Goal: Information Seeking & Learning: Check status

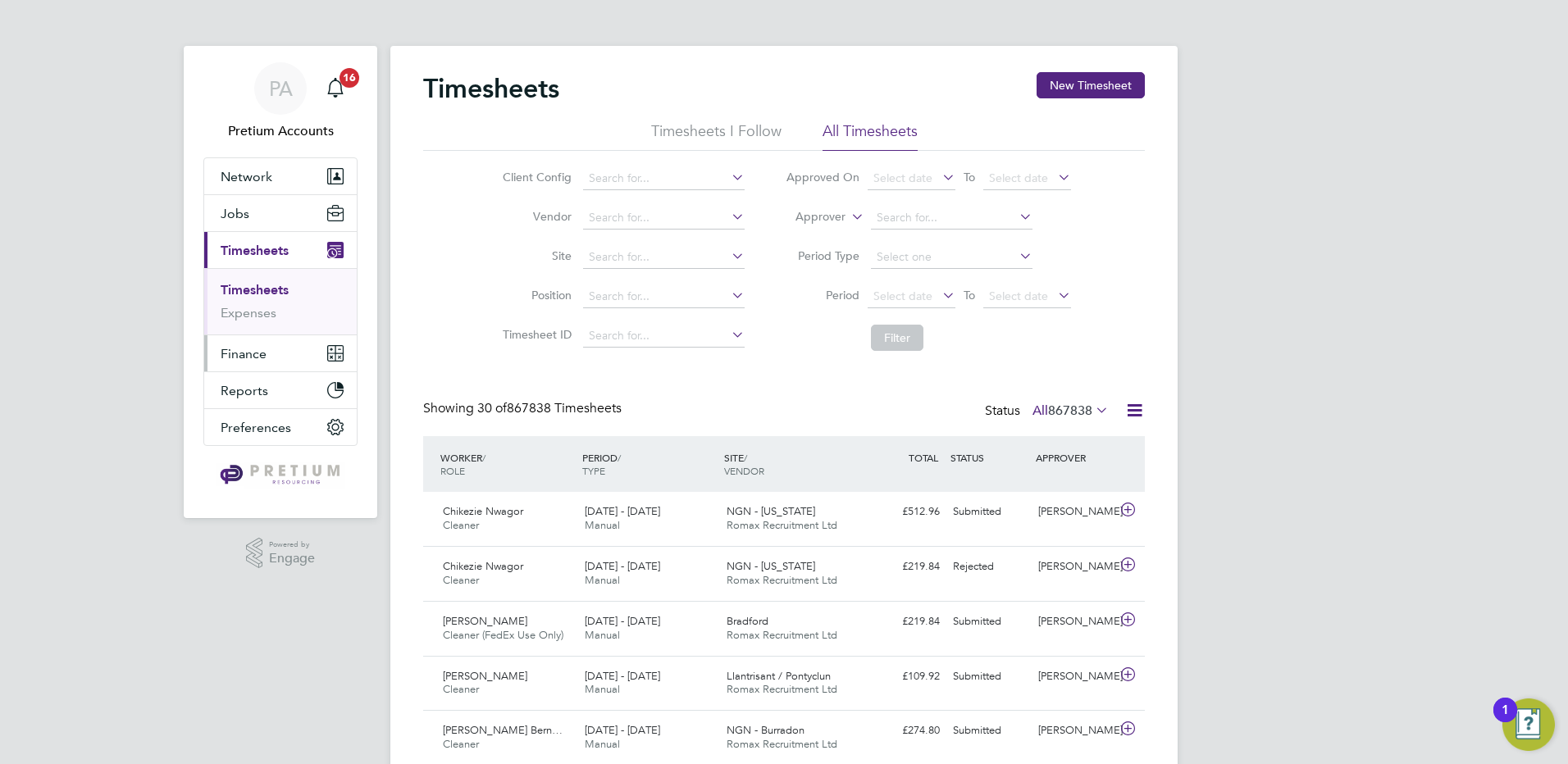
click at [225, 347] on span "Finance" at bounding box center [243, 354] width 46 height 16
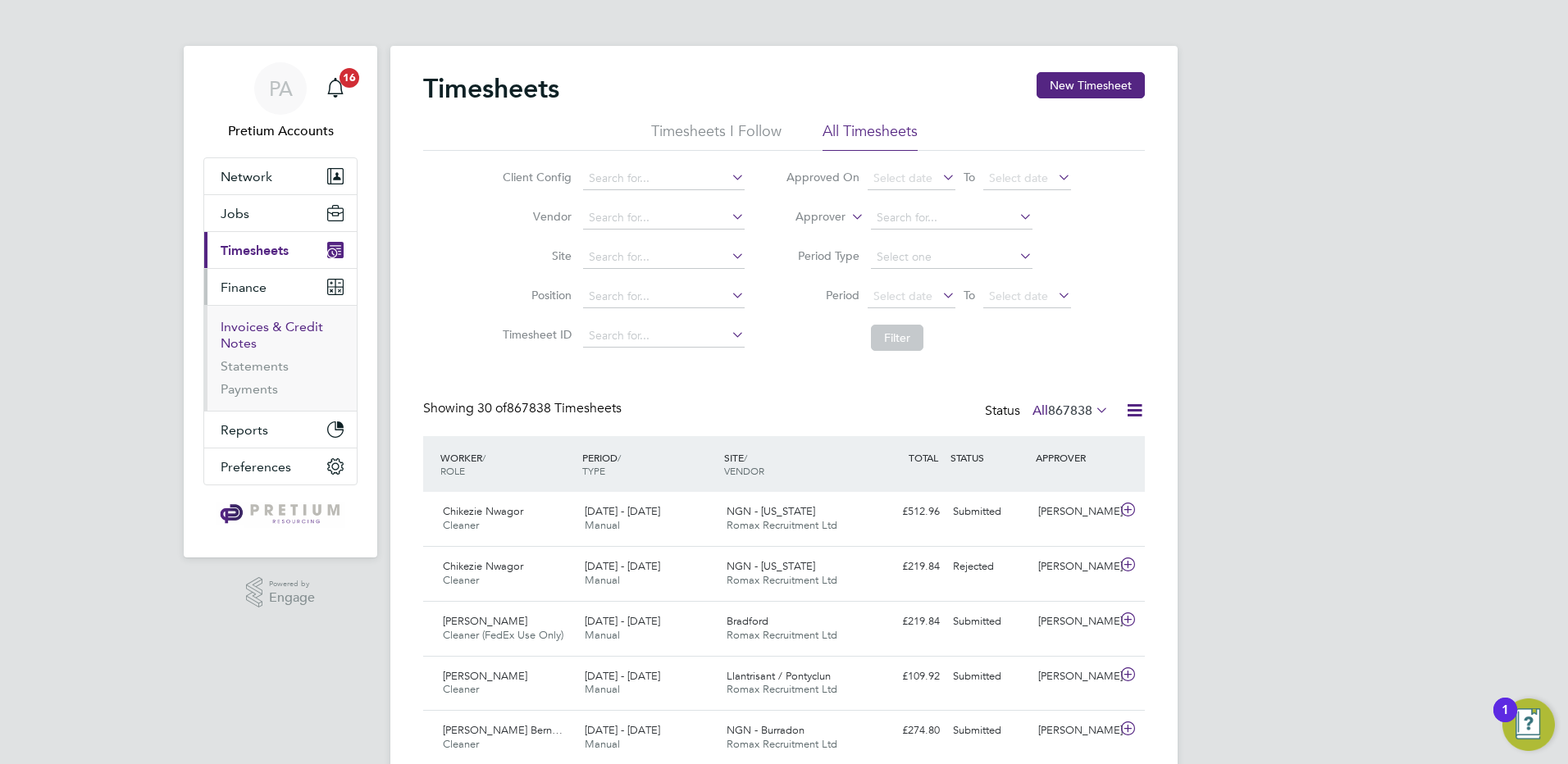
click at [244, 331] on link "Invoices & Credit Notes" at bounding box center [271, 335] width 102 height 32
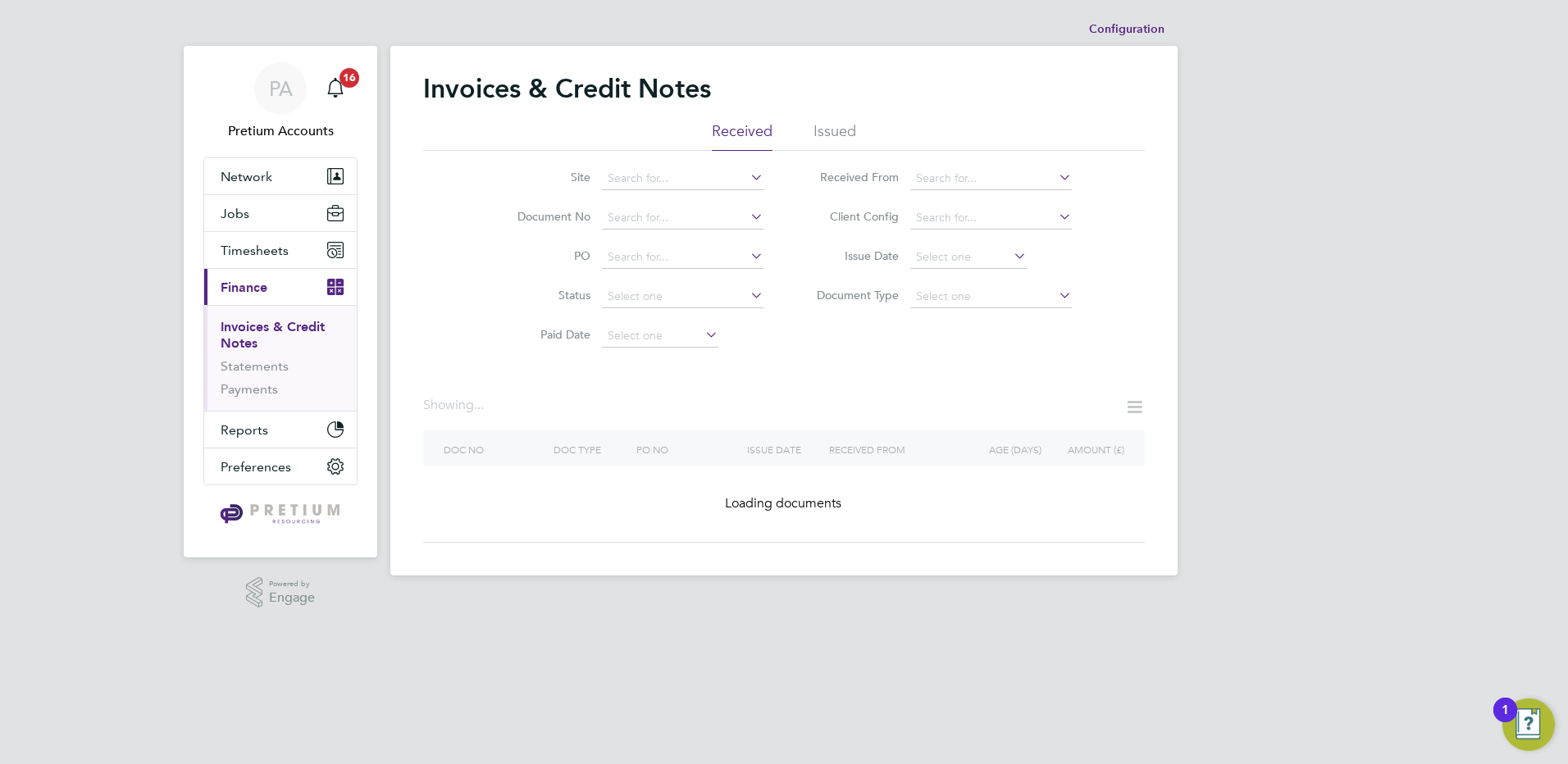
drag, startPoint x: 820, startPoint y: 129, endPoint x: 808, endPoint y: 169, distance: 41.8
click at [820, 131] on li "Issued" at bounding box center [834, 136] width 42 height 29
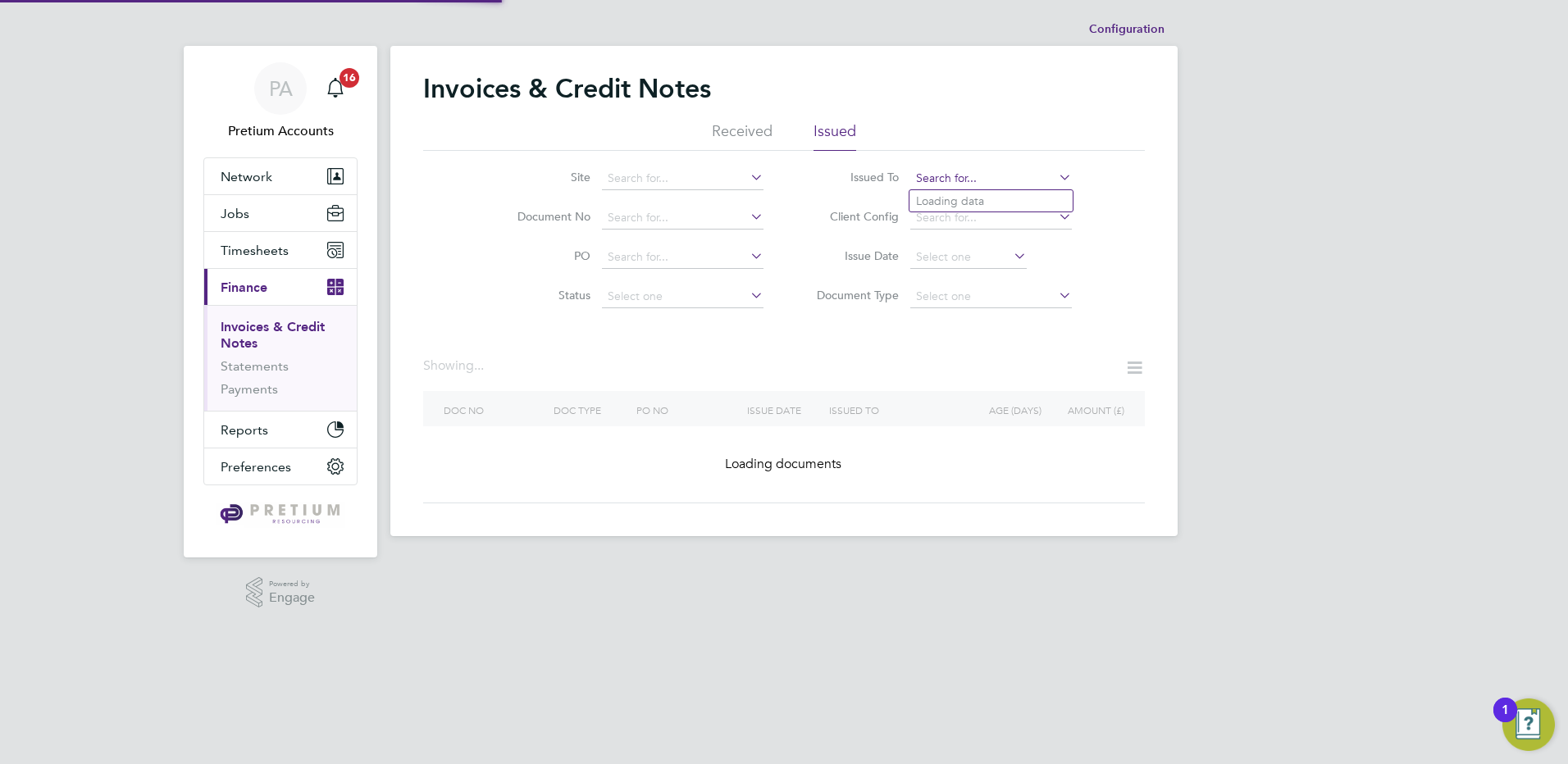
click at [950, 180] on input at bounding box center [991, 179] width 161 height 23
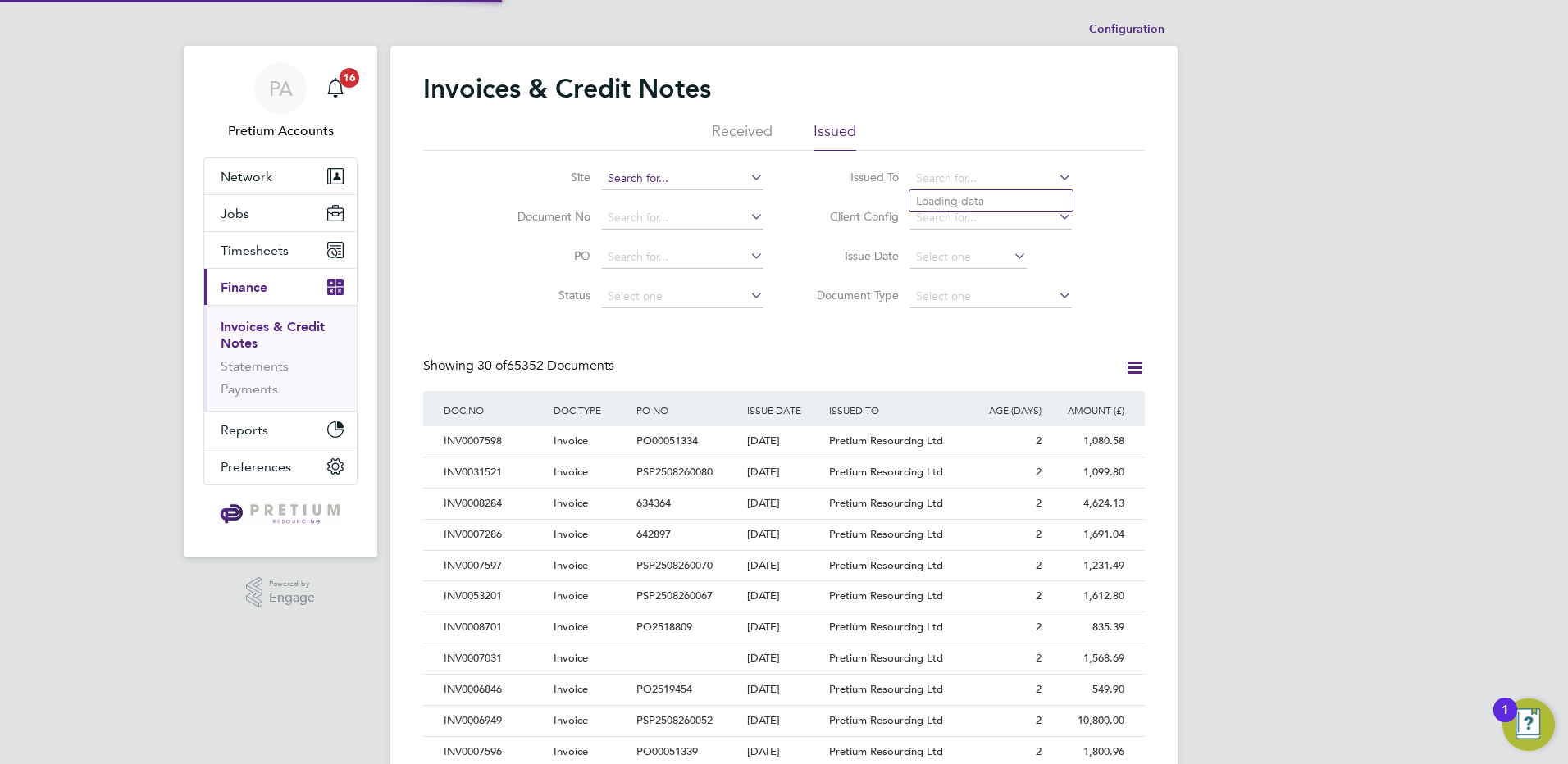
scroll to position [31, 139]
click at [643, 189] on div "Configuration Configuration Invoices & Credit Notes Received Issued Site Docume…" at bounding box center [784, 727] width 787 height 1426
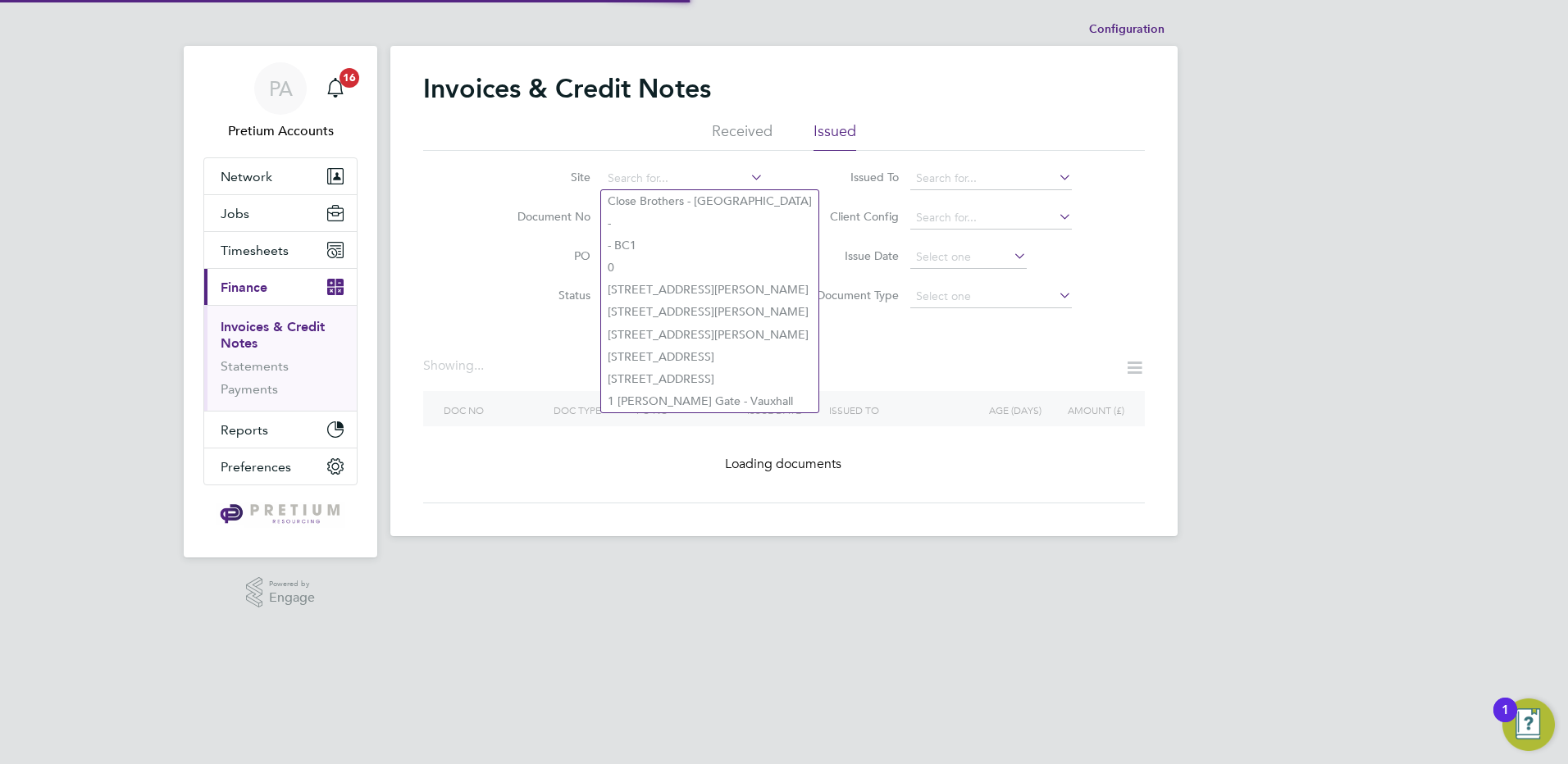
drag, startPoint x: 529, startPoint y: 199, endPoint x: 610, endPoint y: 221, distance: 83.9
click at [533, 198] on li "Document No" at bounding box center [629, 217] width 308 height 39
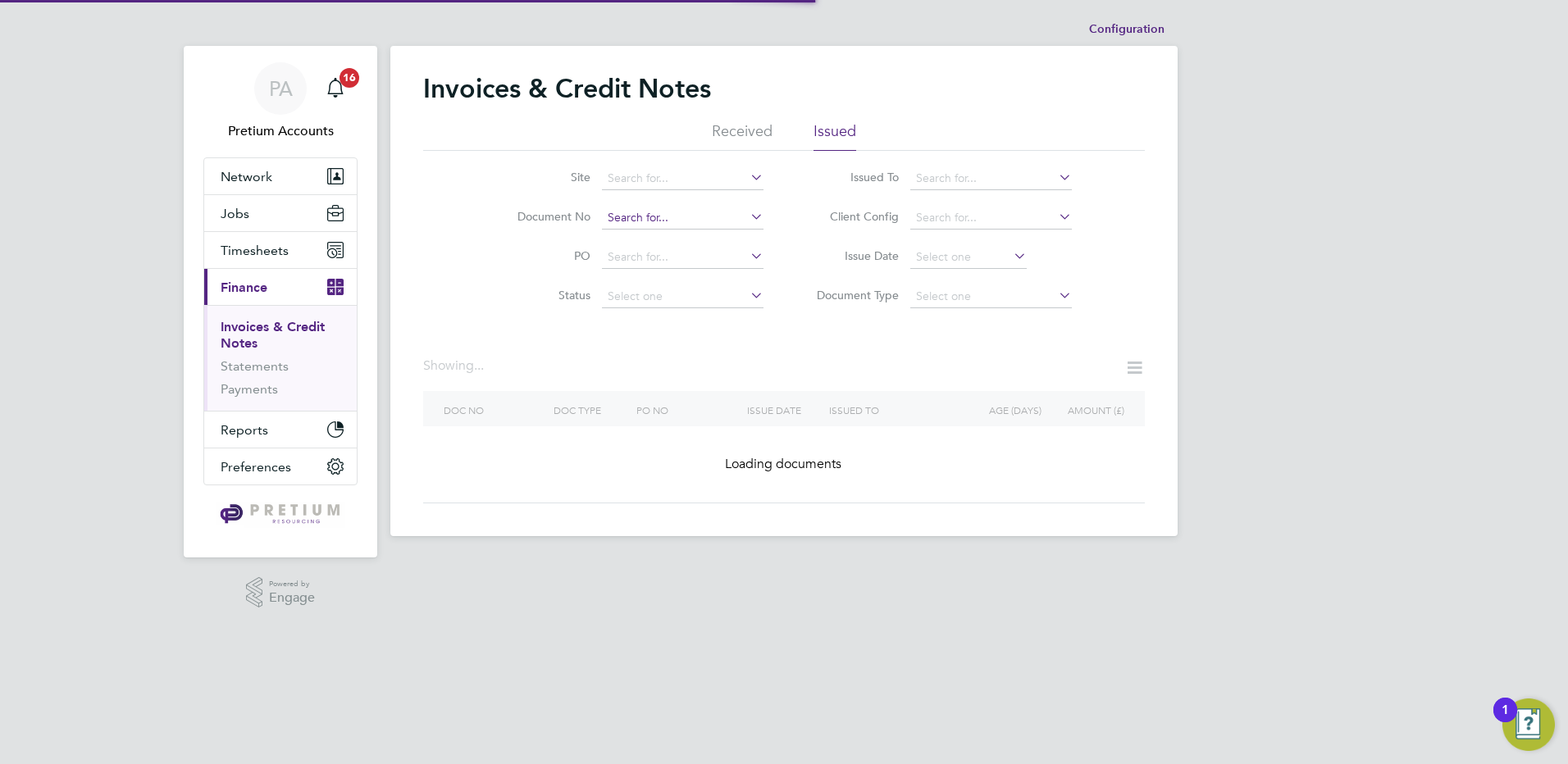
click at [657, 220] on input at bounding box center [682, 218] width 161 height 23
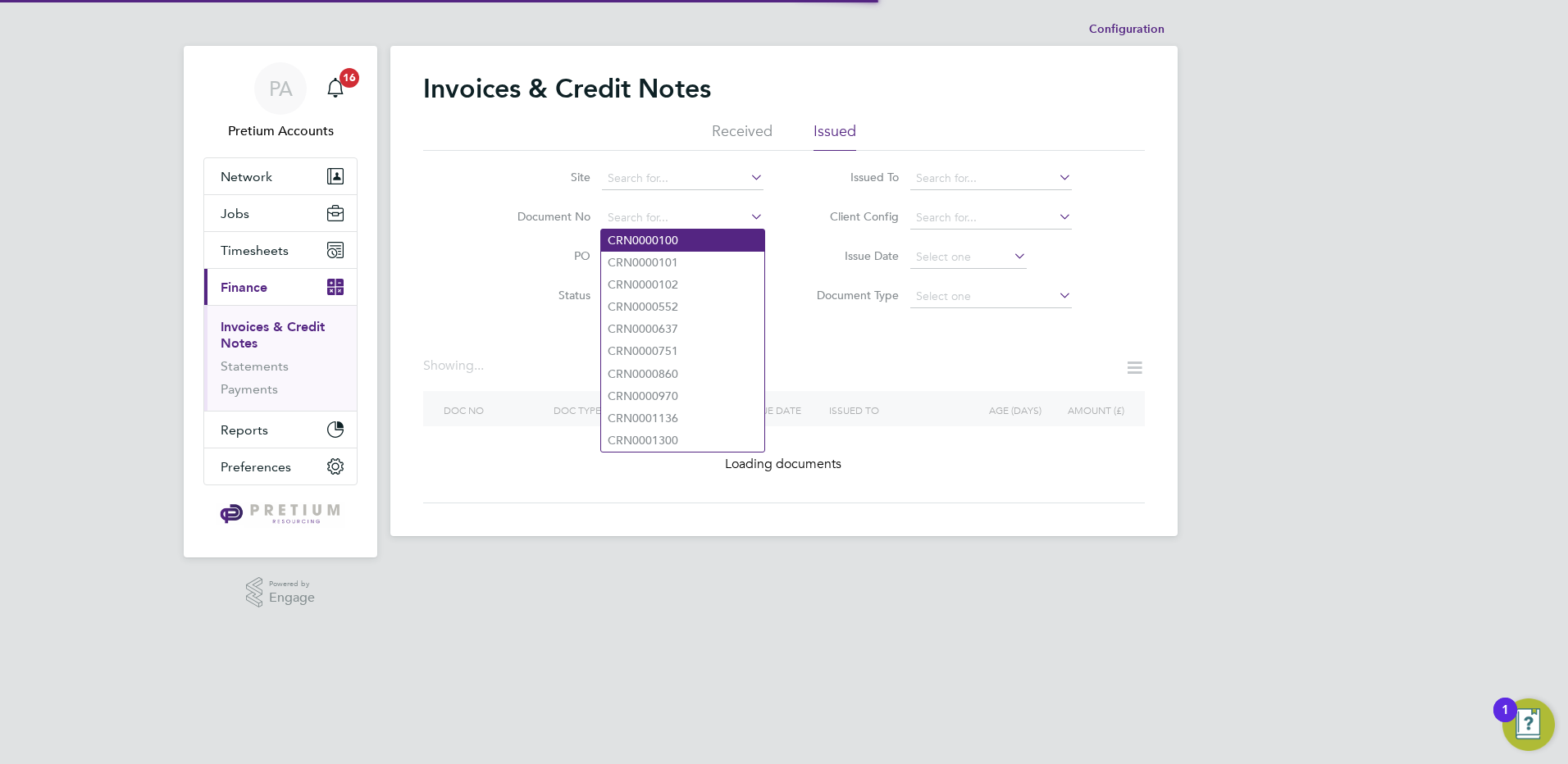
paste input "INV0006878"
type input "INV0006878"
click at [661, 236] on b "INV0006878" at bounding box center [640, 241] width 66 height 14
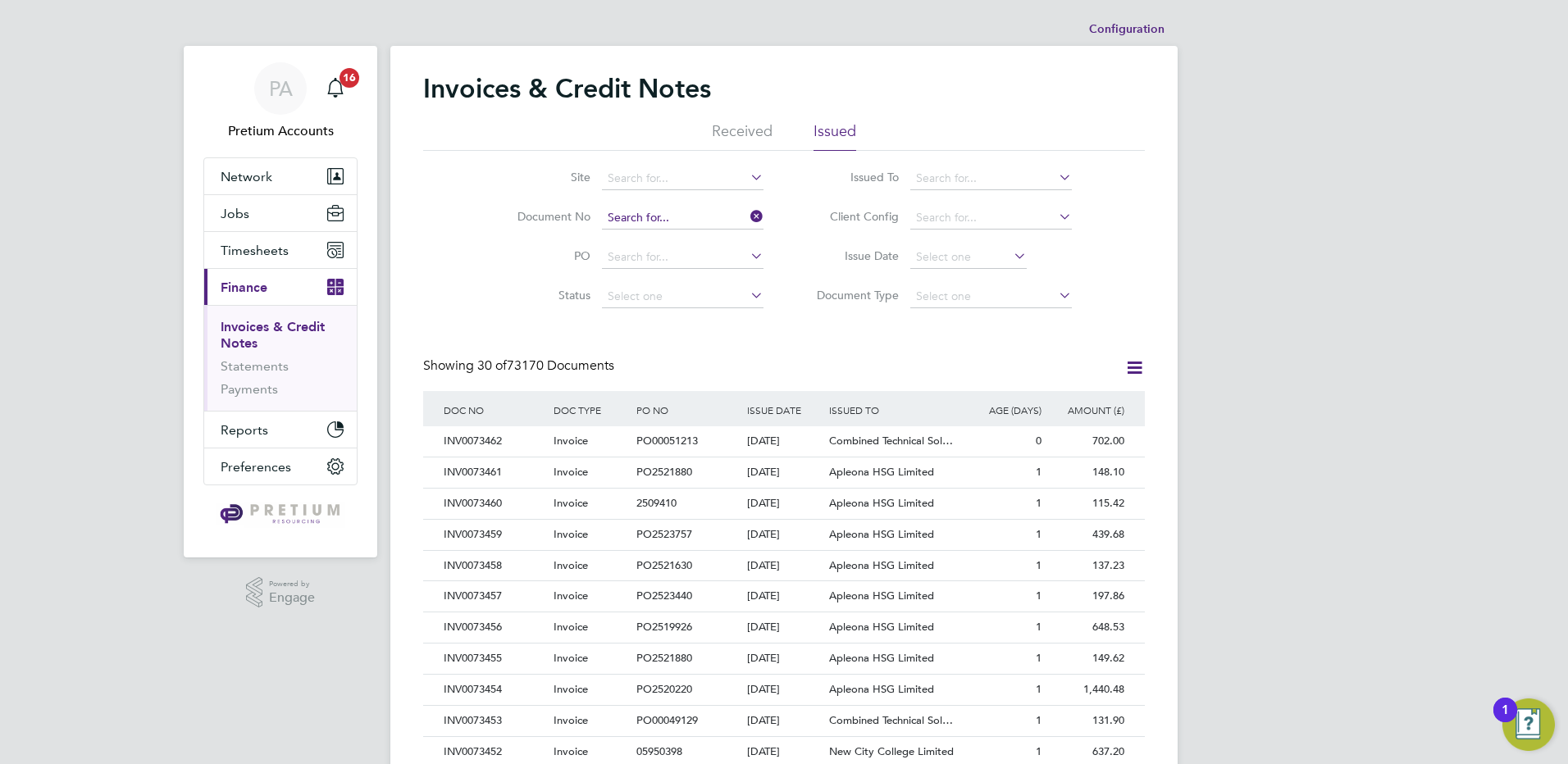
click at [689, 208] on input at bounding box center [682, 218] width 161 height 23
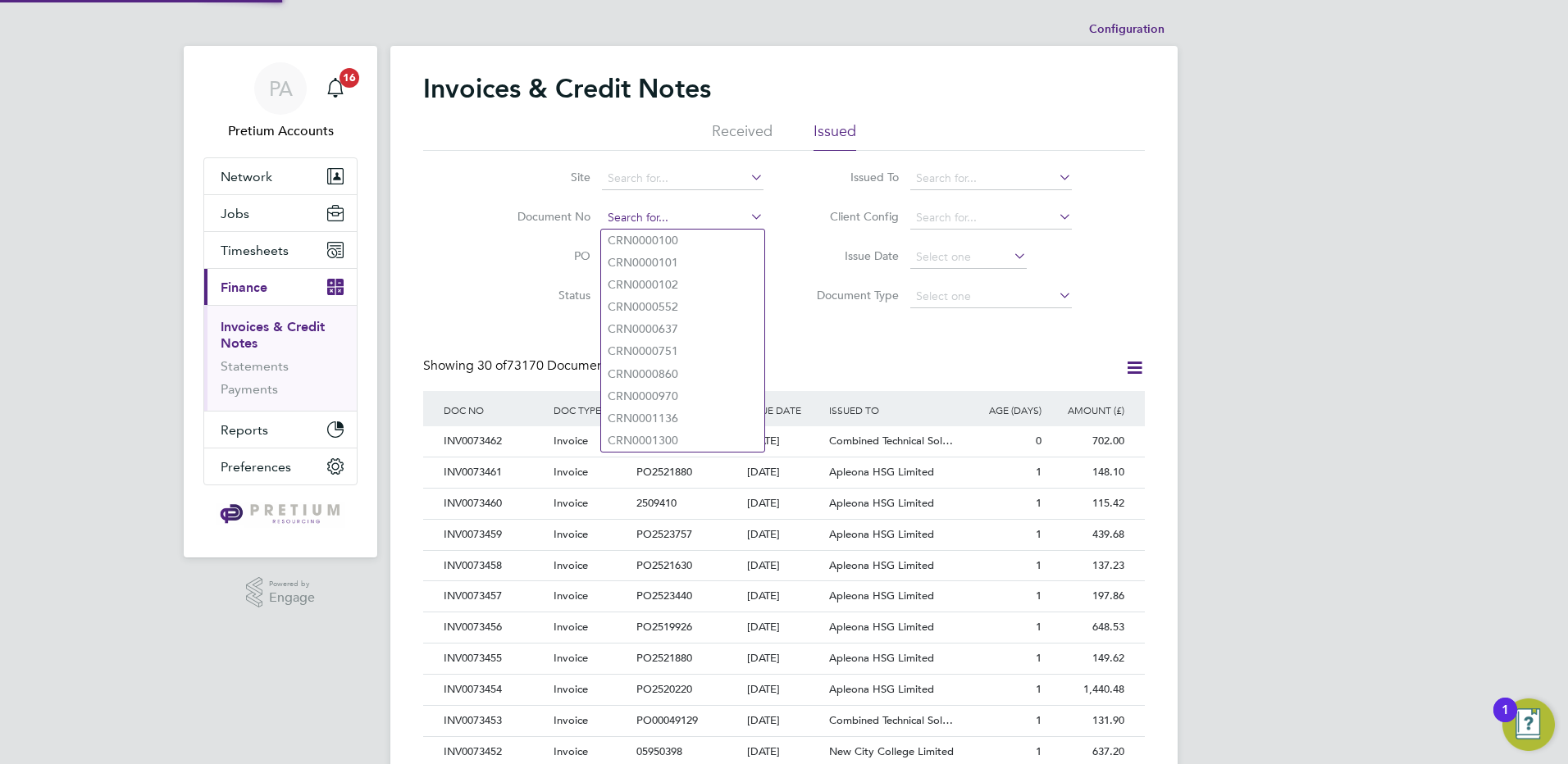
paste input "INV0006878"
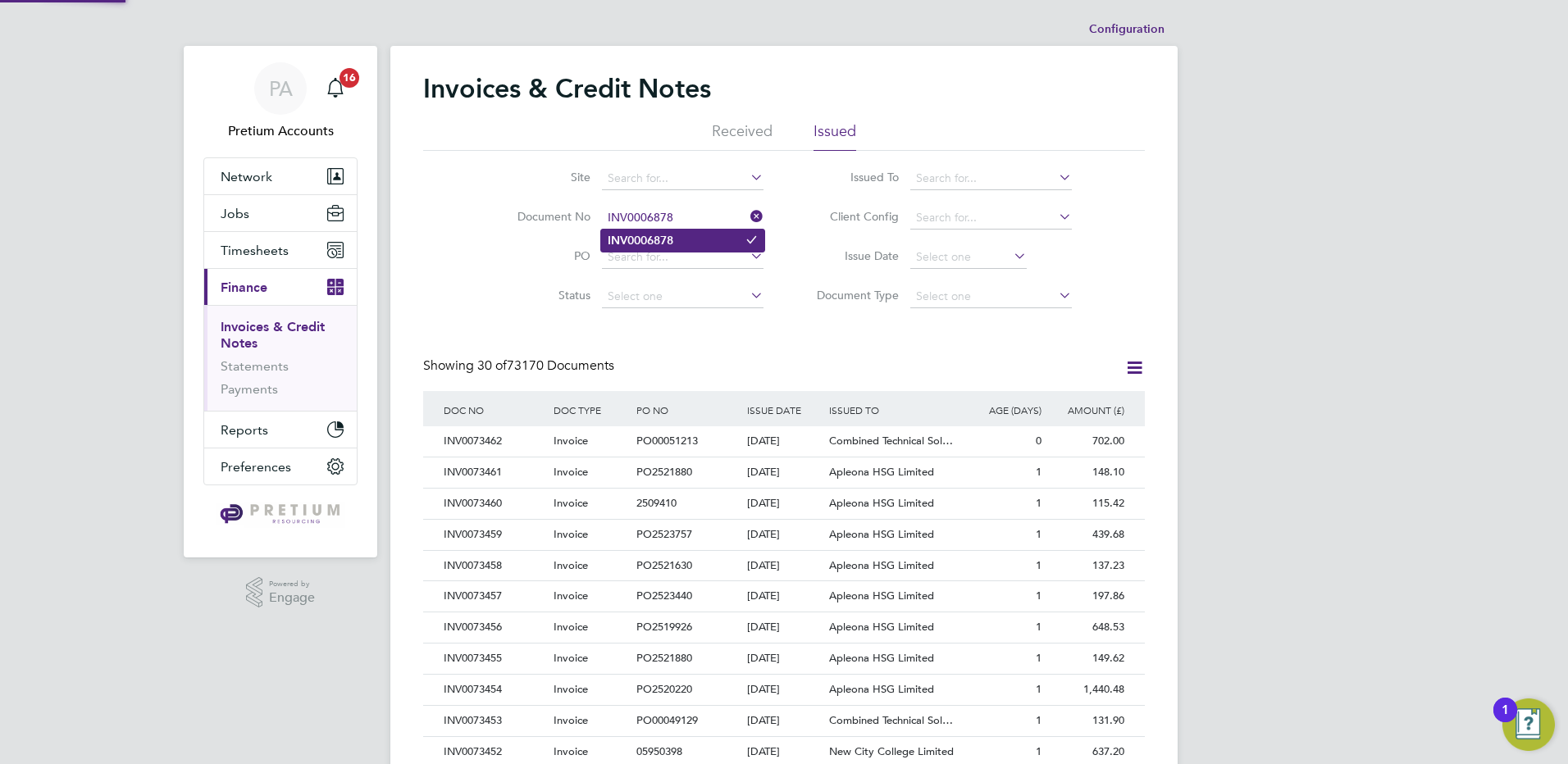
type input "INV0006878"
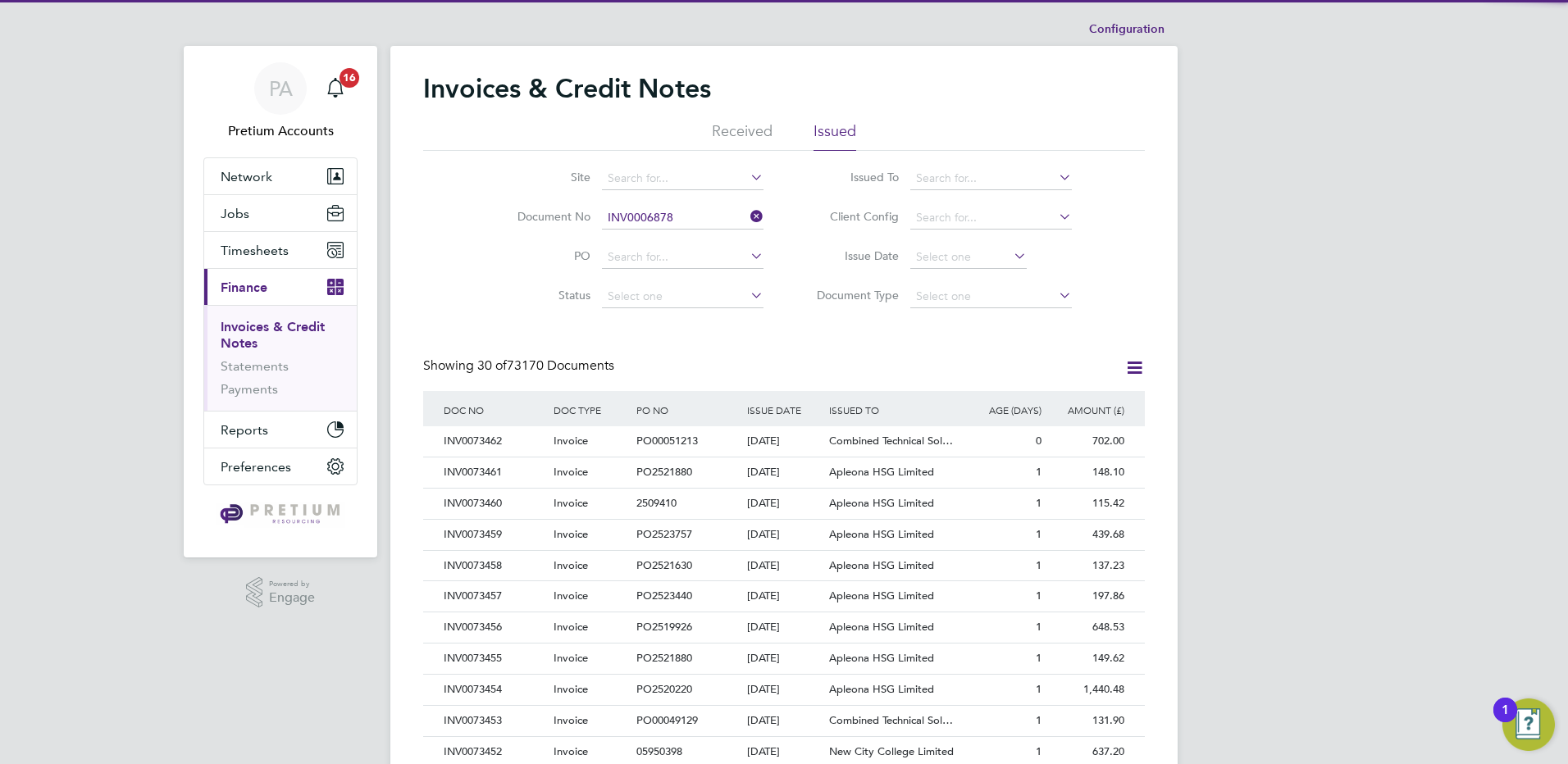
click at [657, 242] on b "INV0006878" at bounding box center [640, 241] width 66 height 14
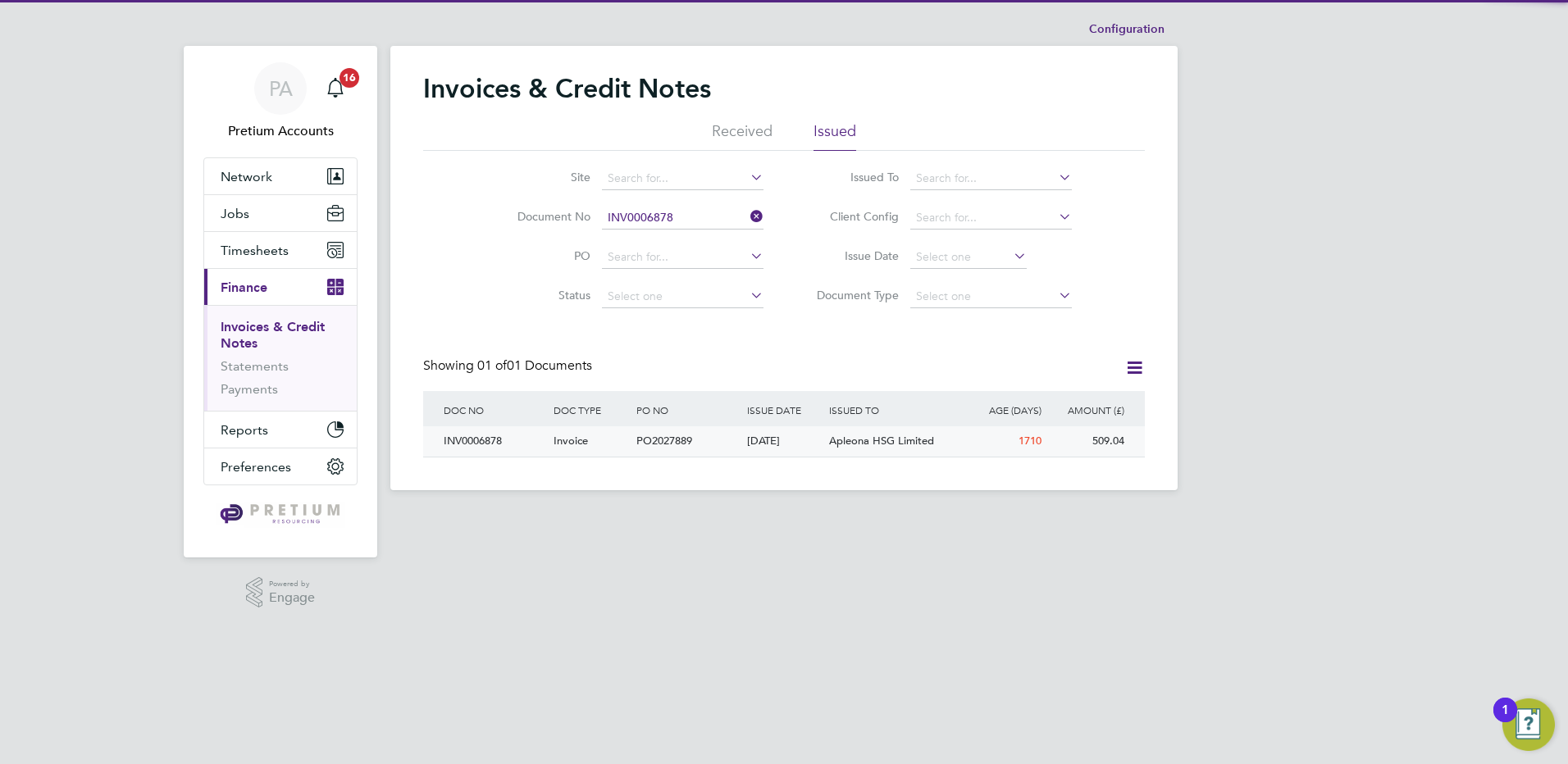
click at [573, 435] on span "Invoice" at bounding box center [570, 440] width 34 height 14
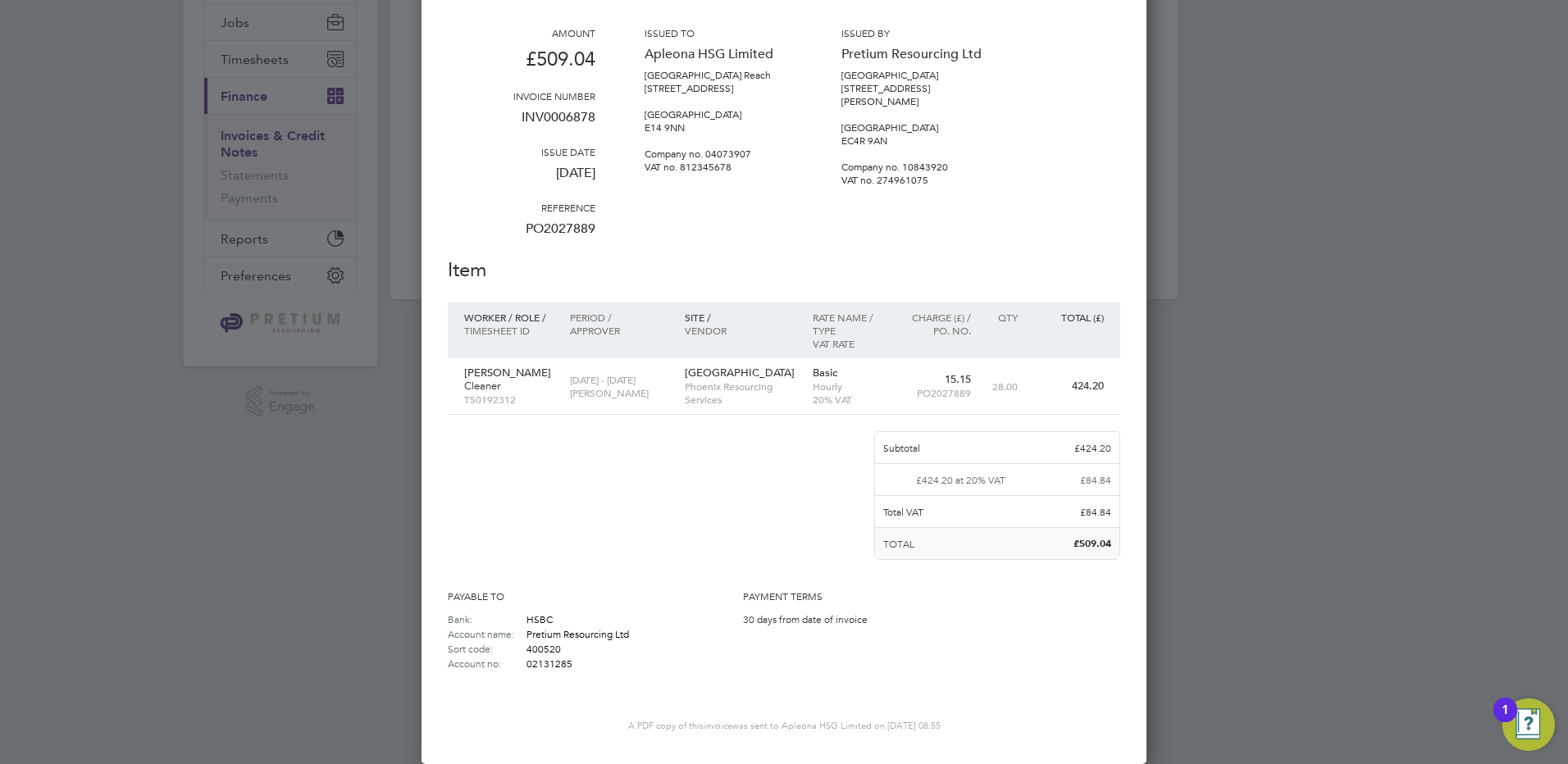
drag, startPoint x: 548, startPoint y: 362, endPoint x: 533, endPoint y: 377, distance: 21.2
click at [548, 366] on p "[PERSON_NAME]" at bounding box center [509, 373] width 89 height 13
drag, startPoint x: 599, startPoint y: 396, endPoint x: 535, endPoint y: 403, distance: 64.4
click at [535, 403] on div "Vladut Elvis Verdes Cleaner TS0192312 [DATE] - [DATE] [PERSON_NAME] [GEOGRAPHIC…" at bounding box center [784, 387] width 672 height 57
drag, startPoint x: 535, startPoint y: 403, endPoint x: 491, endPoint y: 396, distance: 44.6
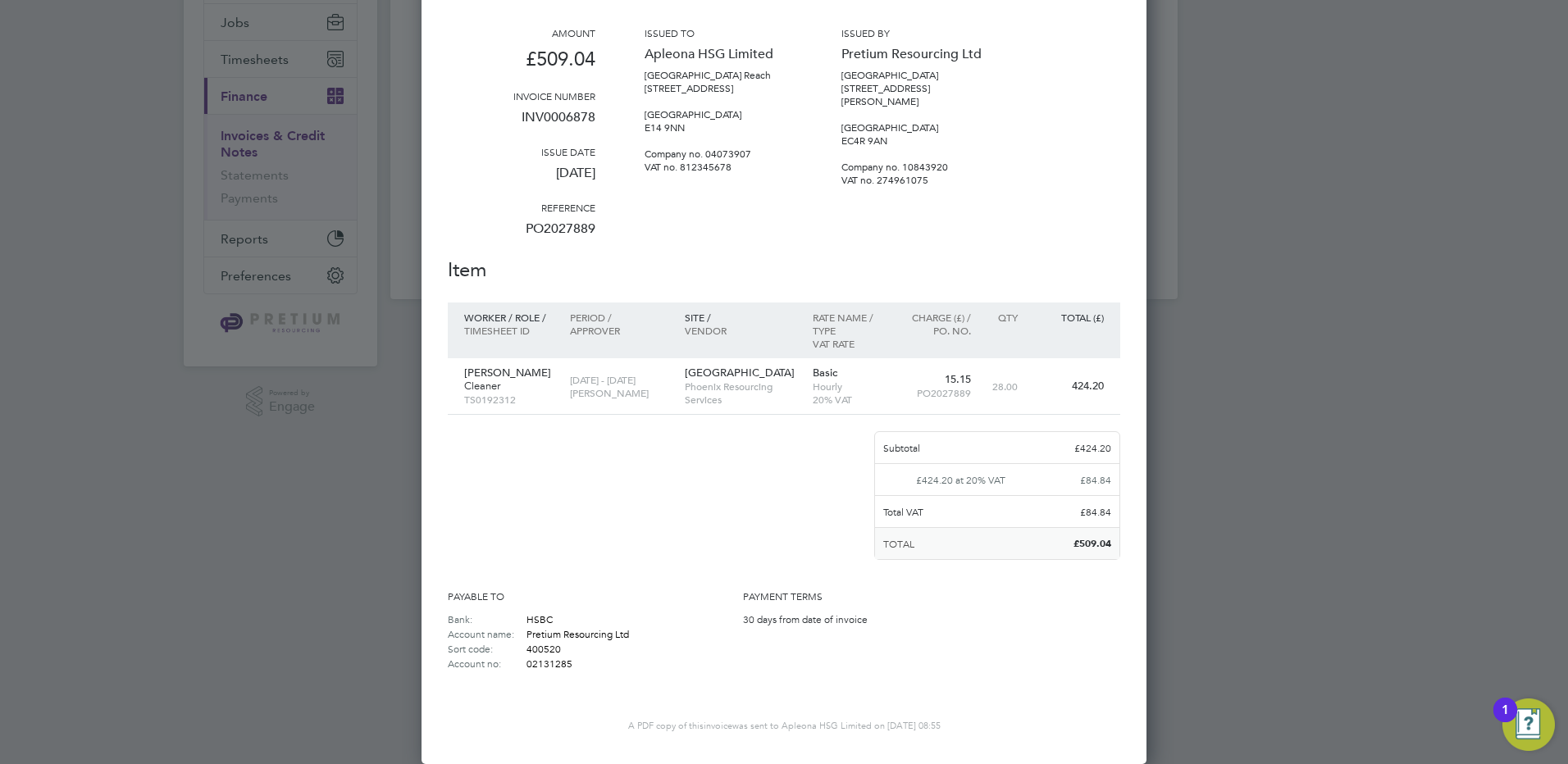
click at [491, 396] on p "TS0192312" at bounding box center [509, 399] width 89 height 13
drag, startPoint x: 491, startPoint y: 396, endPoint x: 586, endPoint y: 374, distance: 97.5
click at [586, 374] on p "[DATE] - [DATE]" at bounding box center [618, 380] width 97 height 13
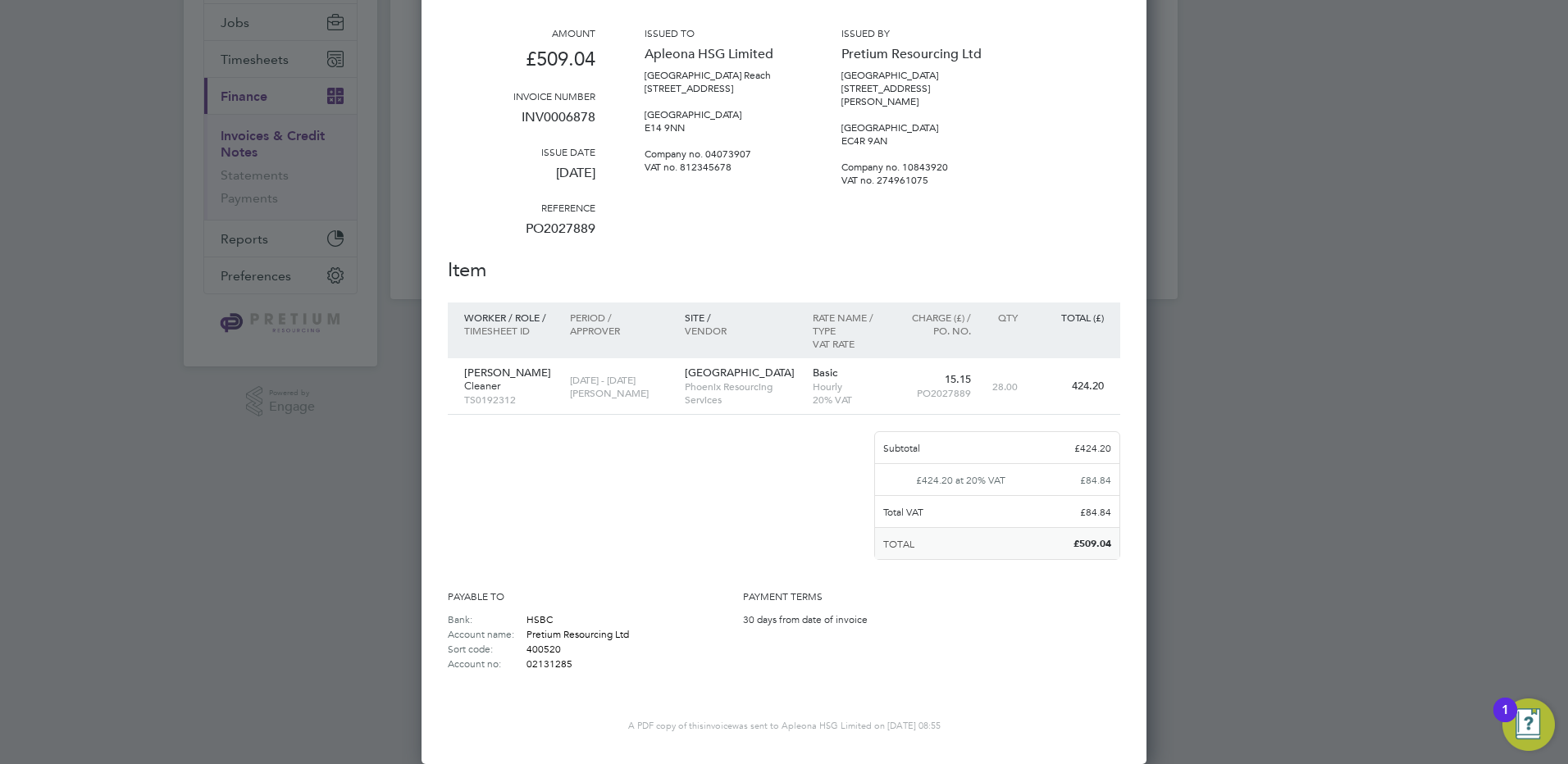
click at [505, 366] on p "[PERSON_NAME]" at bounding box center [509, 373] width 89 height 13
click at [581, 386] on p "[PERSON_NAME]" at bounding box center [618, 393] width 97 height 13
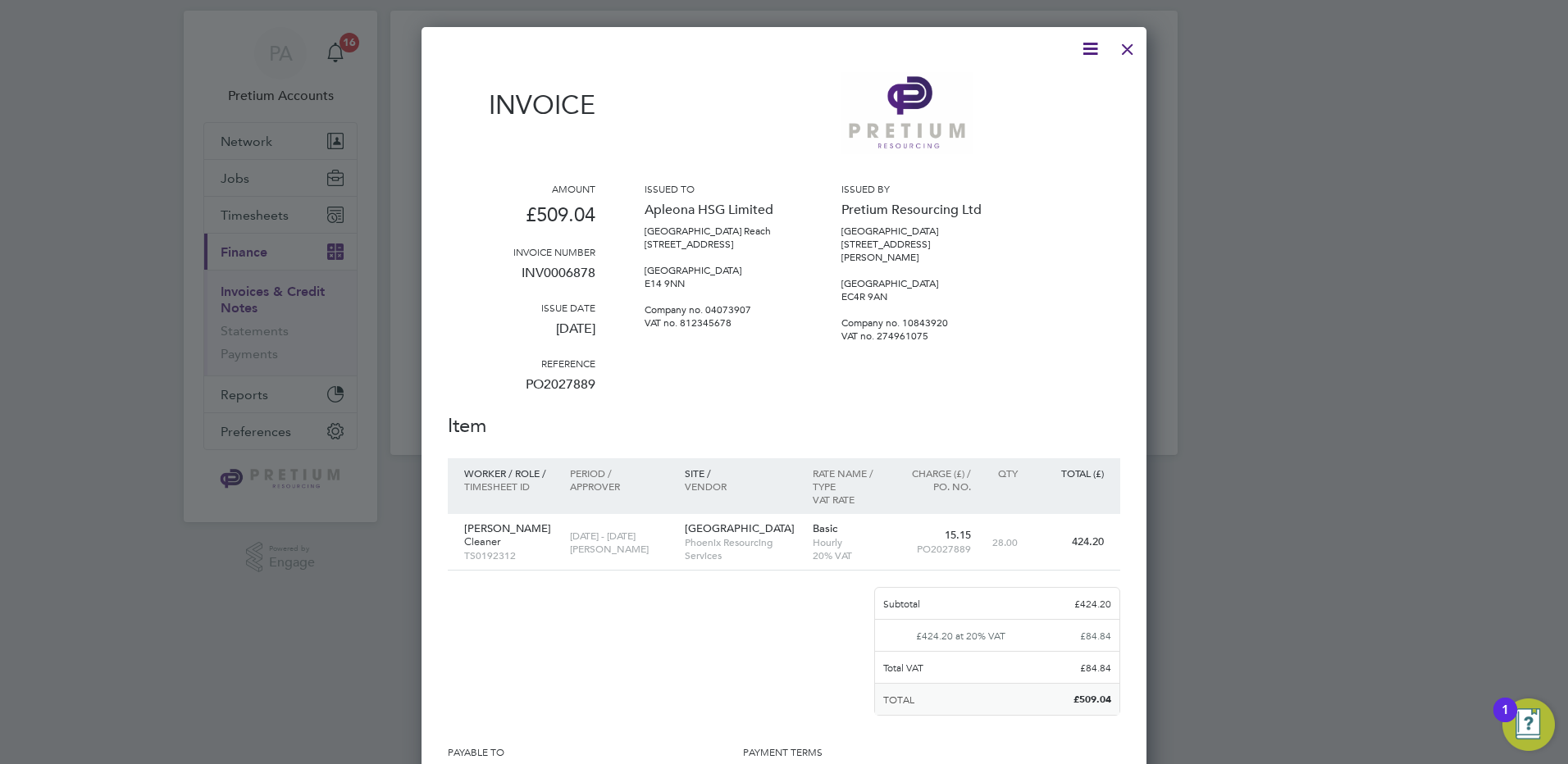
click at [1124, 52] on div at bounding box center [1127, 44] width 29 height 29
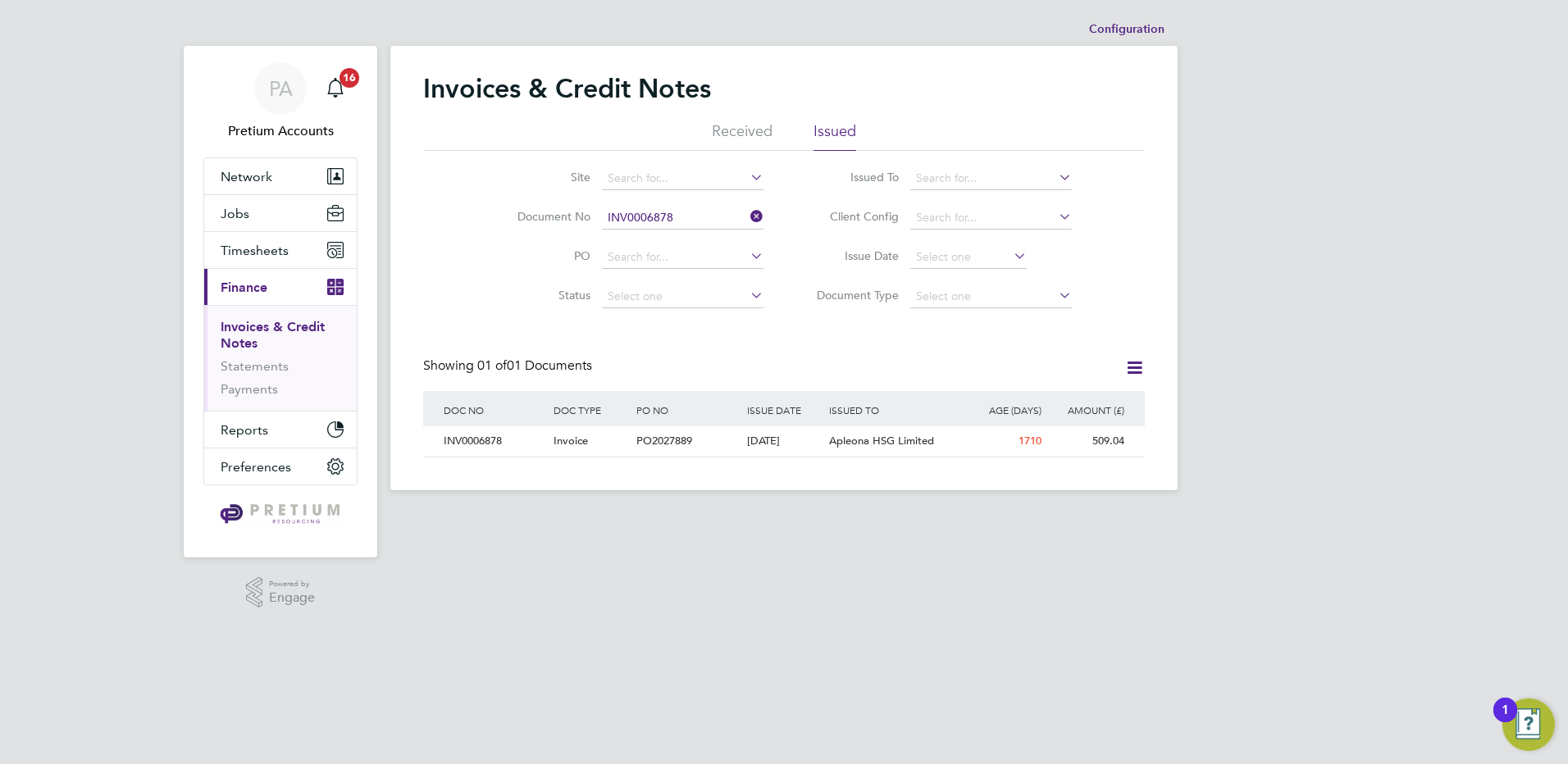
click at [1134, 368] on icon at bounding box center [1134, 368] width 21 height 21
drag, startPoint x: 943, startPoint y: 350, endPoint x: 989, endPoint y: 375, distance: 52.4
click at [959, 360] on div "Invoices & Credit Notes Received Issued Site Document No INV0006878 PO Status P…" at bounding box center [783, 265] width 722 height 385
click at [747, 214] on icon at bounding box center [747, 216] width 0 height 23
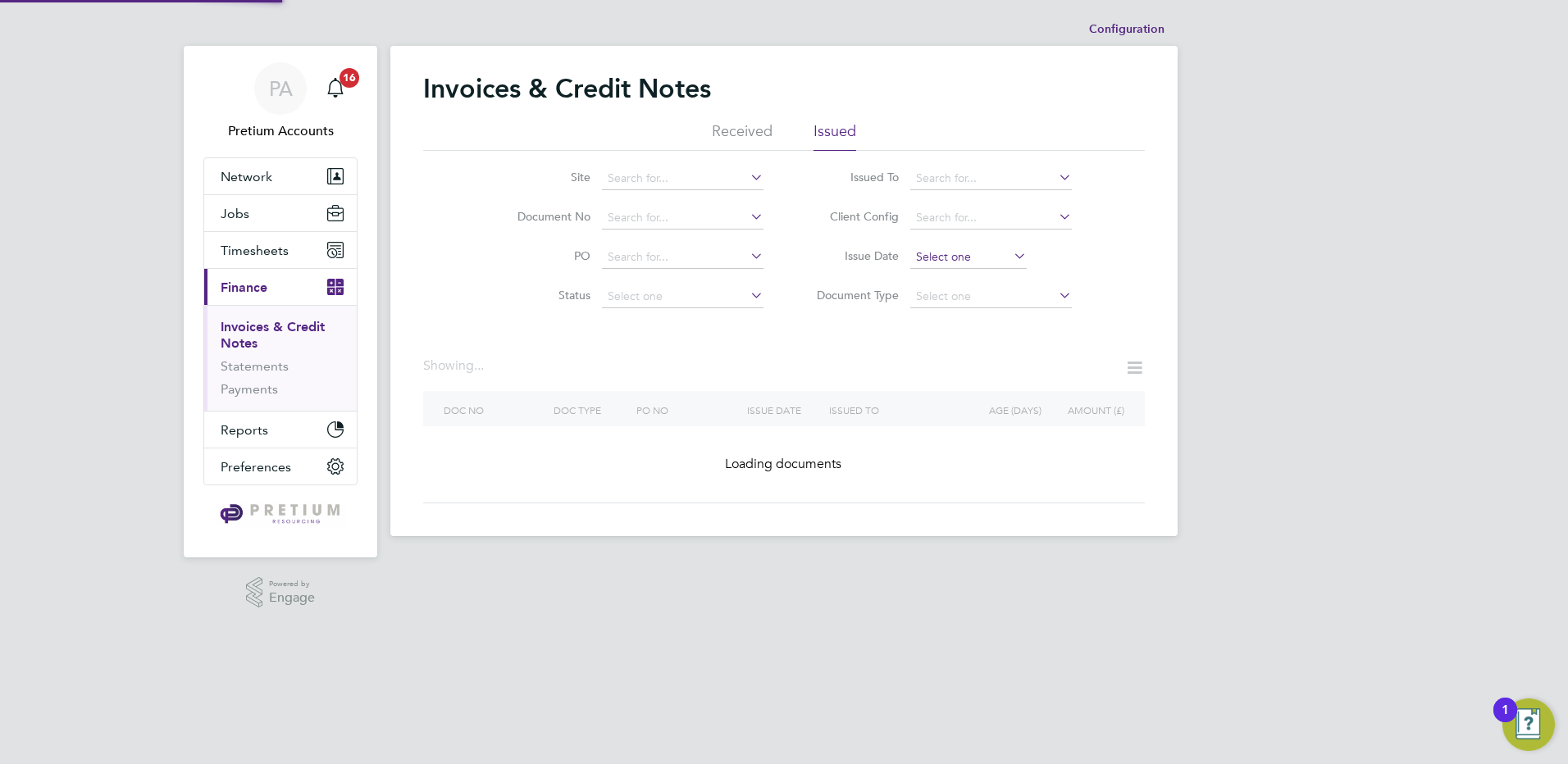
click at [951, 261] on input at bounding box center [969, 258] width 117 height 23
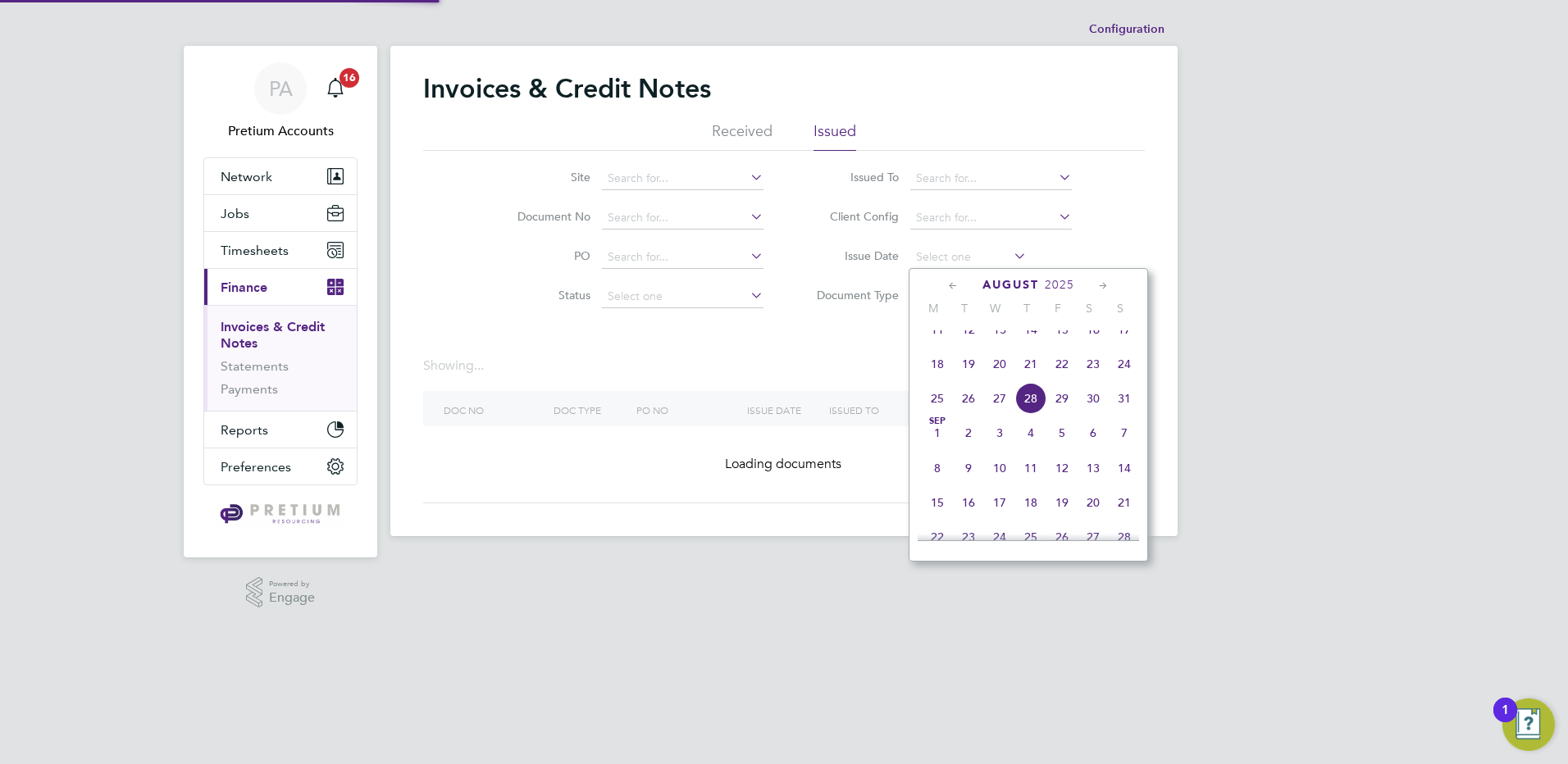
click at [941, 285] on div "[DATE]" at bounding box center [1029, 285] width 221 height 16
click at [940, 286] on div "[DATE]" at bounding box center [1029, 285] width 221 height 16
click at [944, 285] on div "[DATE]" at bounding box center [1029, 285] width 221 height 16
click at [945, 285] on icon at bounding box center [953, 286] width 16 height 18
click at [946, 285] on icon at bounding box center [953, 286] width 16 height 18
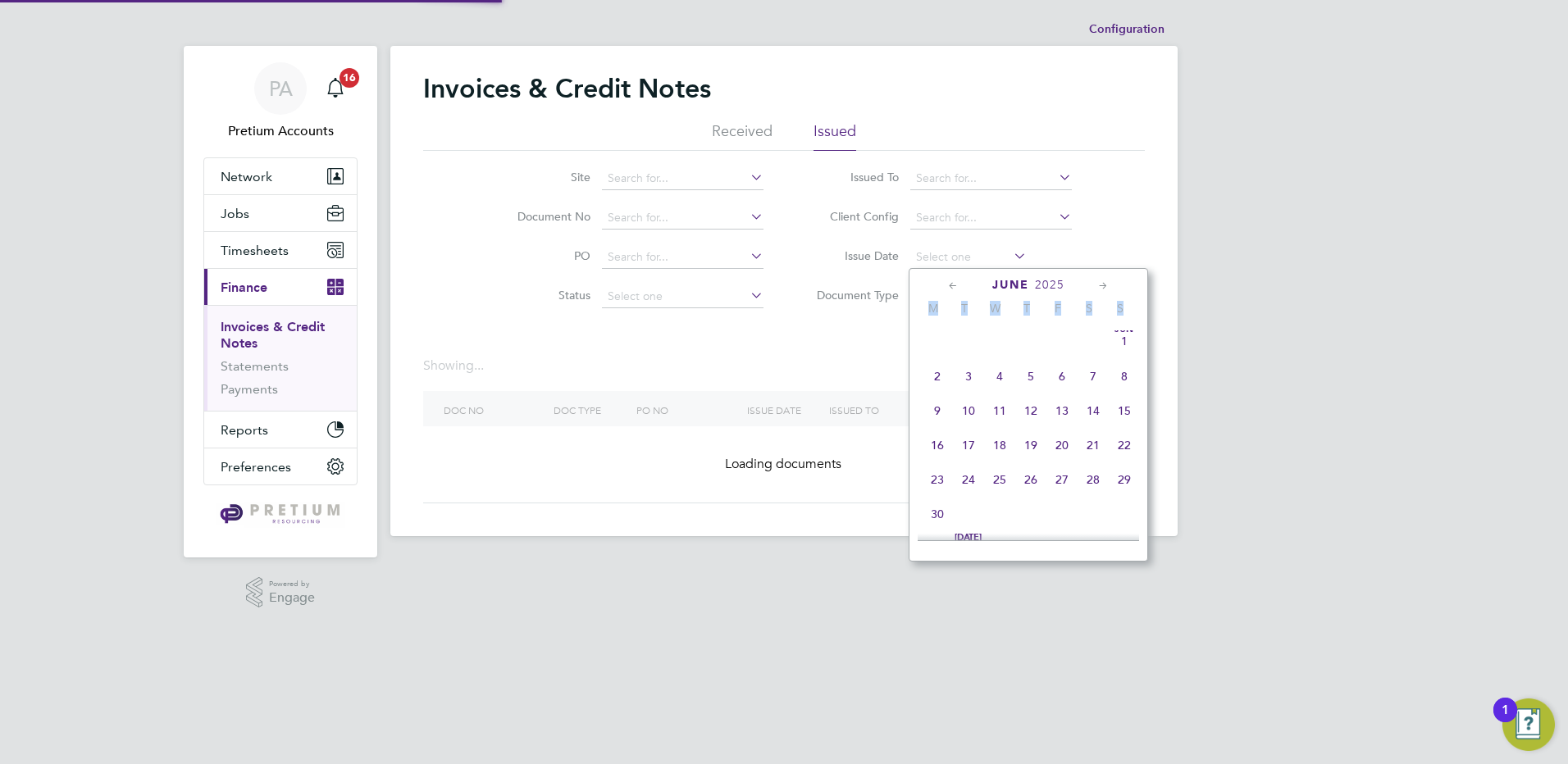
click at [947, 285] on icon at bounding box center [953, 286] width 16 height 18
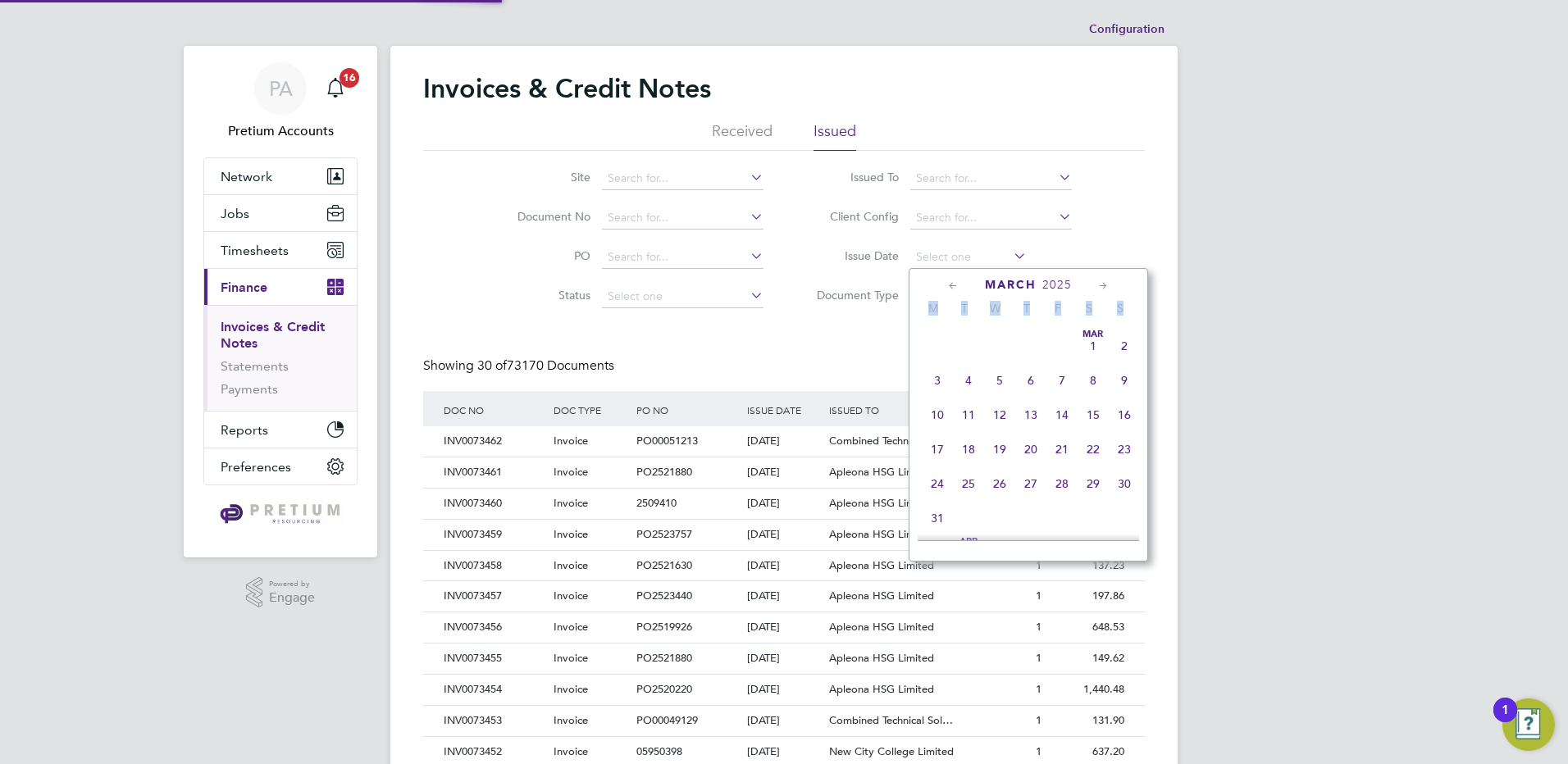
click at [948, 285] on icon at bounding box center [953, 286] width 16 height 18
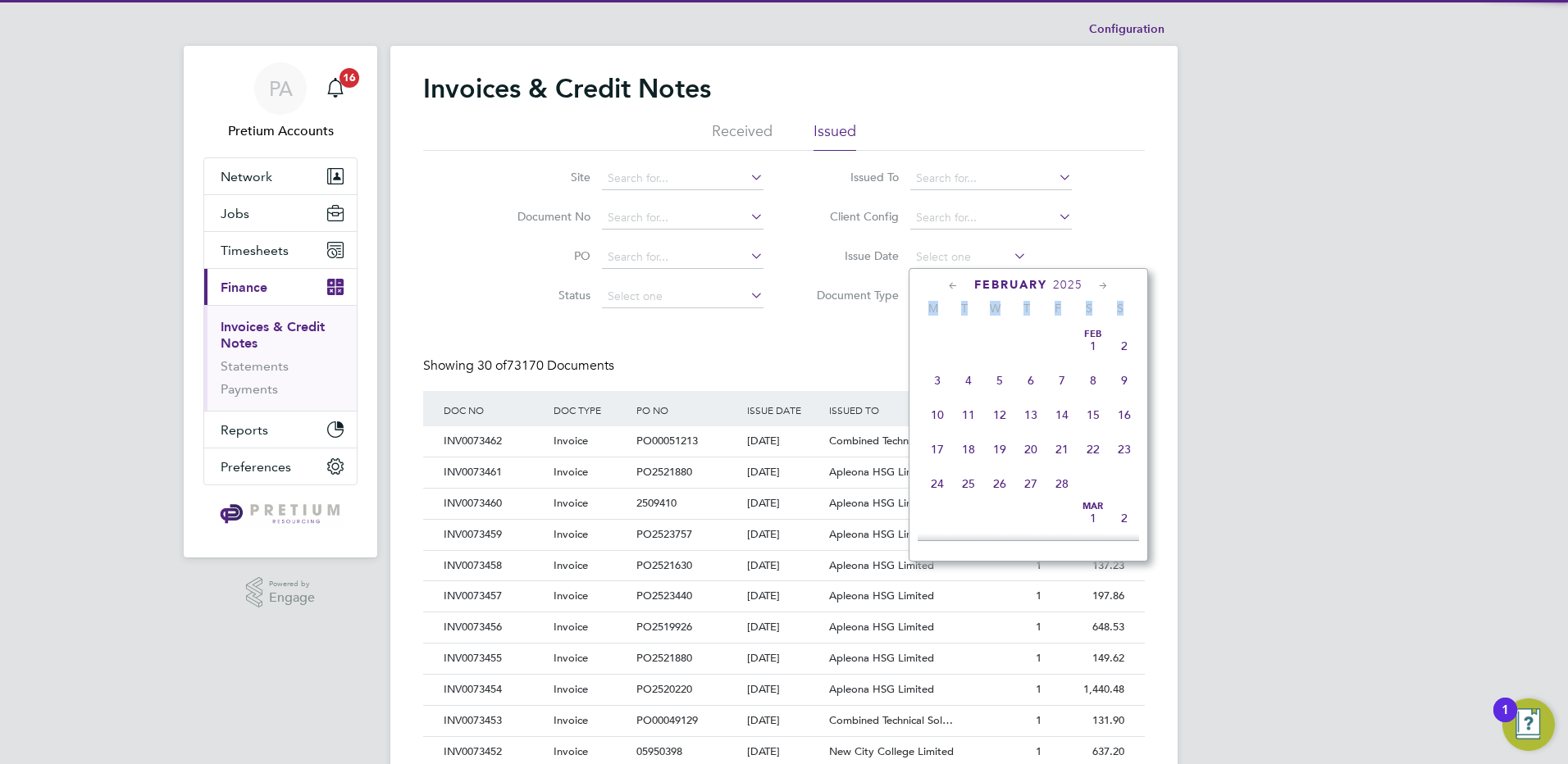
click at [950, 285] on icon at bounding box center [953, 286] width 16 height 18
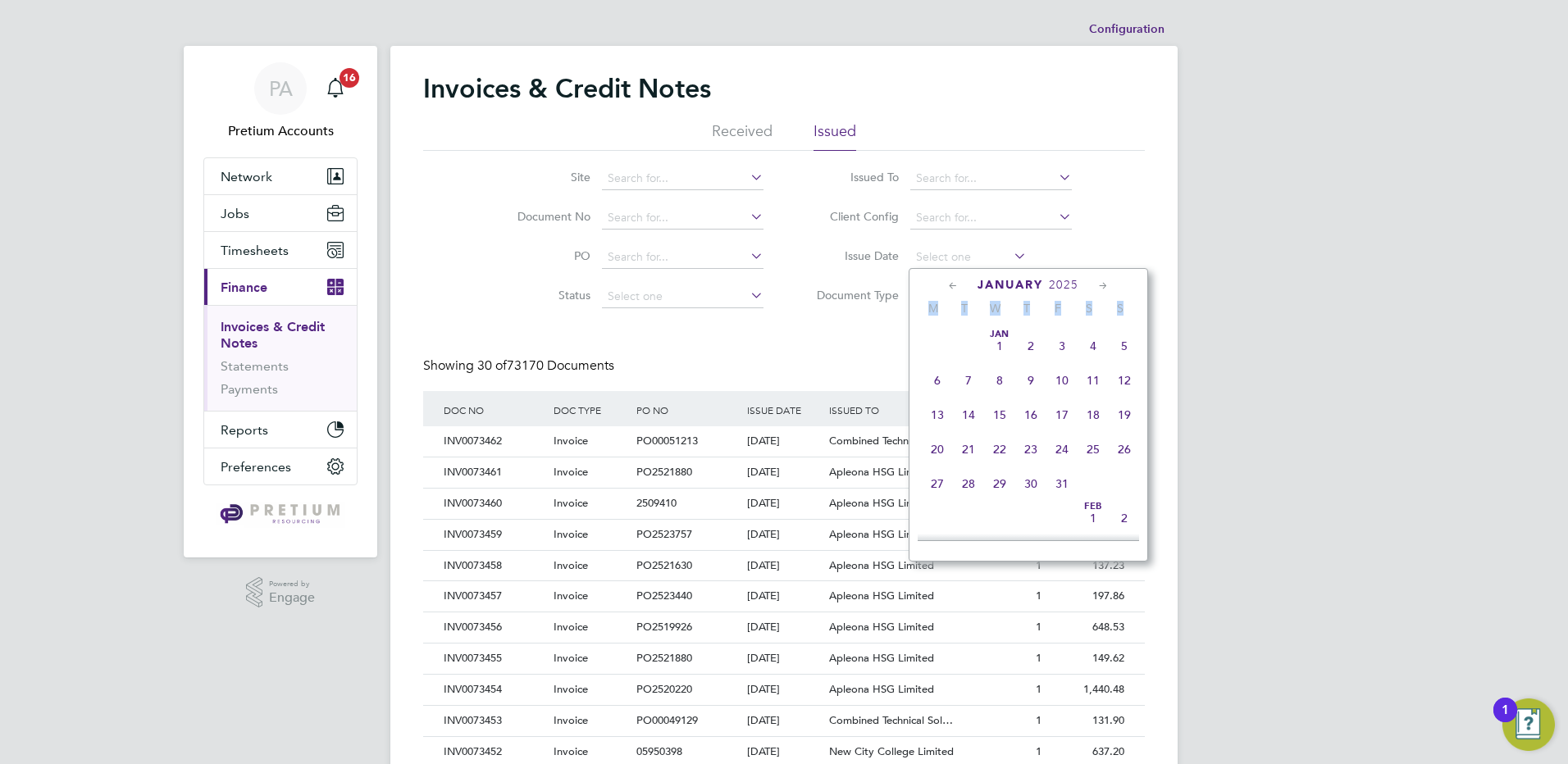
click at [954, 286] on icon at bounding box center [953, 286] width 16 height 18
click at [1117, 345] on span "[DATE]" at bounding box center [1124, 345] width 31 height 31
type input "[DATE]"
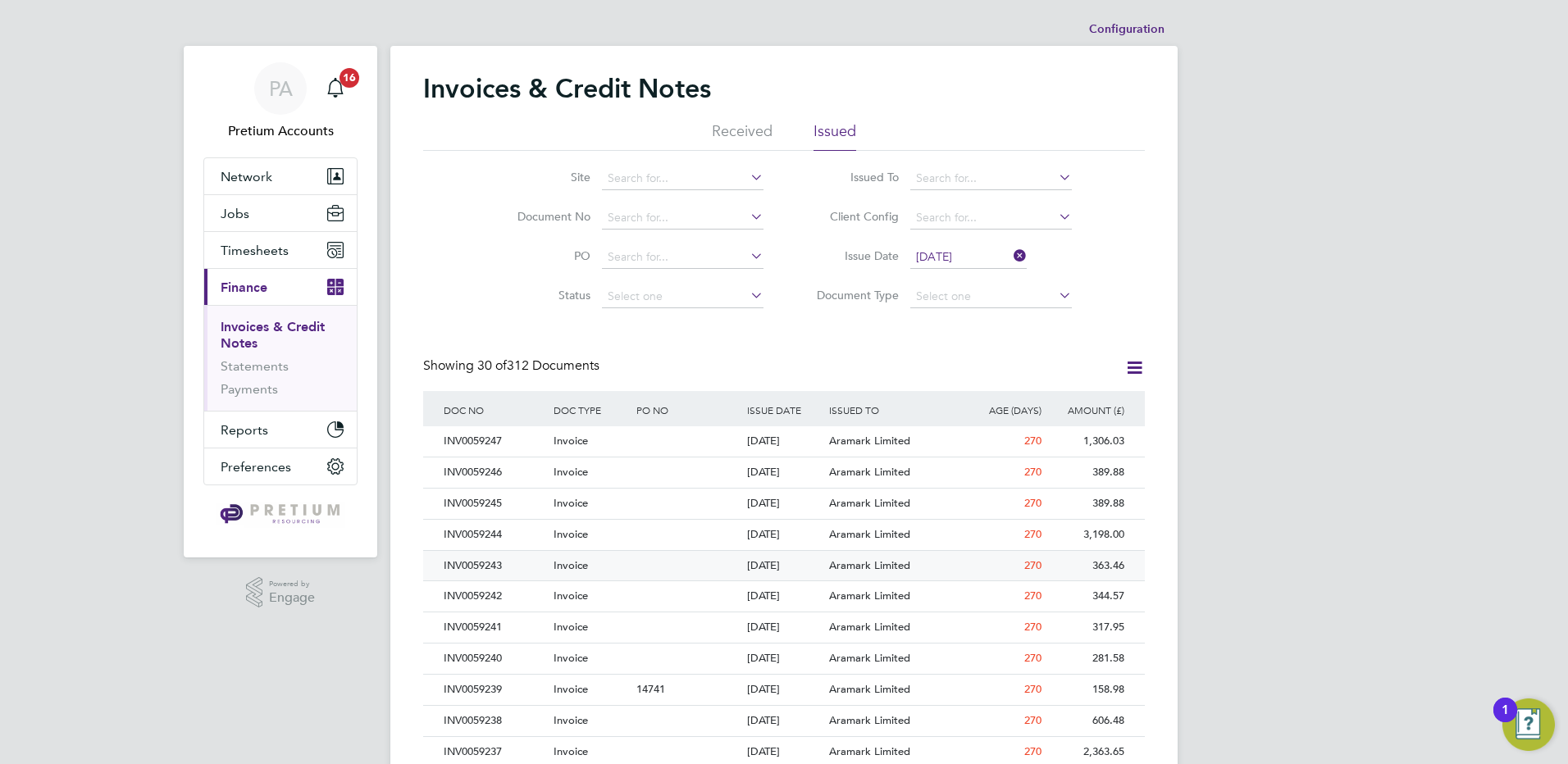
click at [791, 554] on div "[DATE]" at bounding box center [785, 566] width 83 height 30
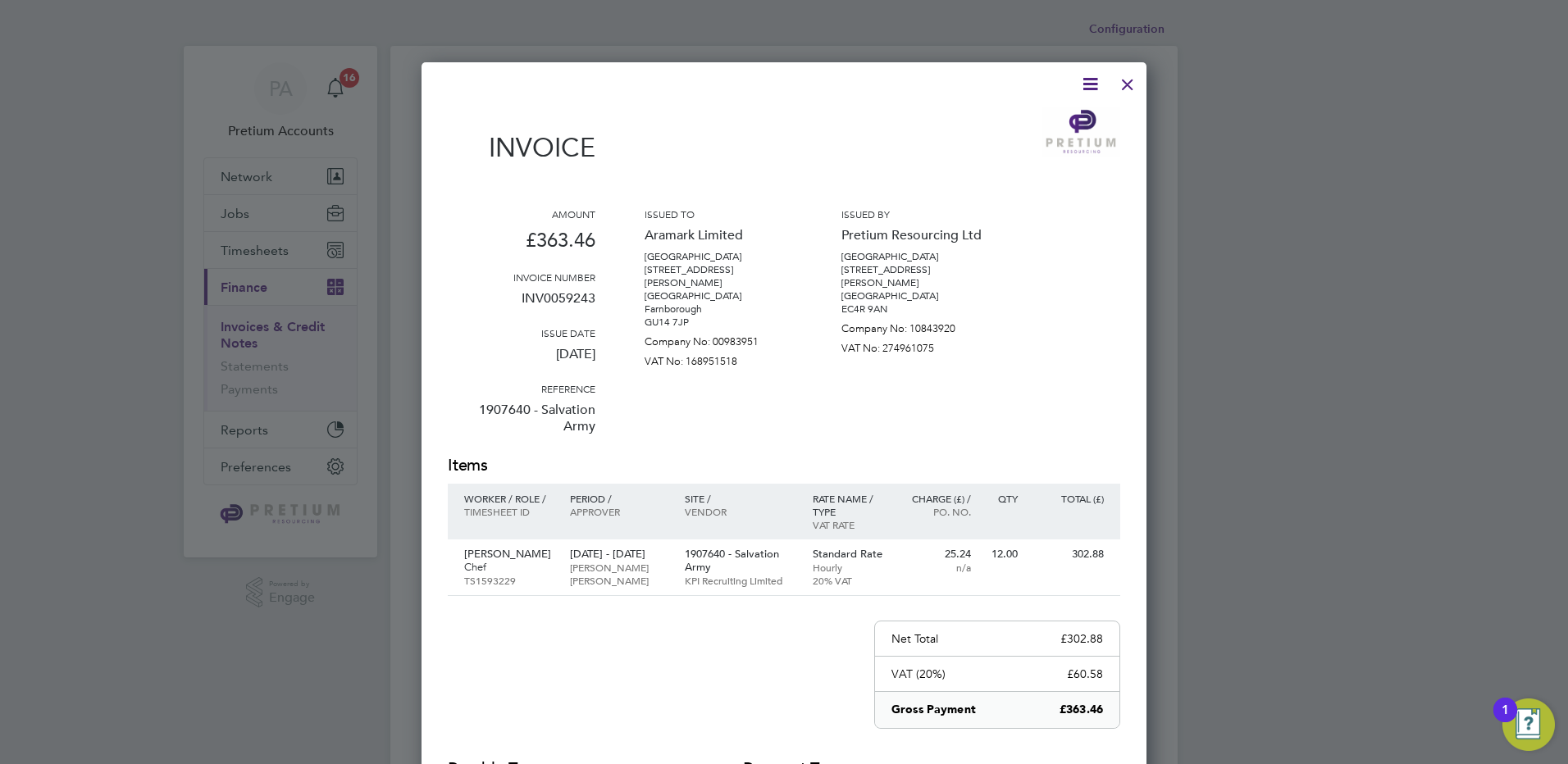
click at [1127, 83] on div at bounding box center [1127, 80] width 29 height 29
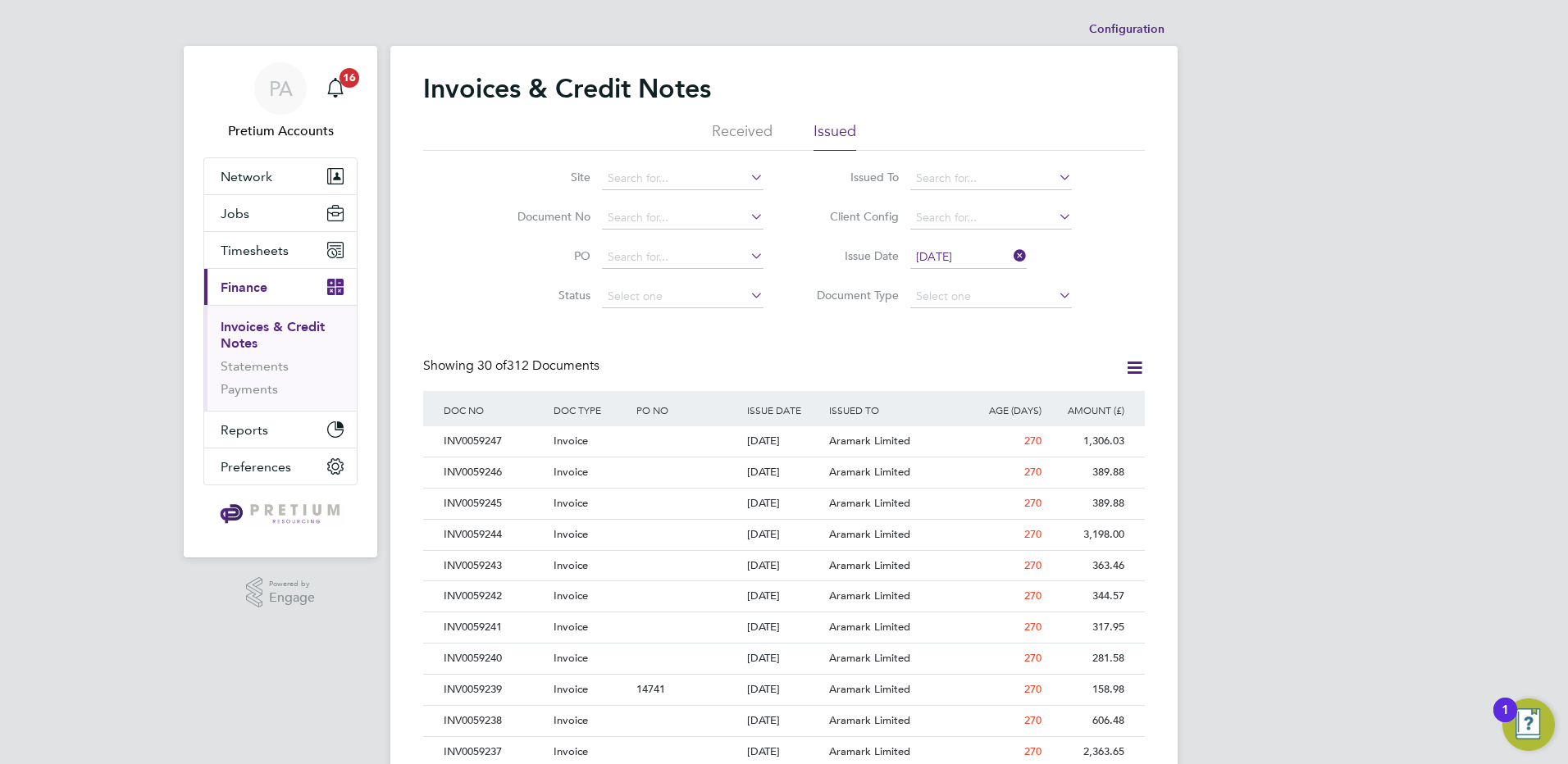
click at [1010, 251] on icon at bounding box center [1010, 256] width 0 height 23
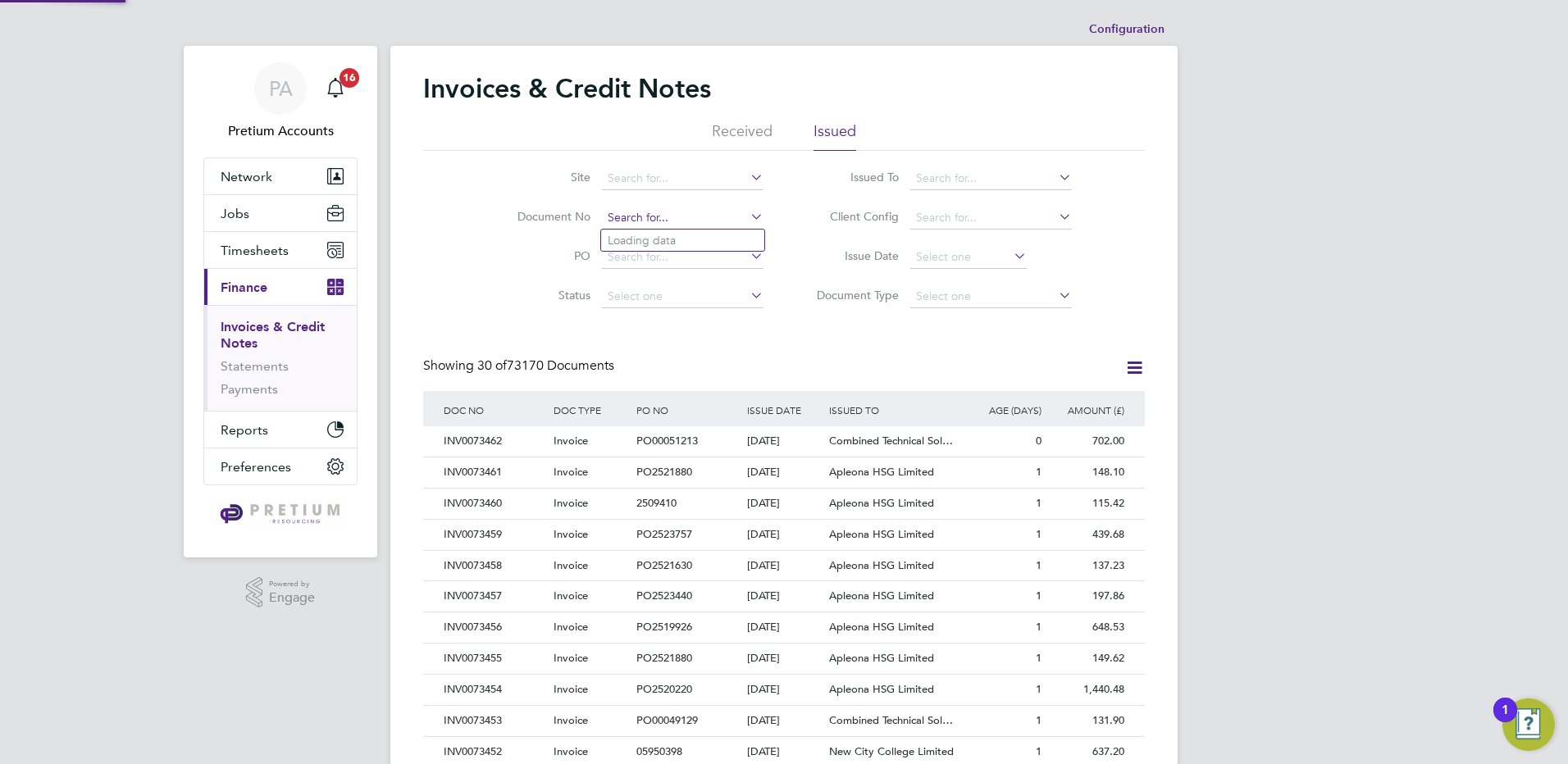
click at [723, 217] on input at bounding box center [682, 218] width 161 height 23
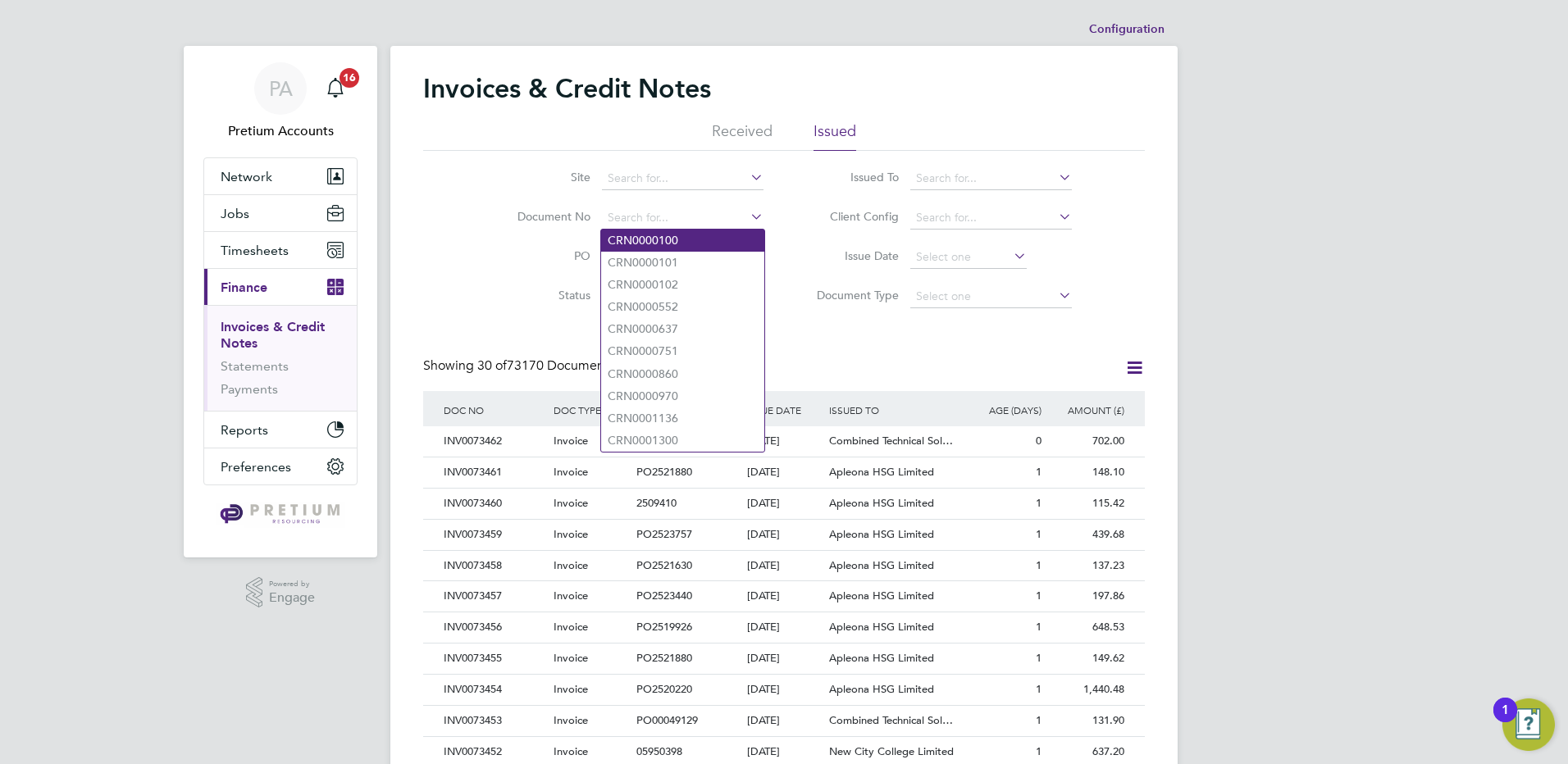
paste input "INV0006998"
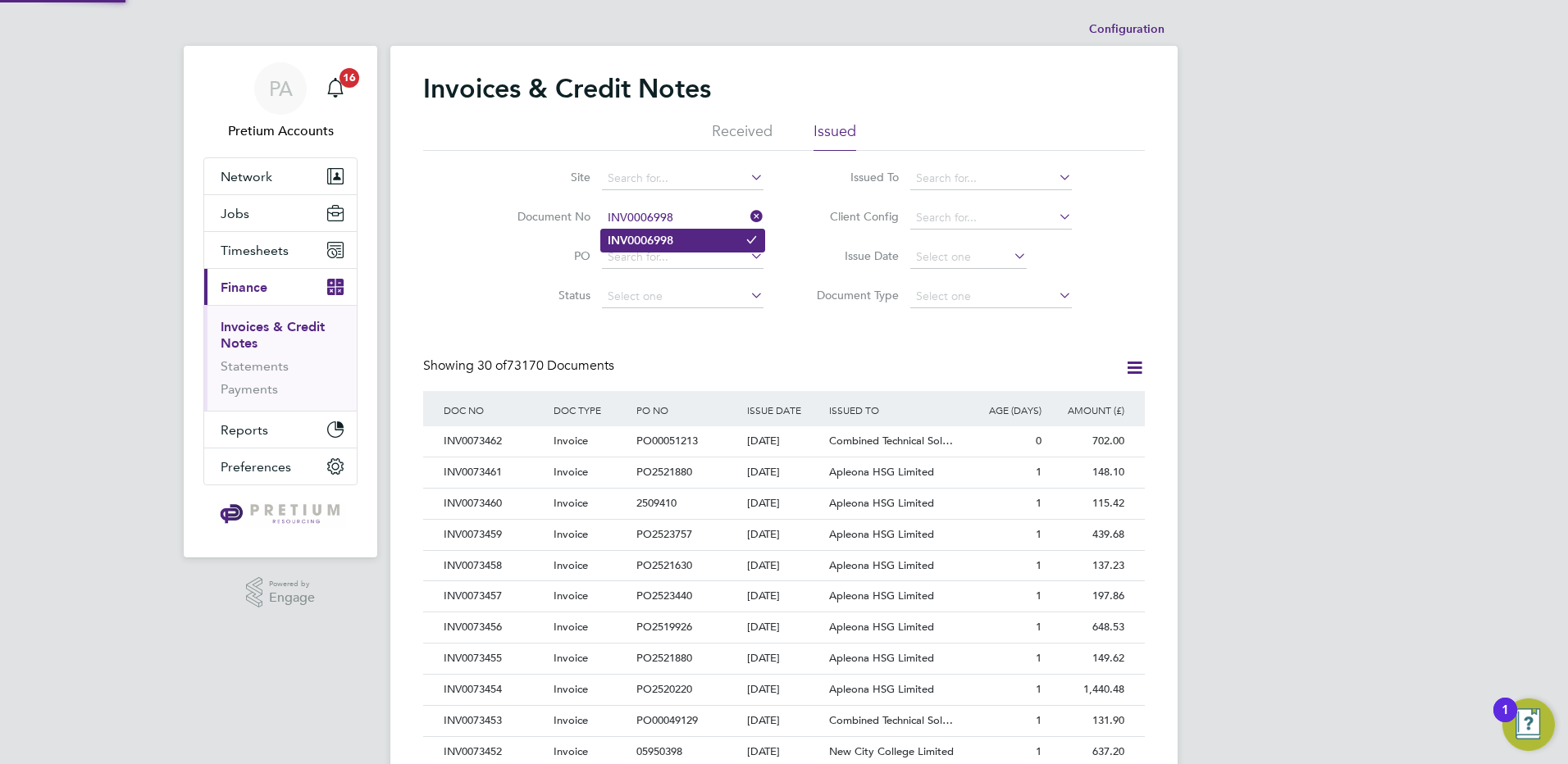
type input "INV0006998"
click at [657, 241] on b "INV0006998" at bounding box center [640, 241] width 66 height 14
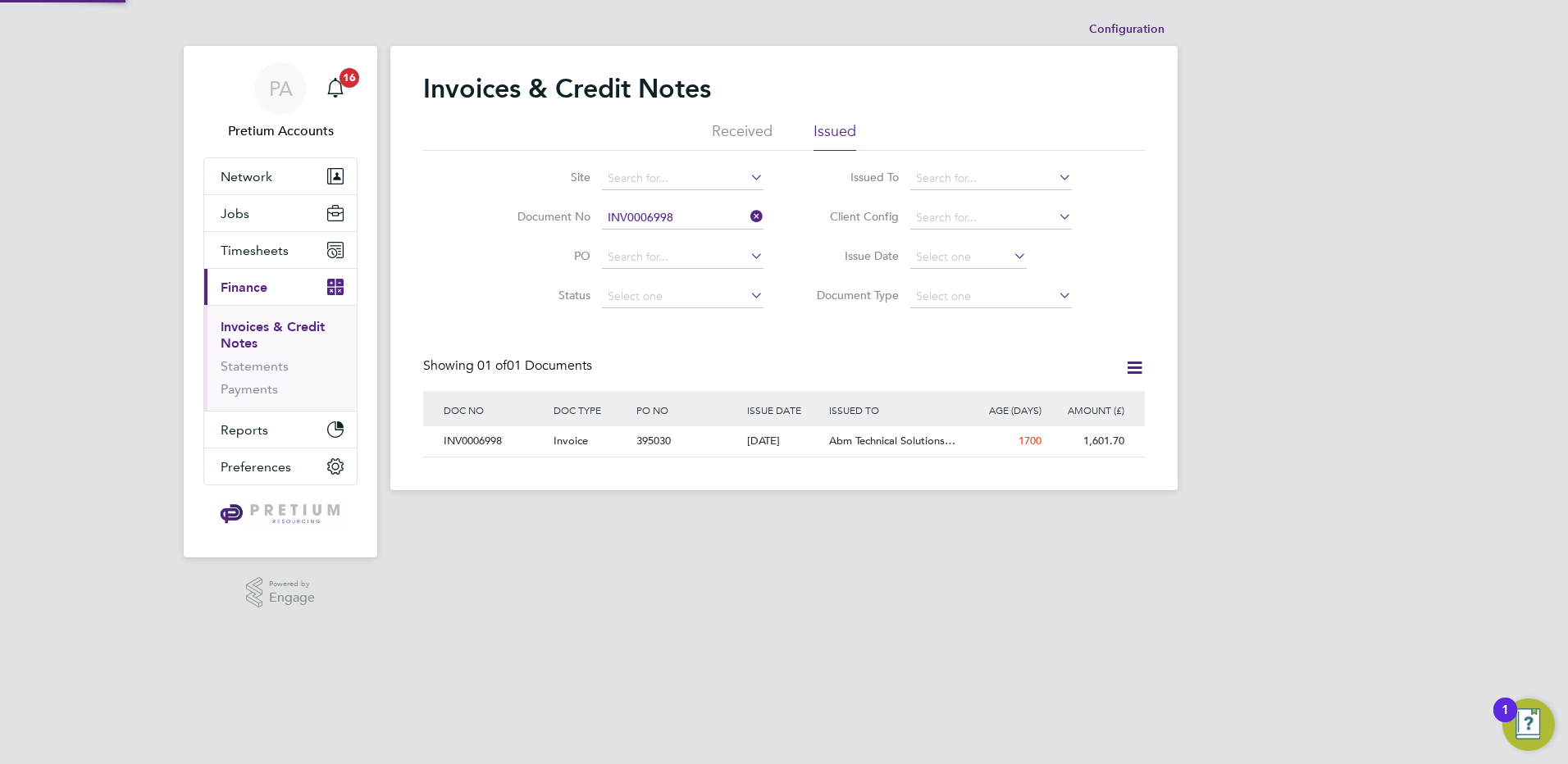
scroll to position [31, 139]
click at [633, 441] on div "395030" at bounding box center [687, 441] width 110 height 30
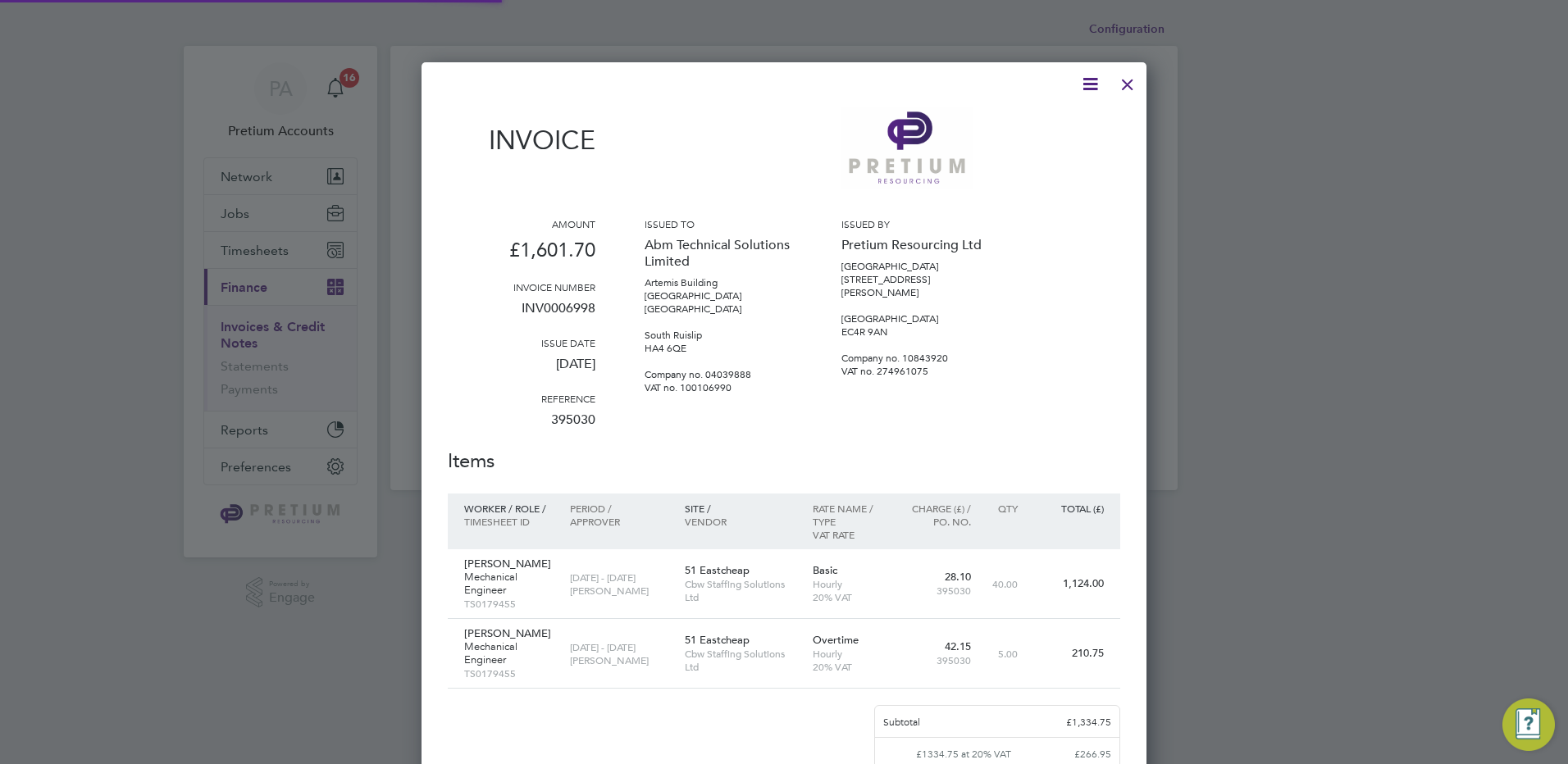
scroll to position [973, 726]
click at [491, 597] on p "TS0179455" at bounding box center [509, 603] width 89 height 13
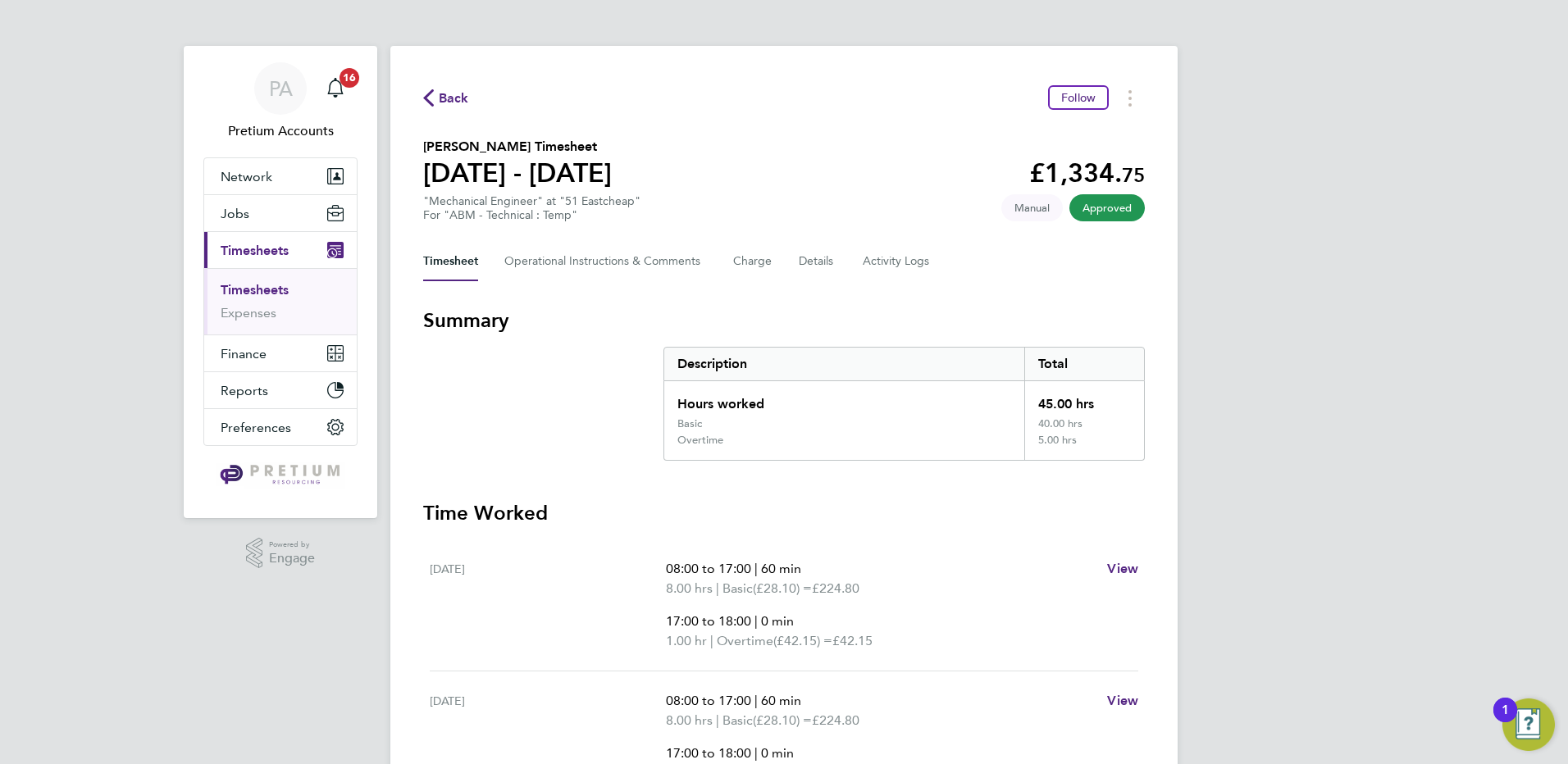
click at [440, 90] on span "Back" at bounding box center [454, 98] width 30 height 20
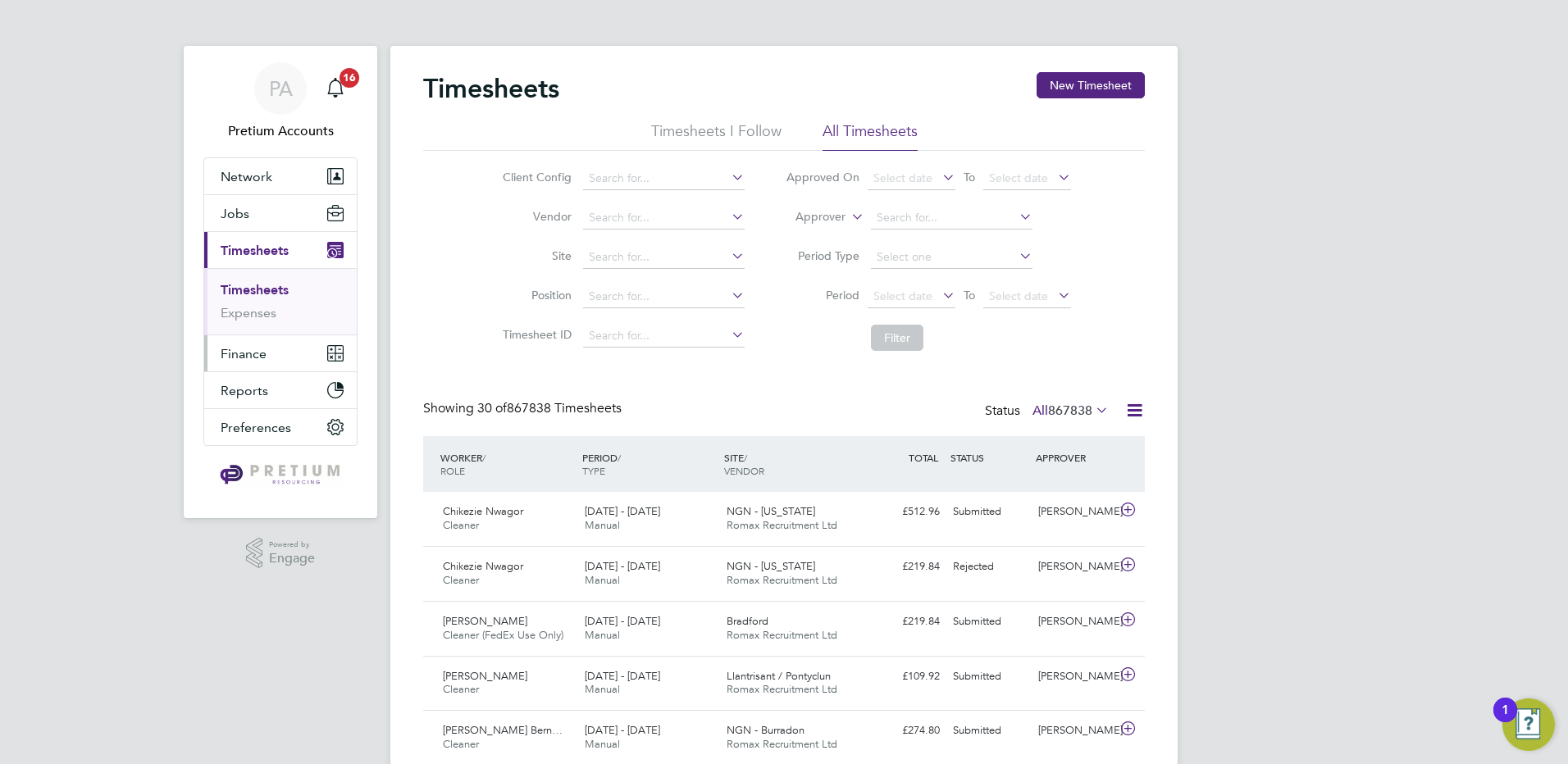
click at [240, 347] on span "Finance" at bounding box center [243, 354] width 46 height 16
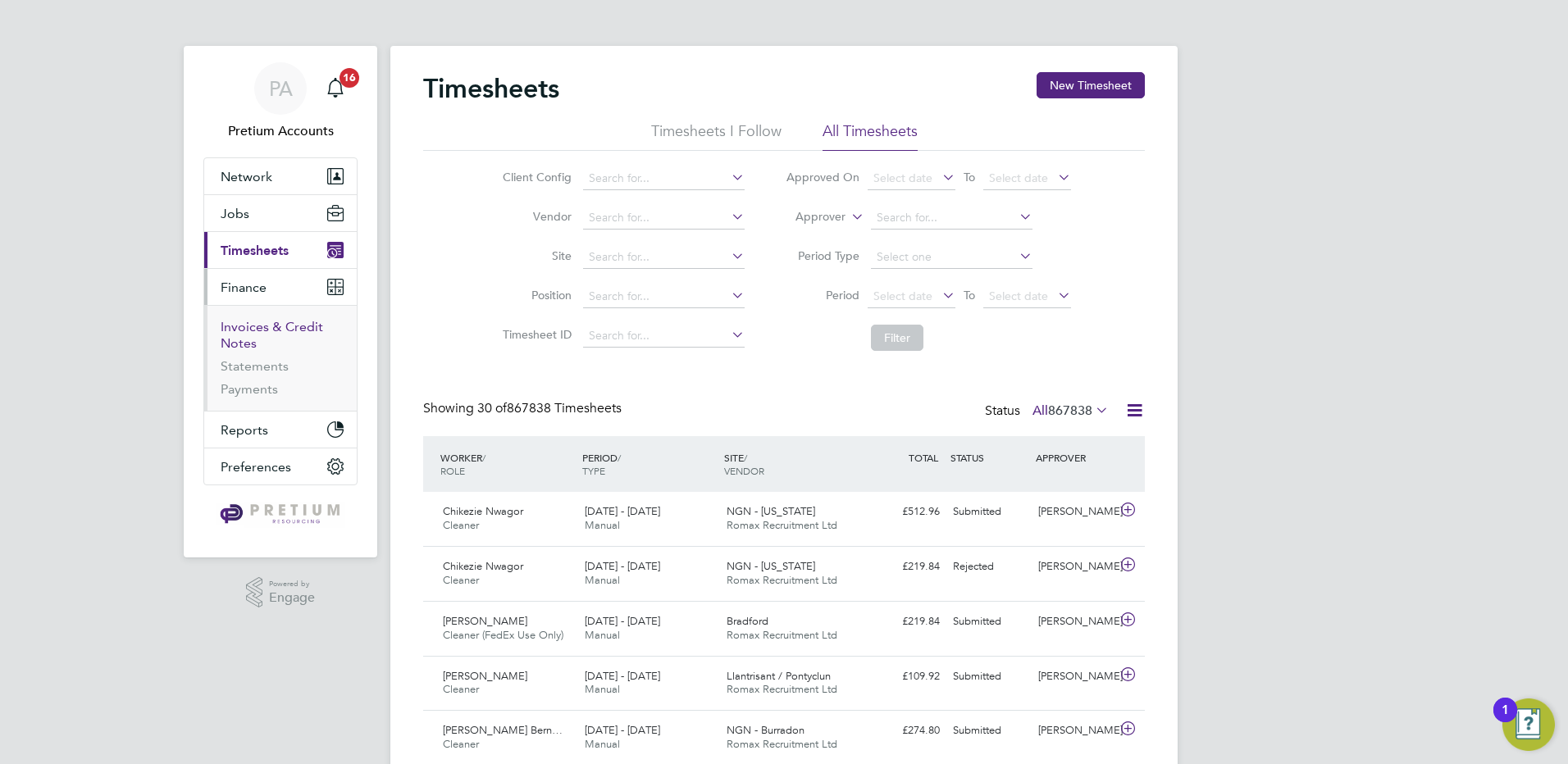
click at [261, 328] on link "Invoices & Credit Notes" at bounding box center [271, 335] width 102 height 32
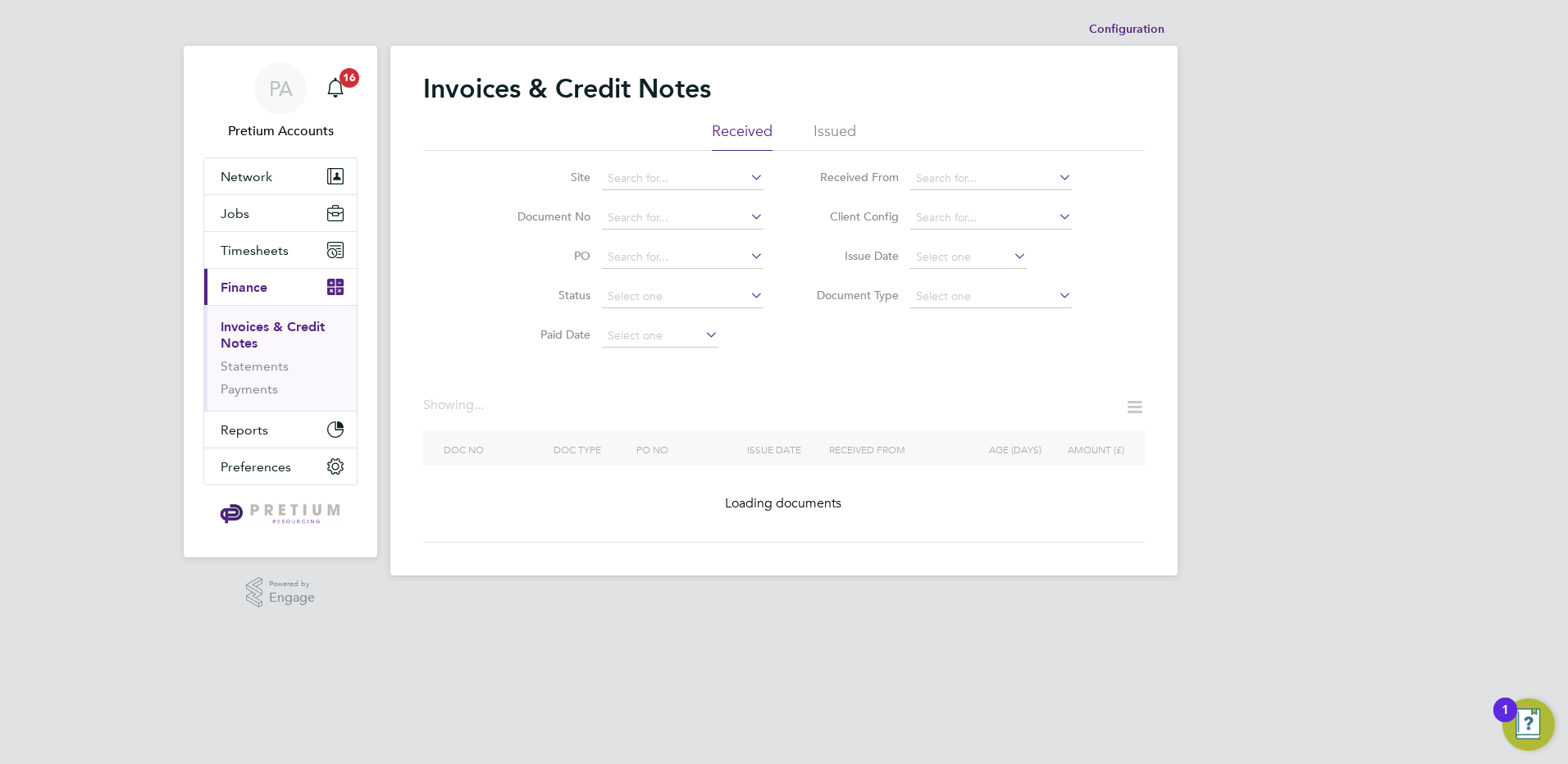
click at [844, 135] on li "Issued" at bounding box center [834, 136] width 42 height 29
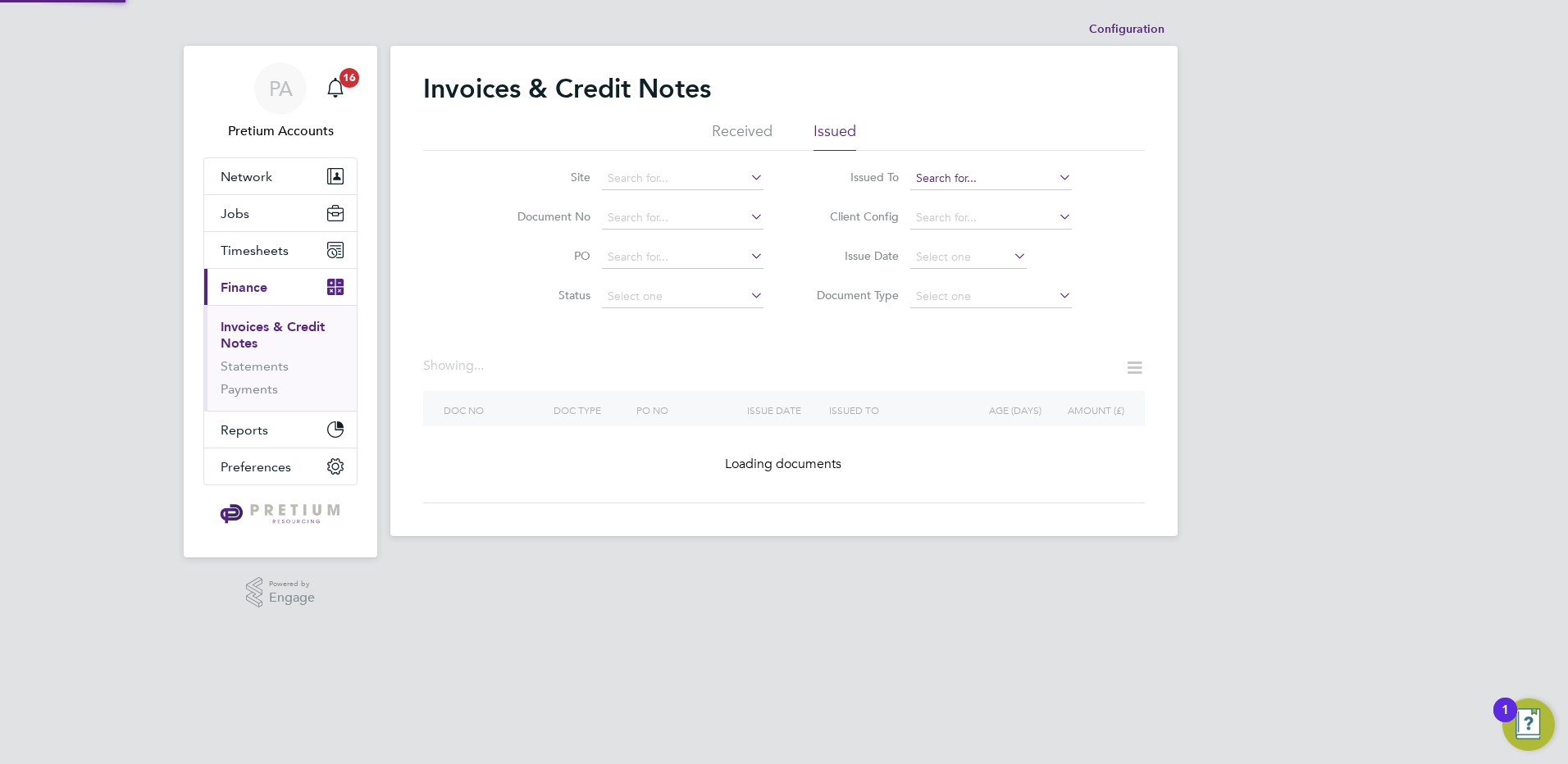
click at [929, 176] on input at bounding box center [991, 179] width 161 height 23
click at [682, 214] on input at bounding box center [682, 218] width 161 height 23
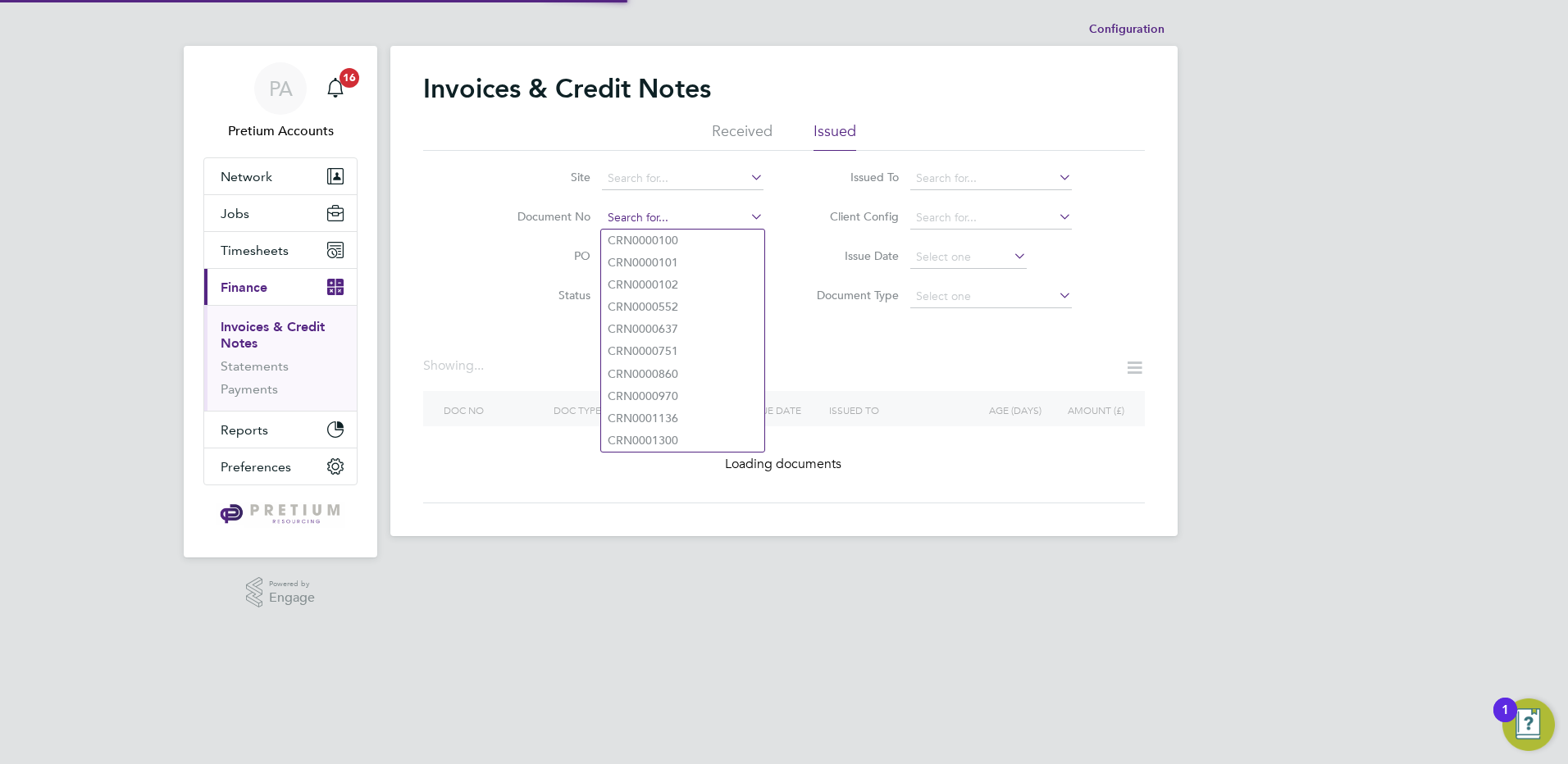
paste input "INV0006998"
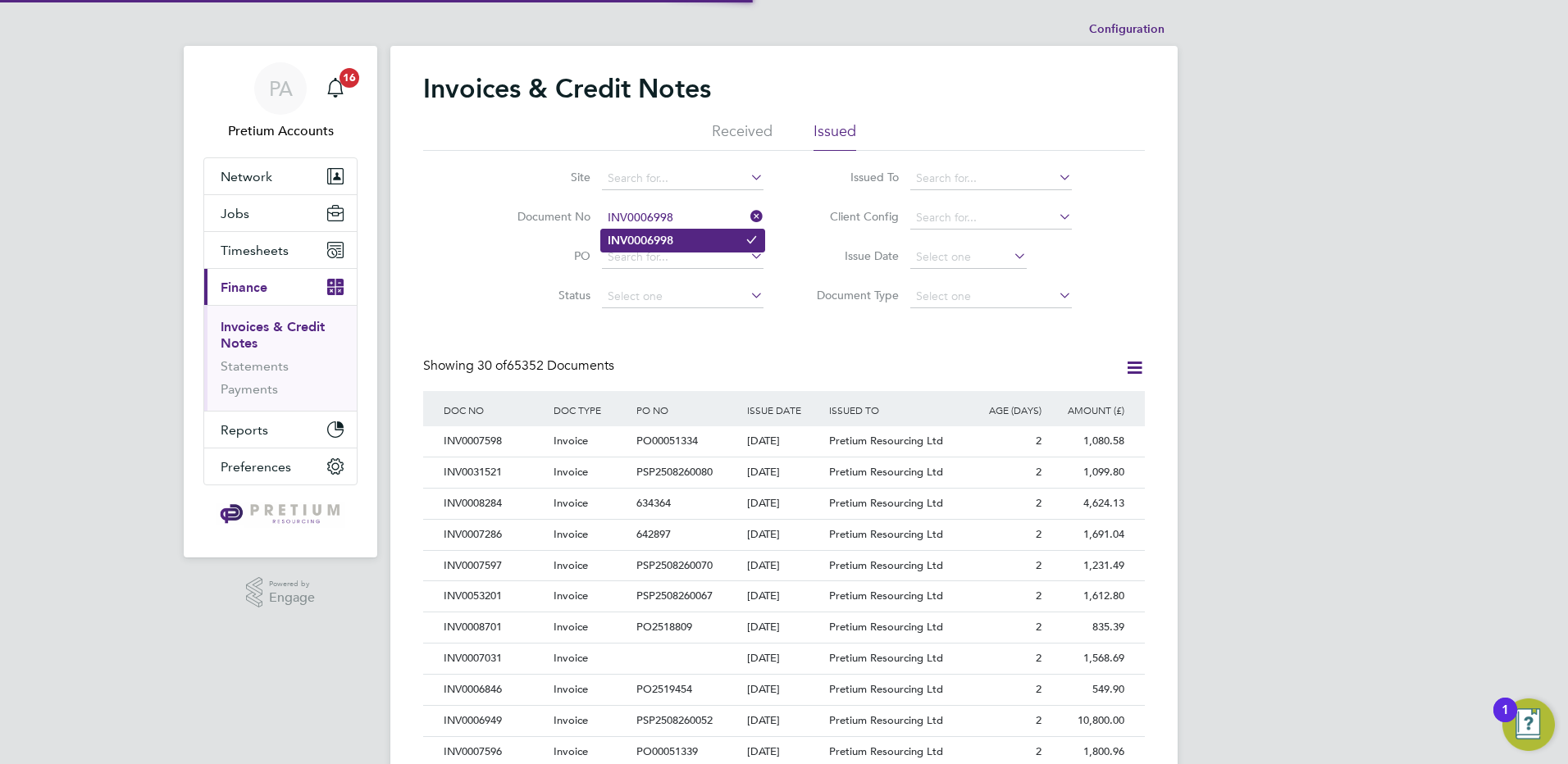
type input "INV0006998"
click at [664, 236] on b "INV0006998" at bounding box center [640, 241] width 66 height 14
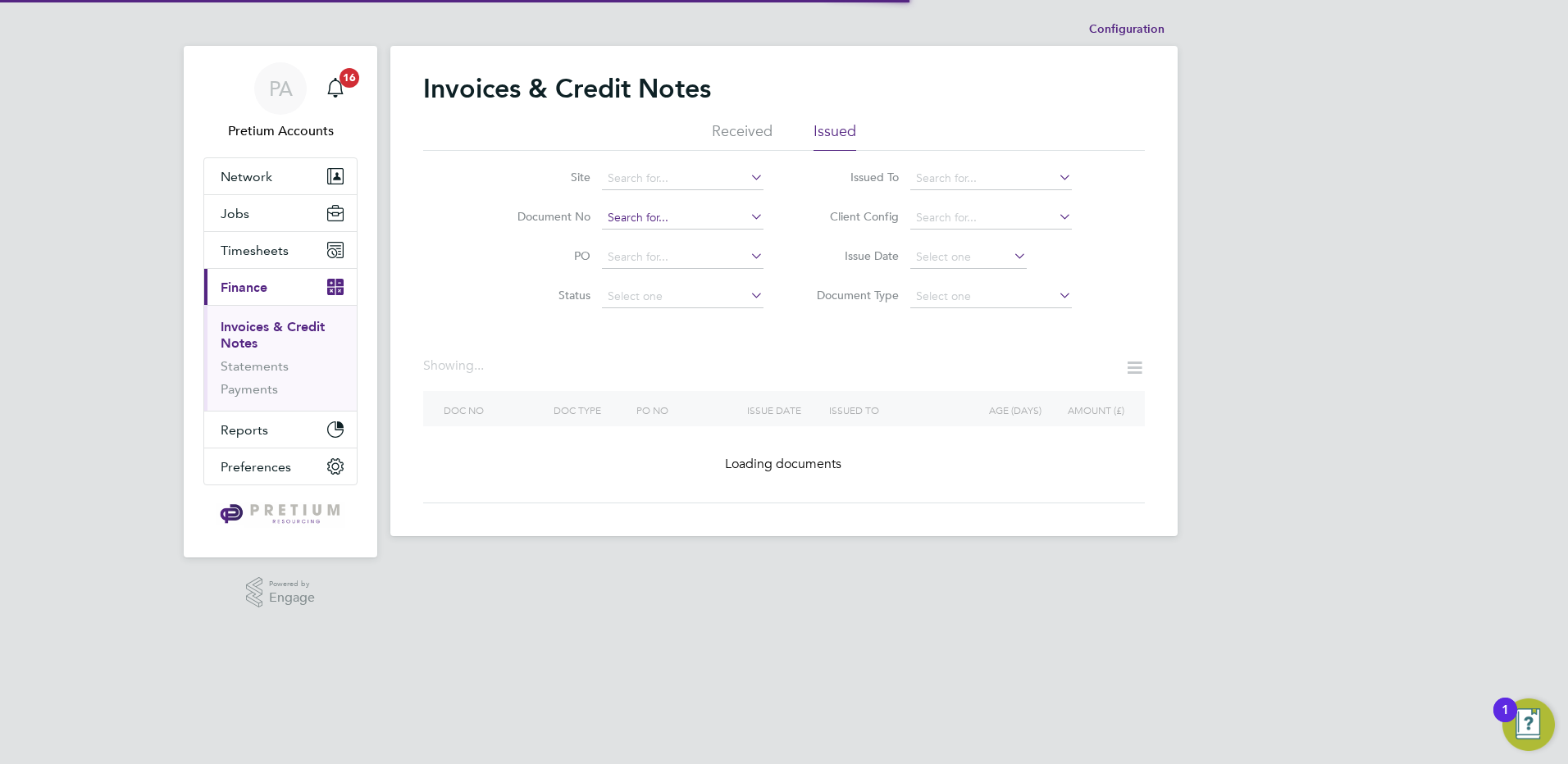
click at [703, 226] on input at bounding box center [682, 218] width 161 height 23
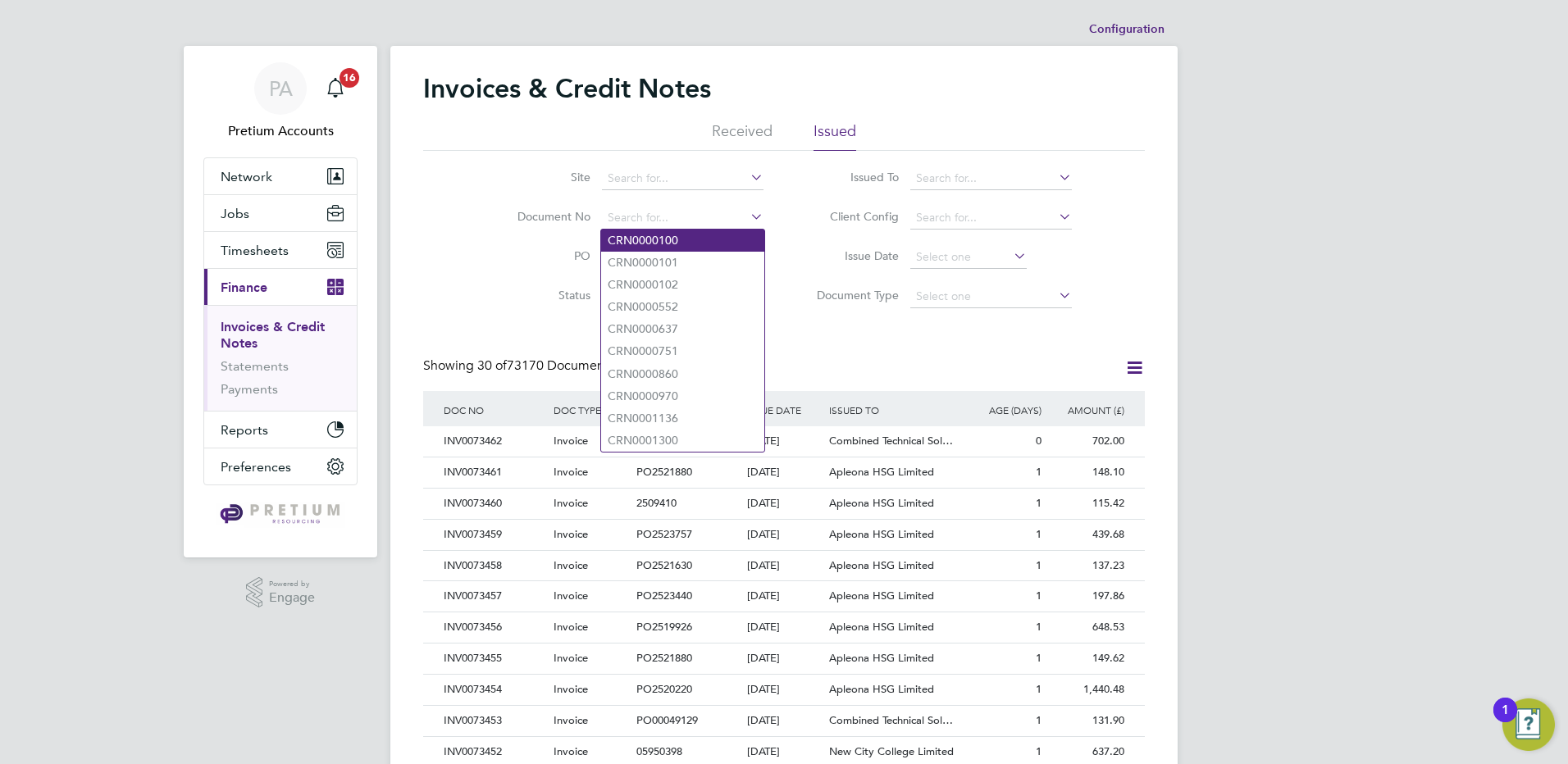
paste input "INV0006998"
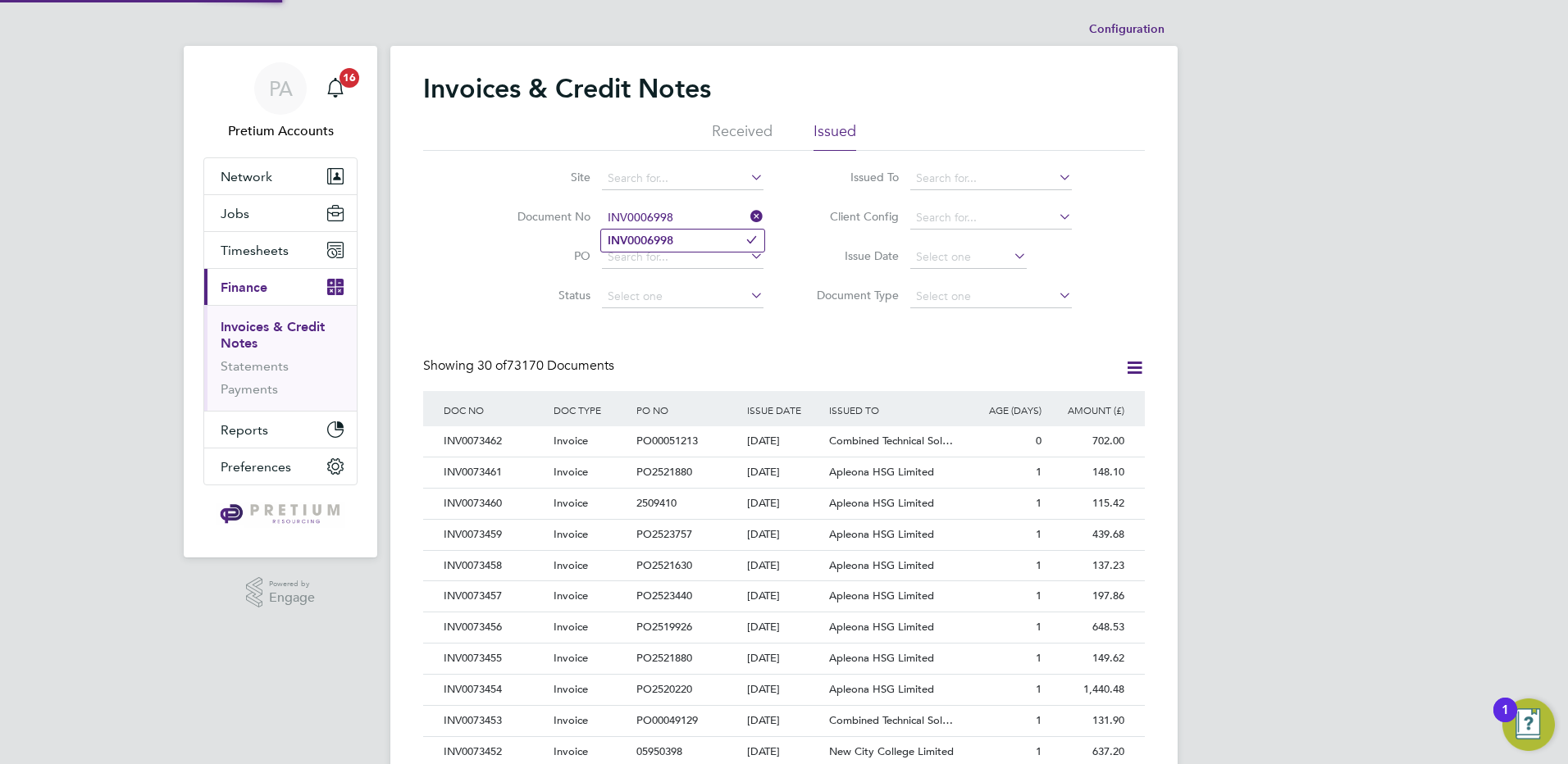
type input "INV0006998"
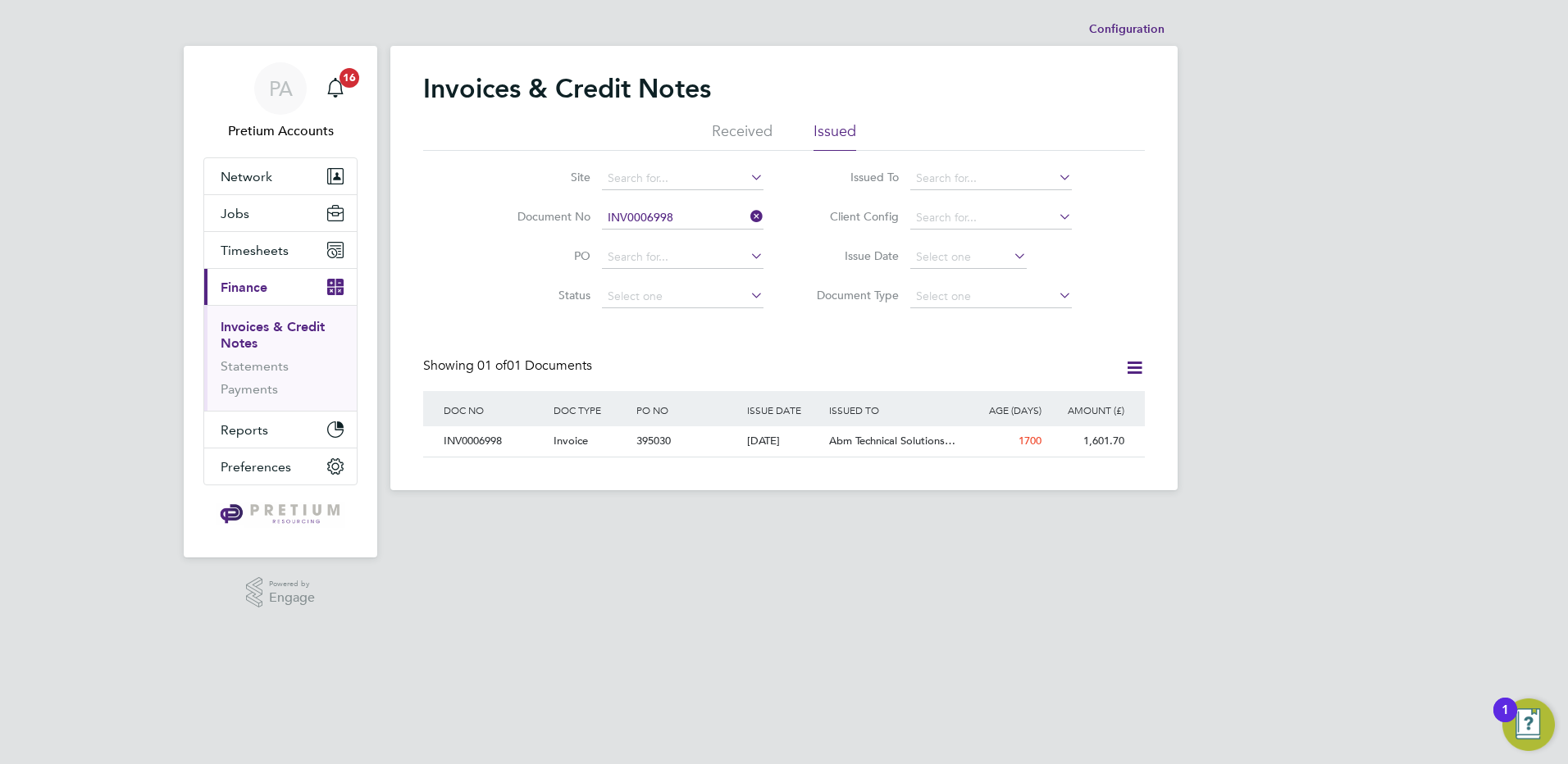
click at [1142, 364] on div "Invoices & Credit Notes Received Issued Site Document No INV0006998 PO Status P…" at bounding box center [784, 268] width 787 height 444
click at [1128, 374] on icon at bounding box center [1134, 368] width 21 height 21
click at [1312, 373] on div "PA Pretium Accounts Notifications 16 Applications: Network Team Members Busines…" at bounding box center [784, 258] width 1568 height 517
click at [1053, 294] on input at bounding box center [991, 297] width 161 height 23
click at [1191, 273] on div "PA Pretium Accounts Notifications 16 Applications: Network Team Members Busines…" at bounding box center [784, 258] width 1568 height 517
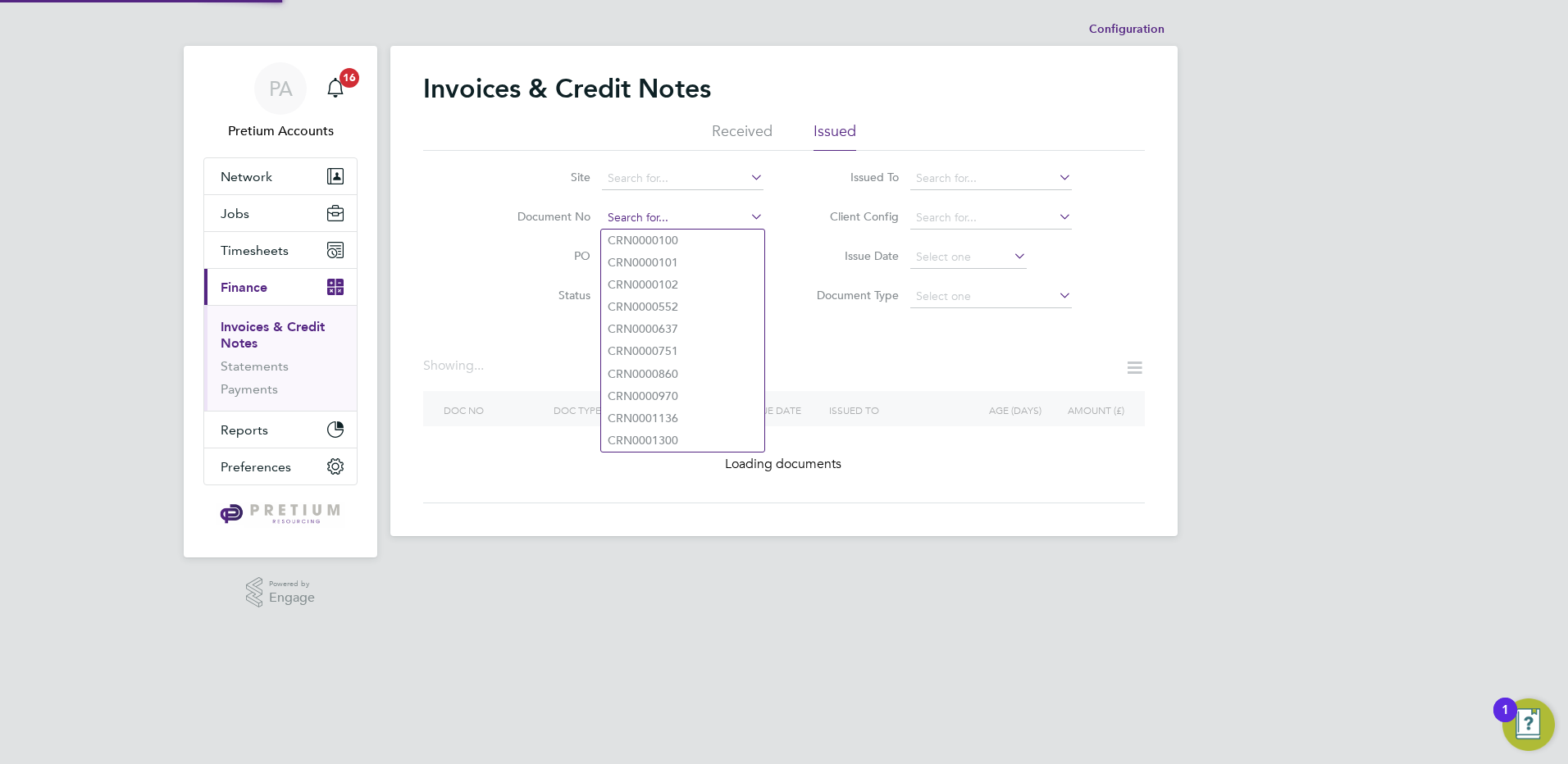
click at [700, 225] on input at bounding box center [682, 218] width 161 height 23
paste input "INV0006998"
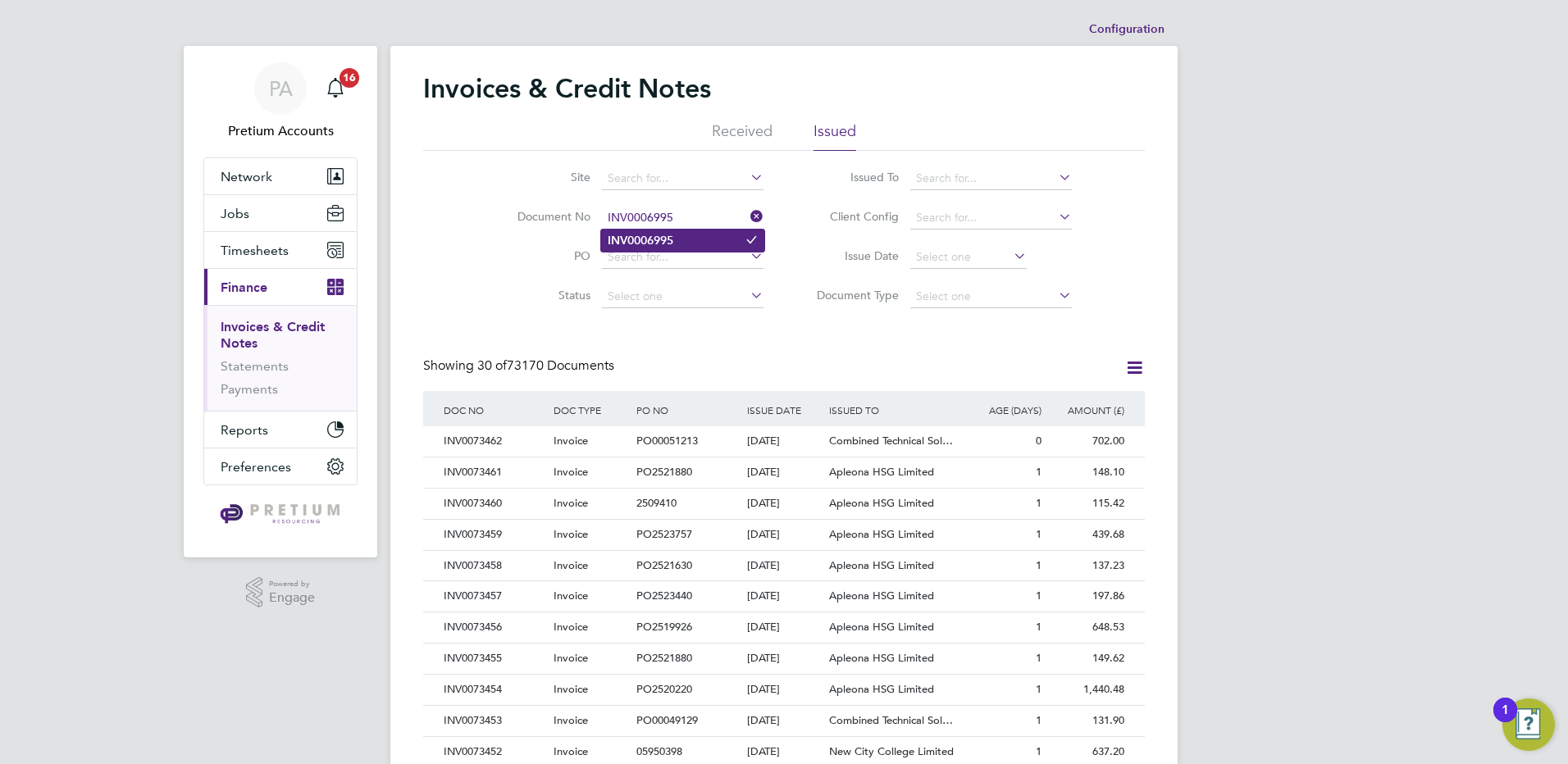
type input "INV0006995"
click at [672, 249] on li "INV0006995" at bounding box center [682, 241] width 163 height 22
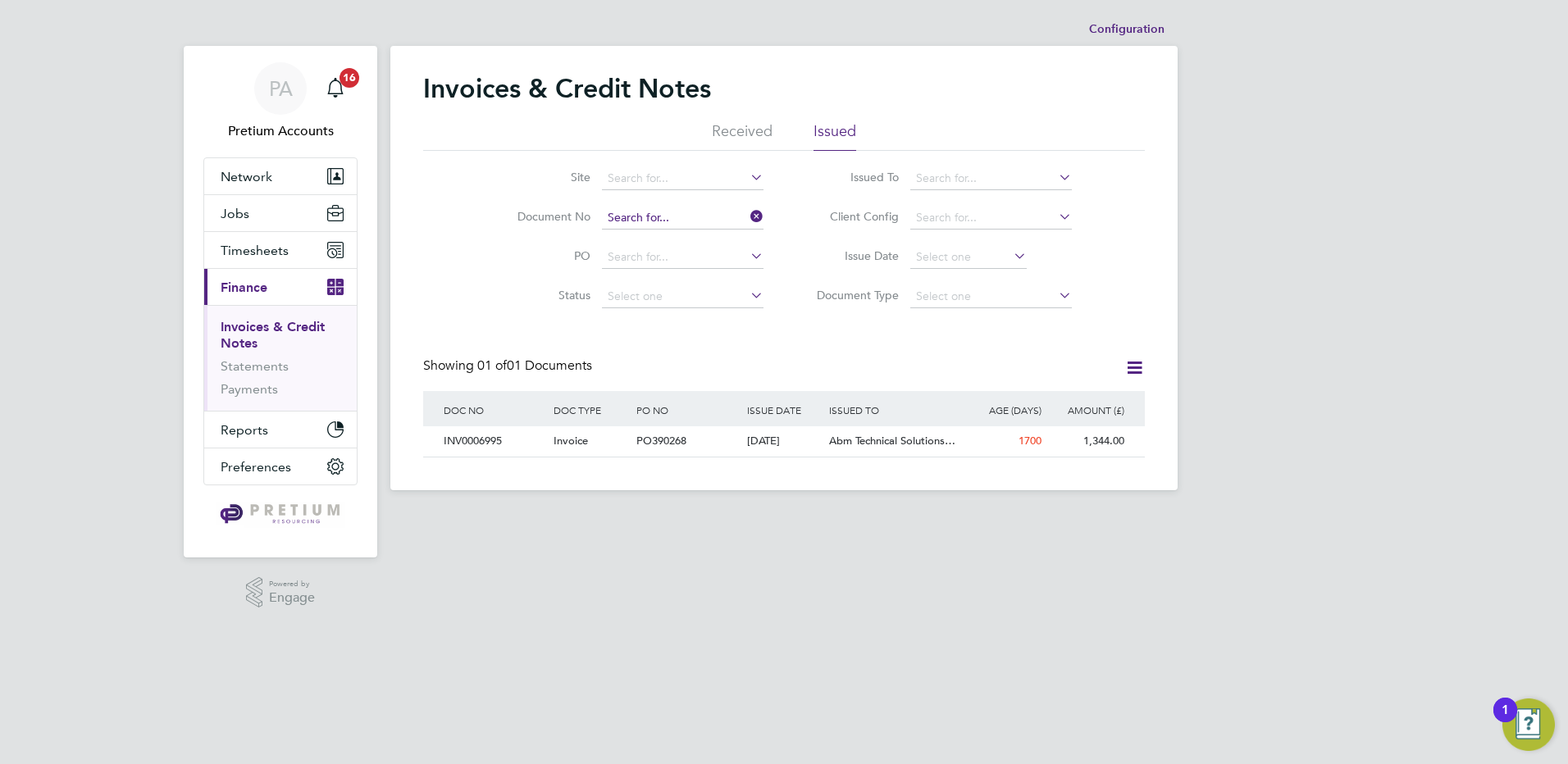
click at [693, 213] on input at bounding box center [682, 218] width 161 height 23
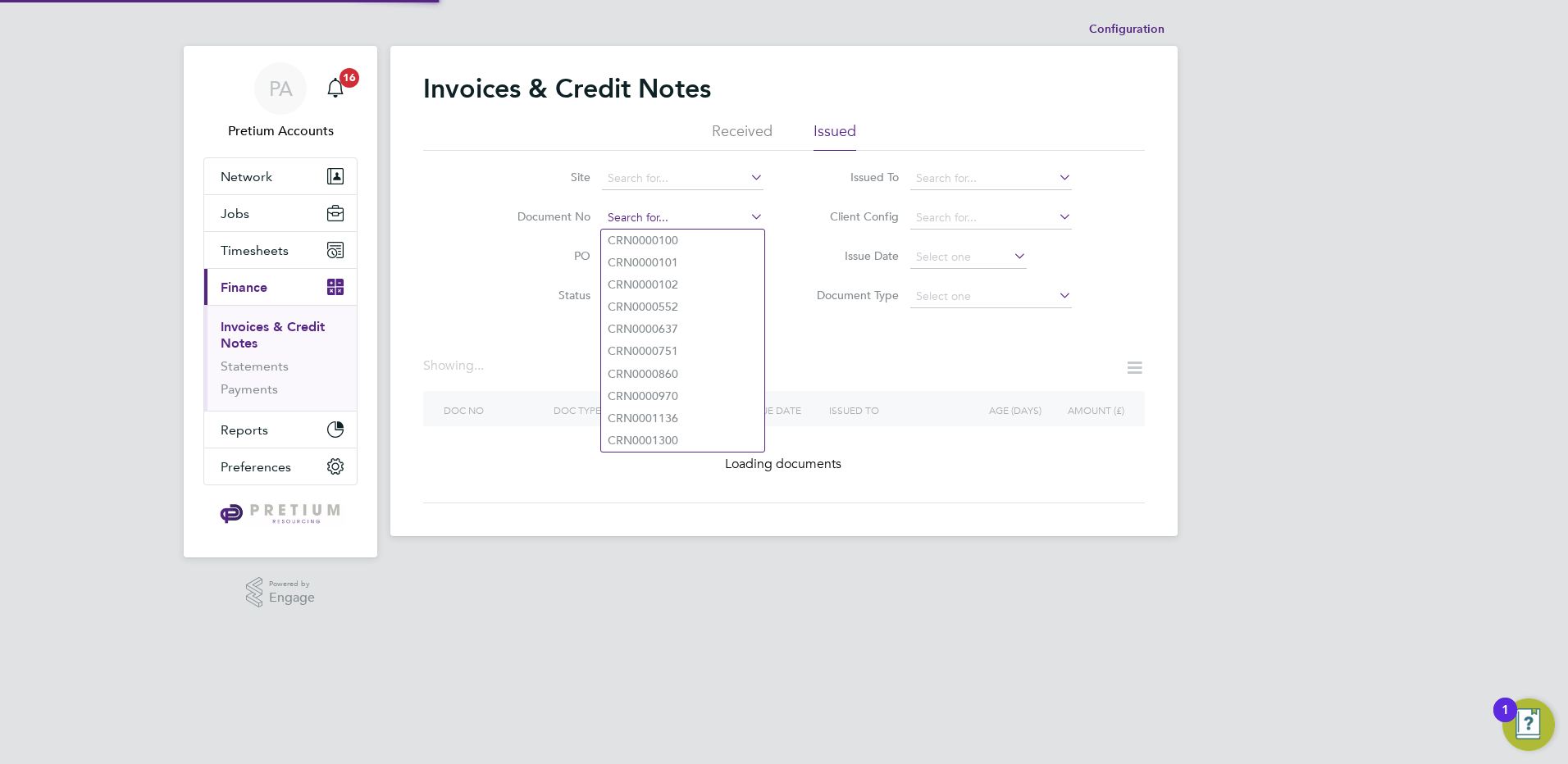
paste input "INV0006998"
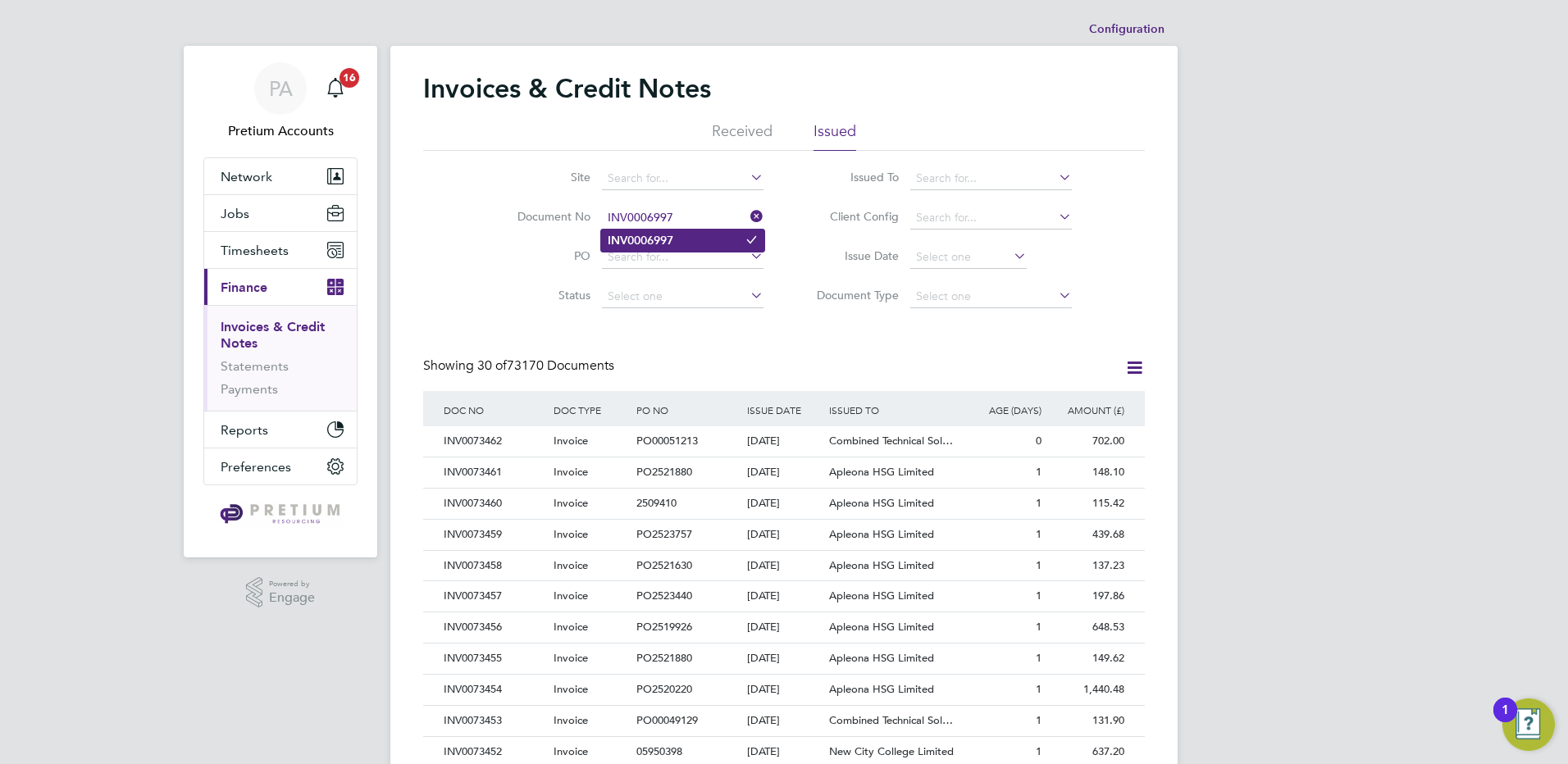
type input "INV0006997"
click at [664, 237] on b "INV0006997" at bounding box center [640, 241] width 66 height 14
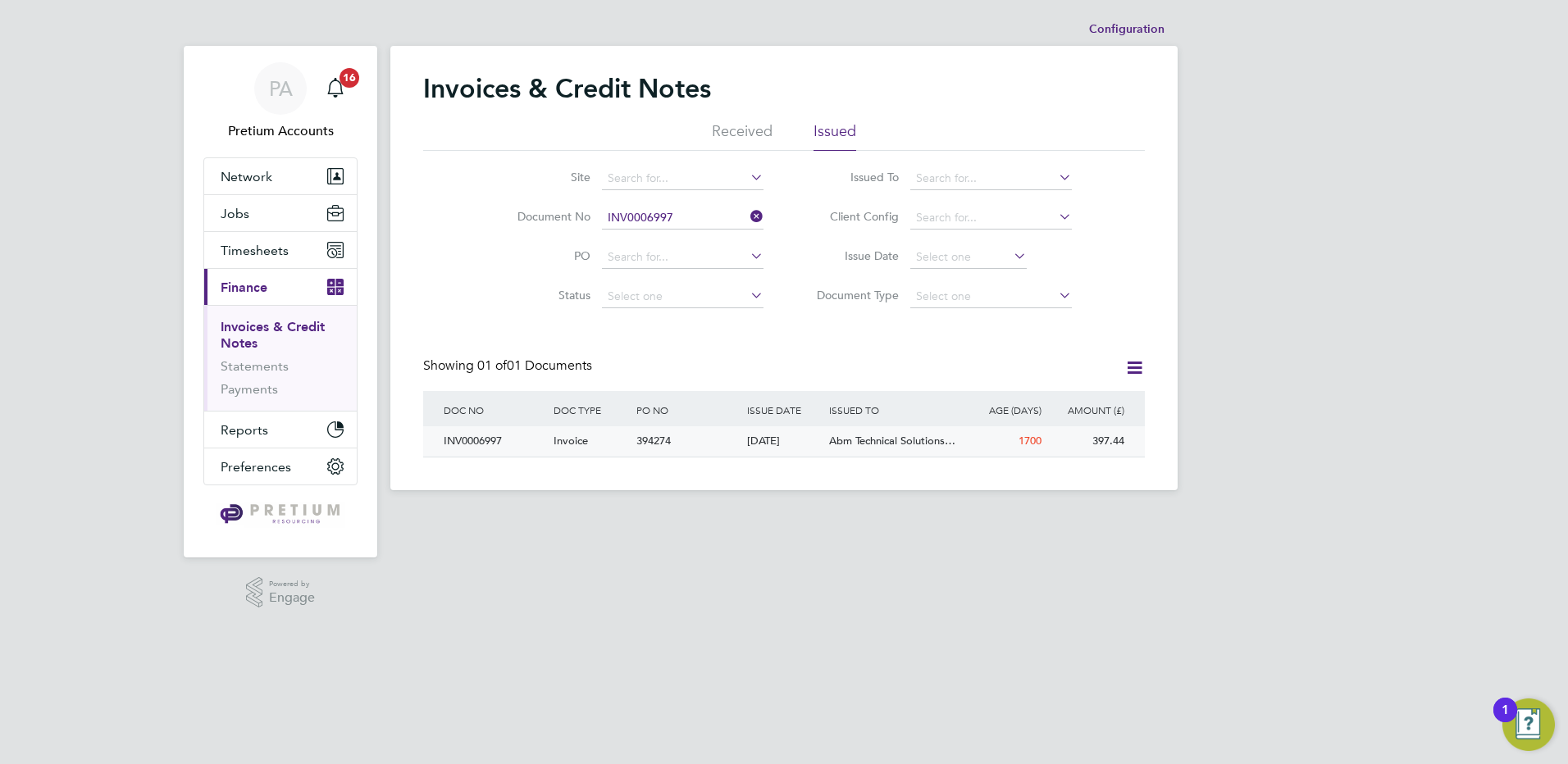
click at [613, 447] on div "Invoice" at bounding box center [591, 441] width 83 height 30
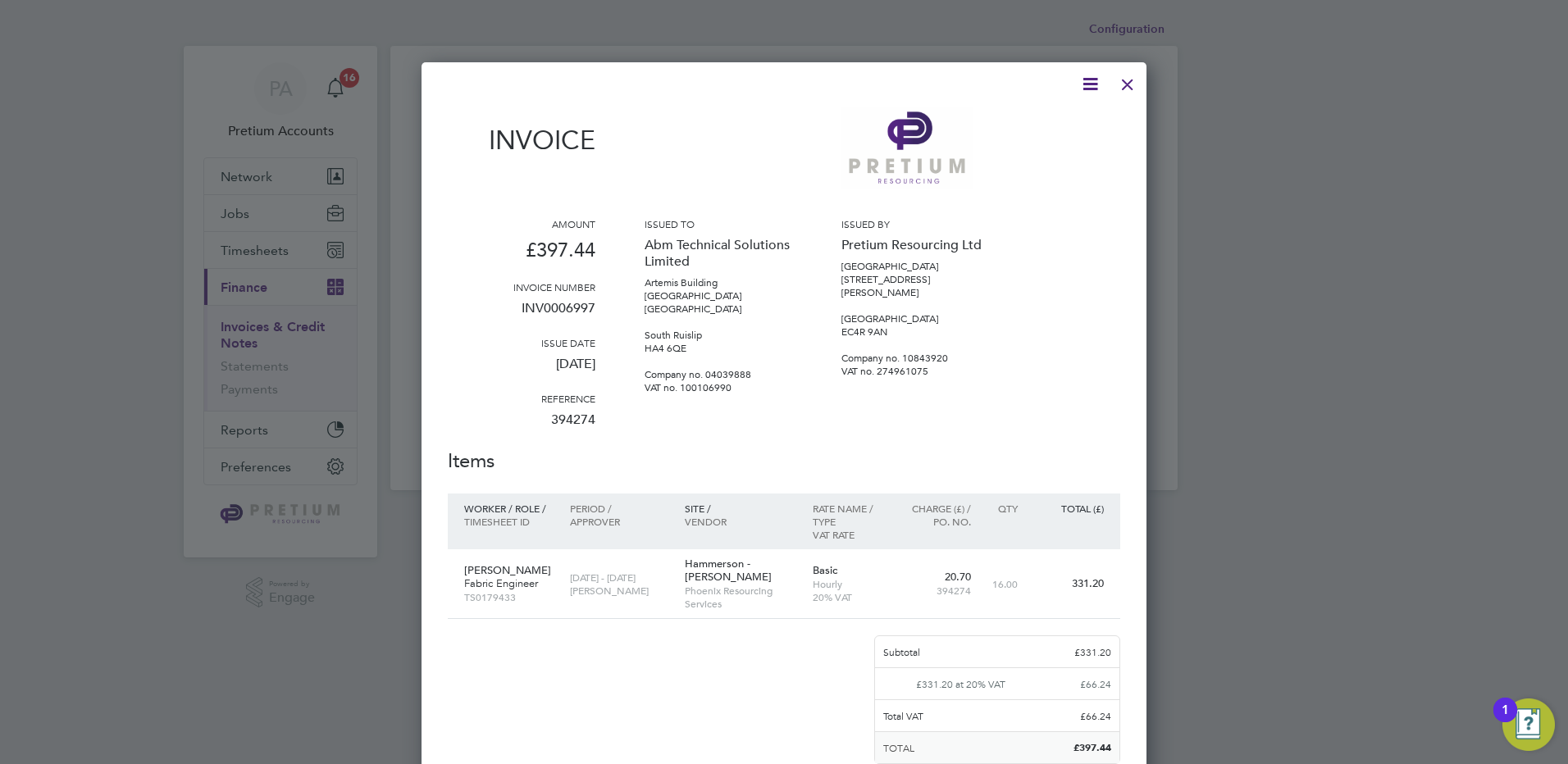
click at [1128, 87] on div at bounding box center [1127, 80] width 29 height 29
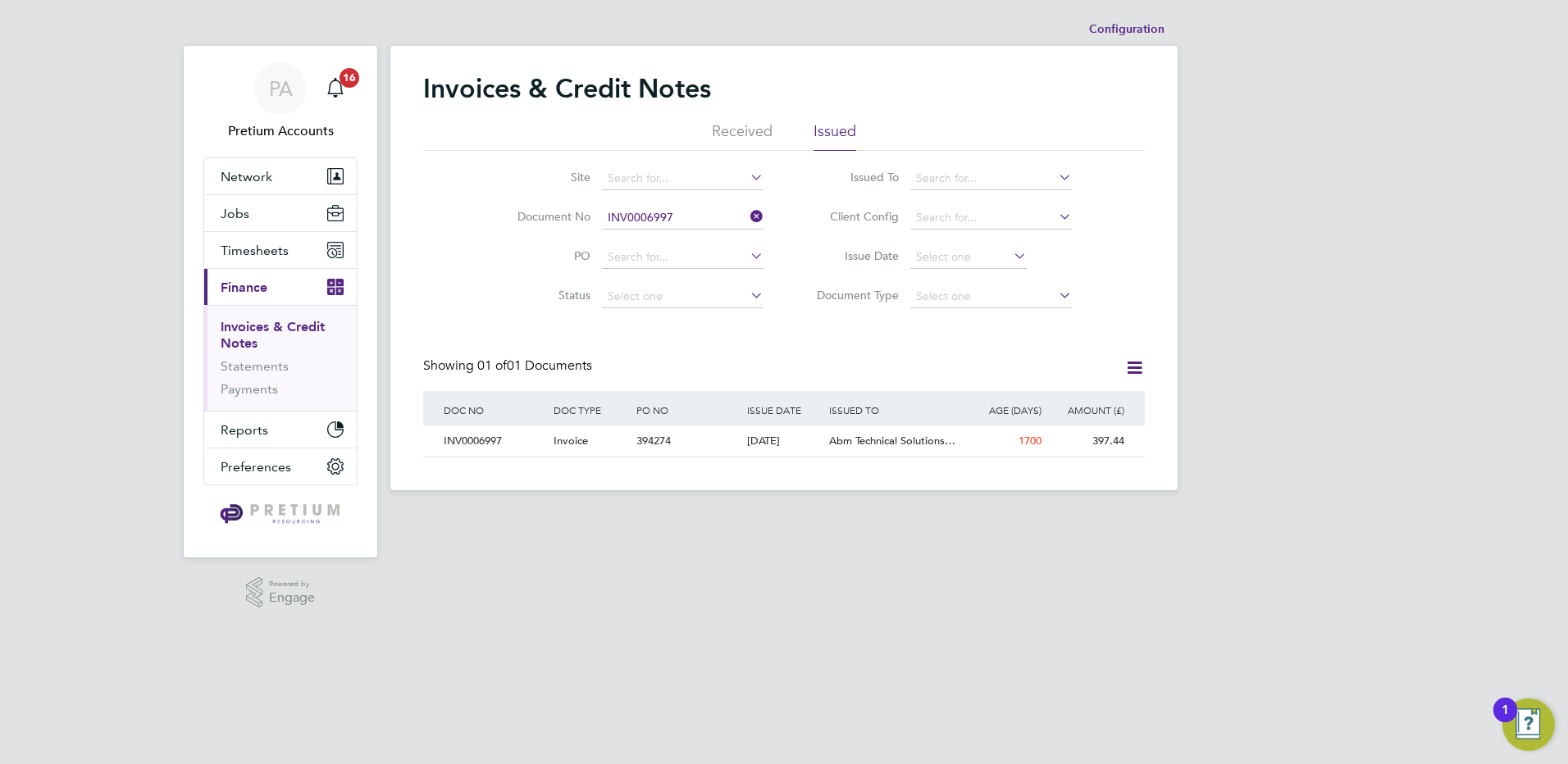
click at [727, 137] on li "Received" at bounding box center [742, 136] width 61 height 29
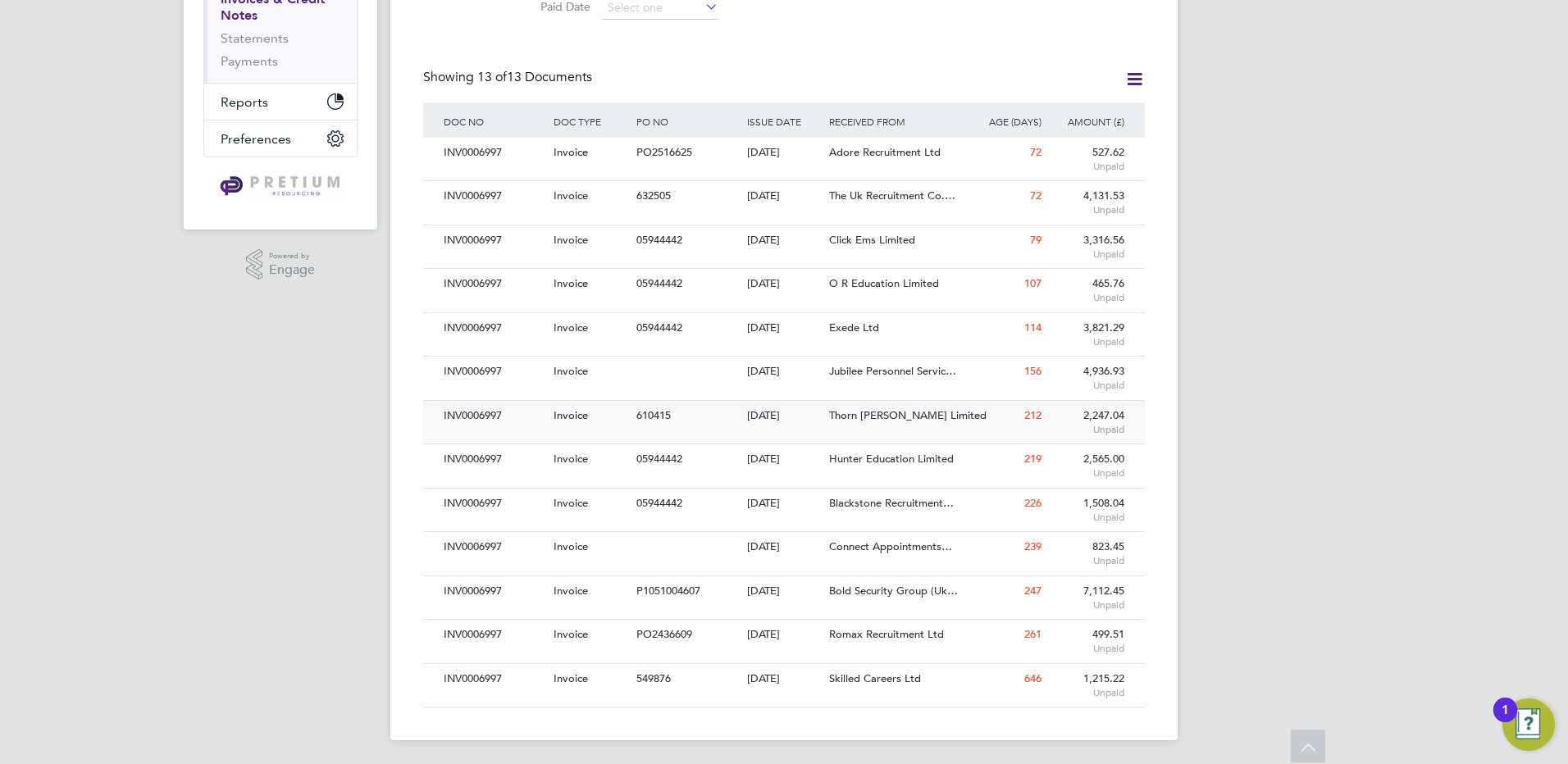
click at [672, 424] on div "610415" at bounding box center [687, 416] width 110 height 30
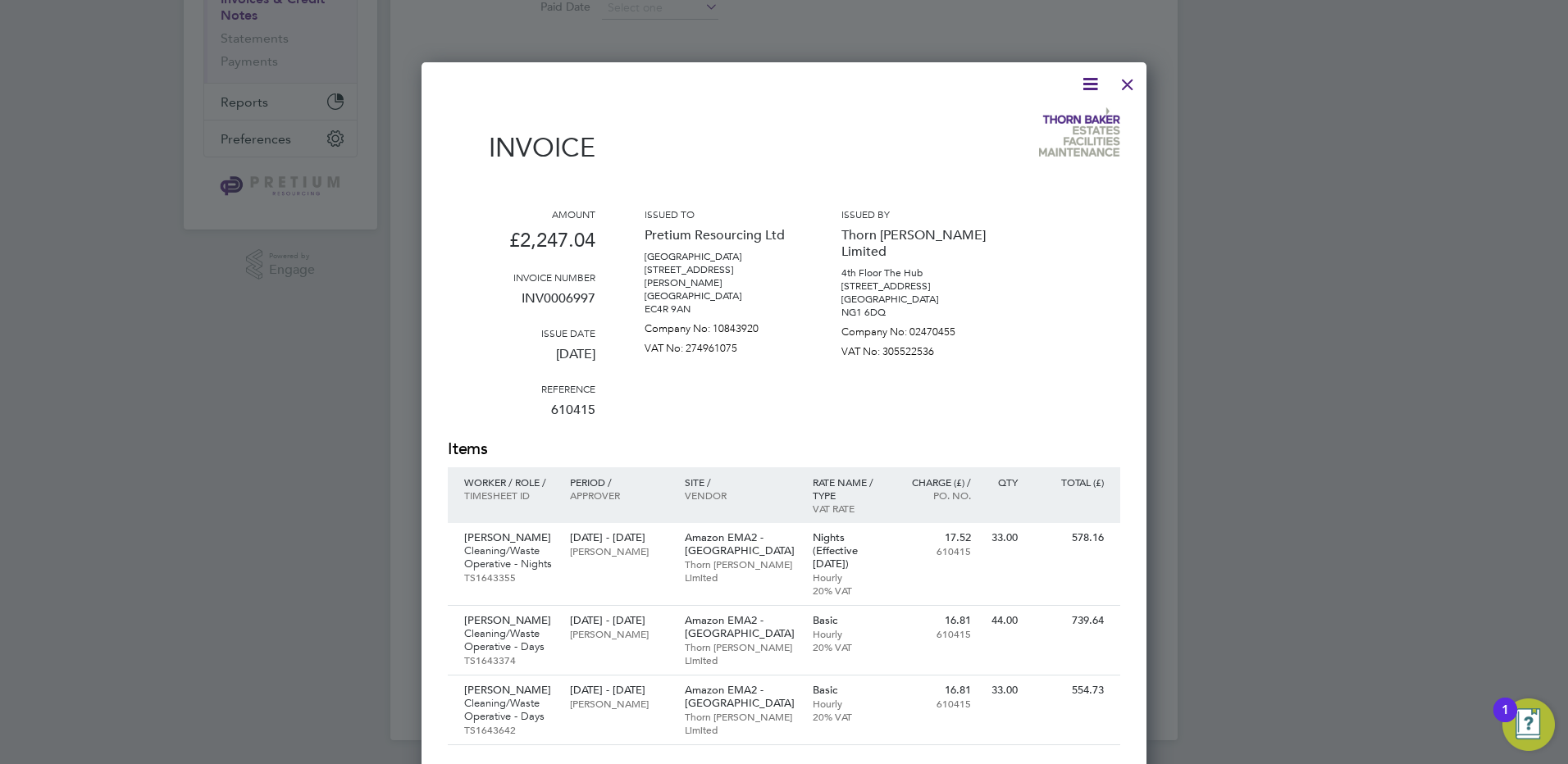
click at [1127, 92] on div at bounding box center [1127, 80] width 29 height 29
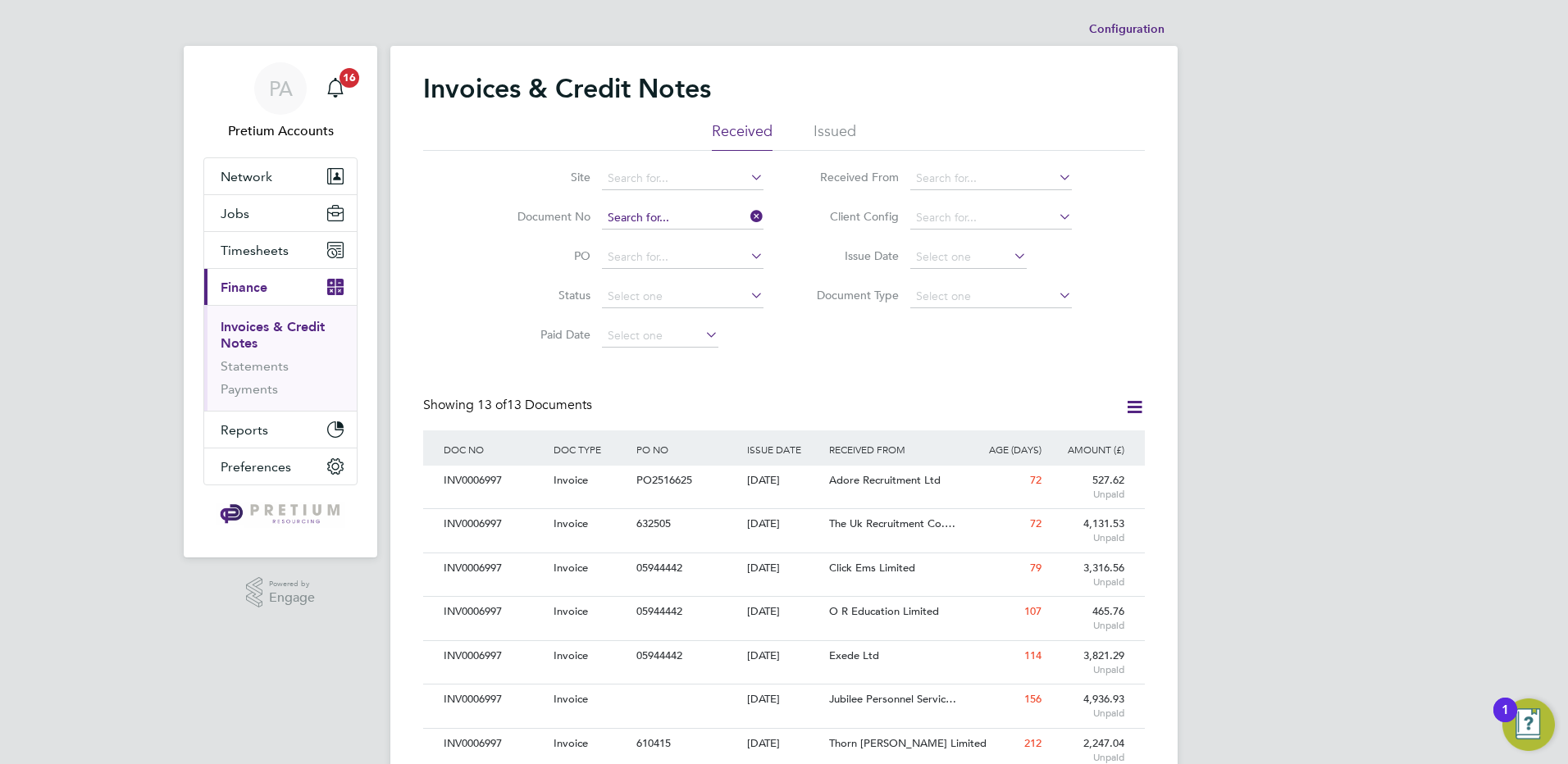
click at [693, 218] on input at bounding box center [682, 218] width 161 height 23
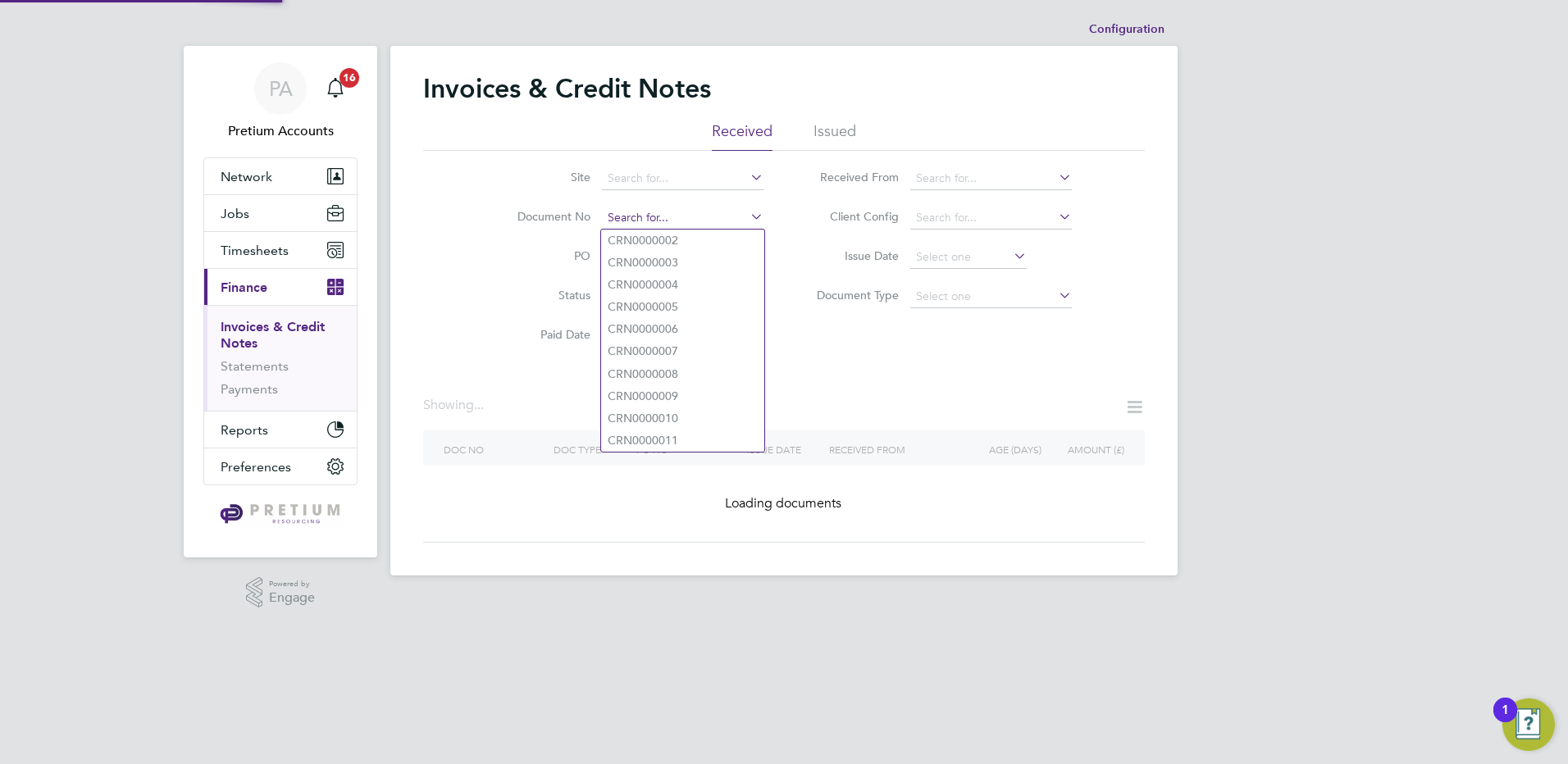
paste input "INV0006986"
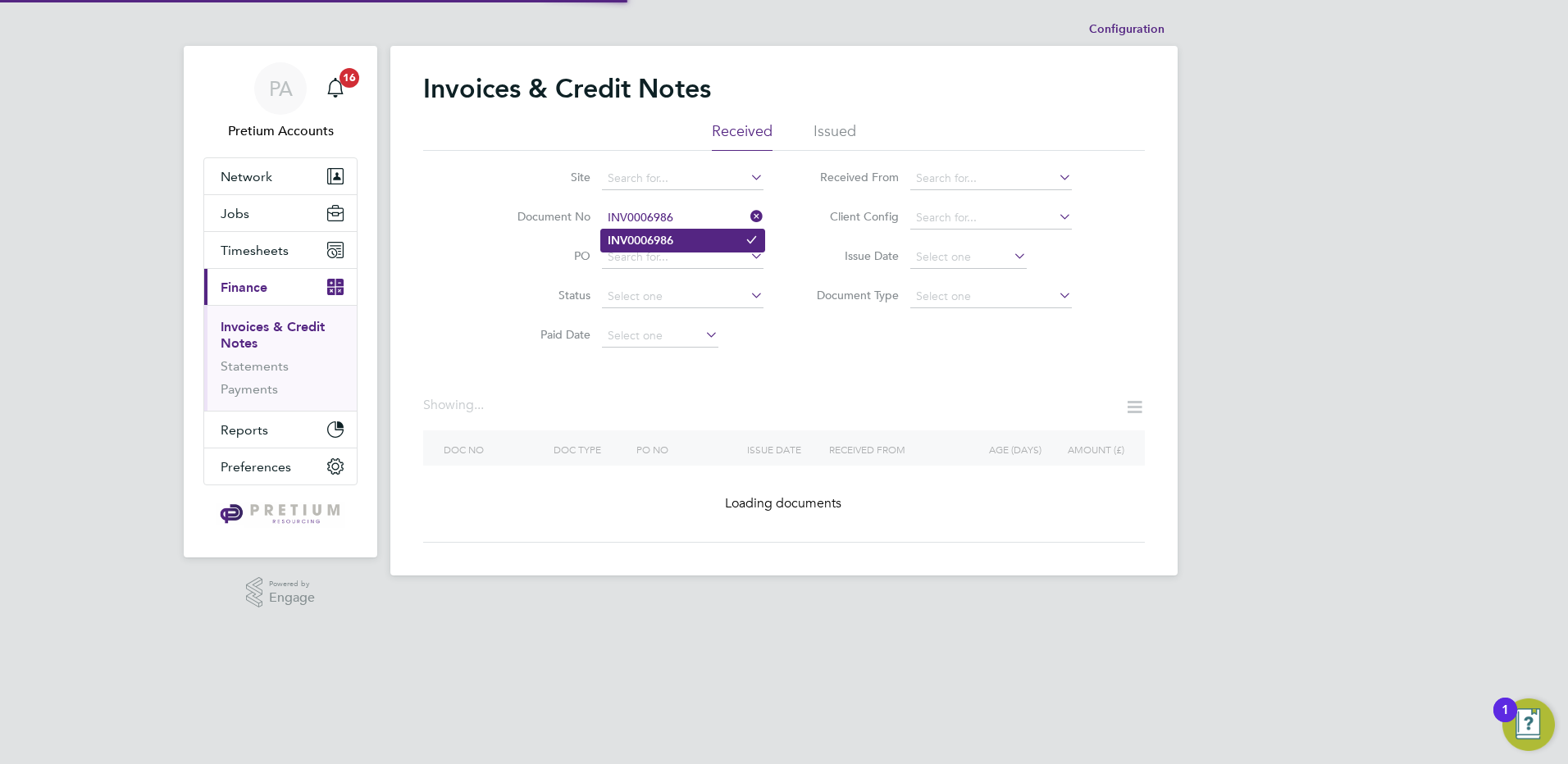
type input "INV0006986"
click at [660, 246] on b "INV0006986" at bounding box center [640, 241] width 66 height 14
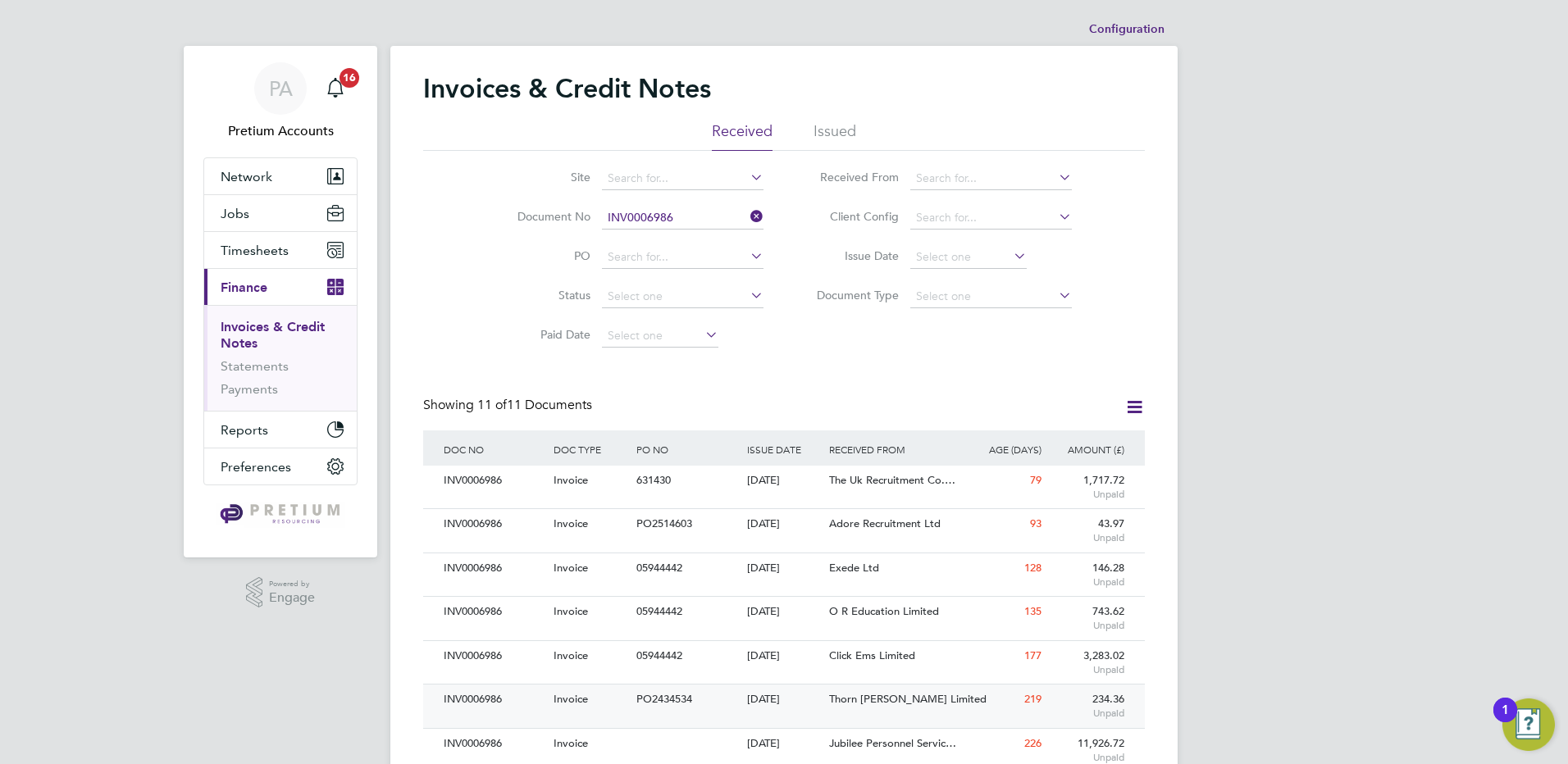
click at [707, 697] on div "PO2434534" at bounding box center [687, 700] width 110 height 30
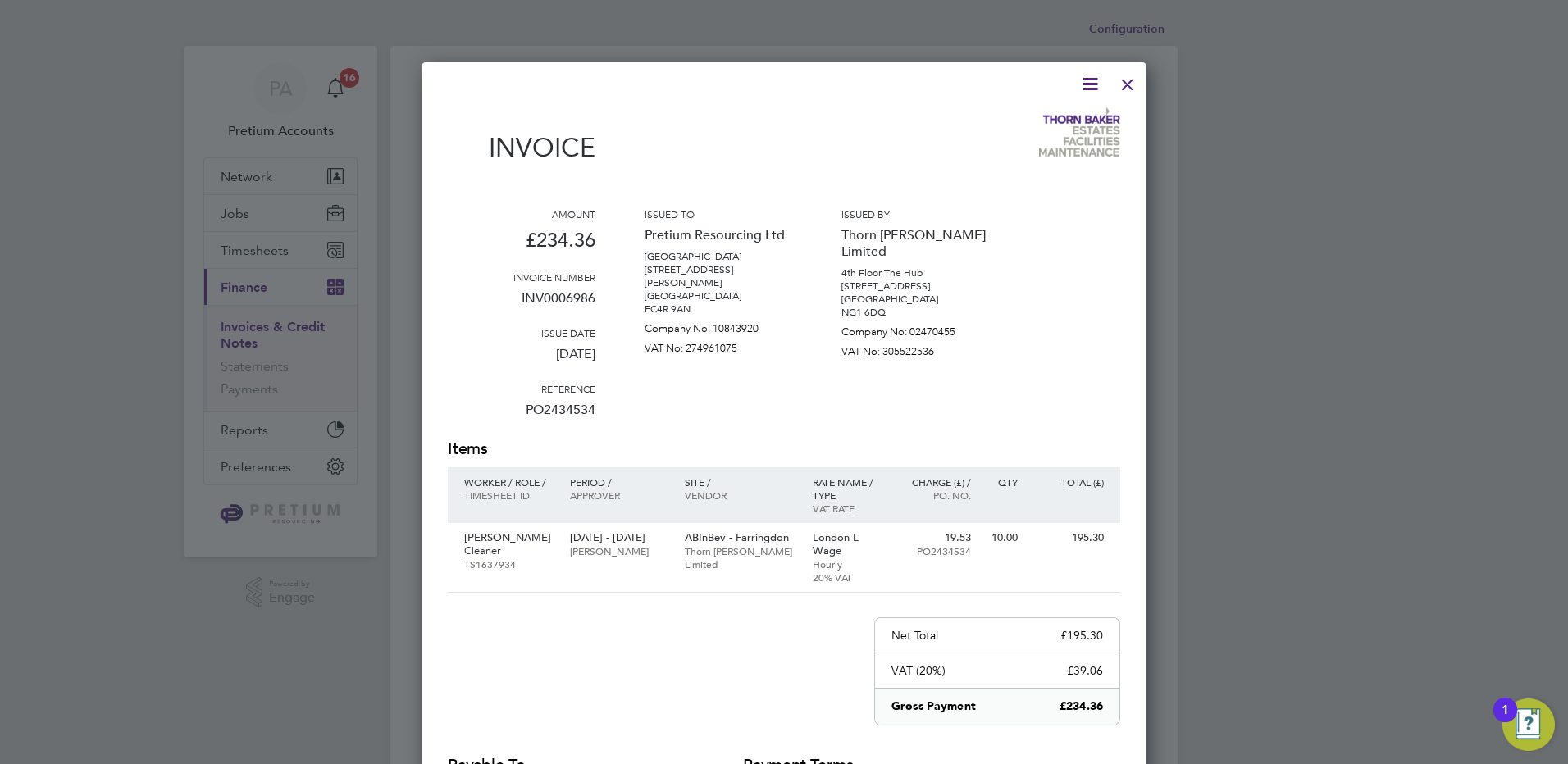
click at [1125, 88] on div at bounding box center [1127, 80] width 29 height 29
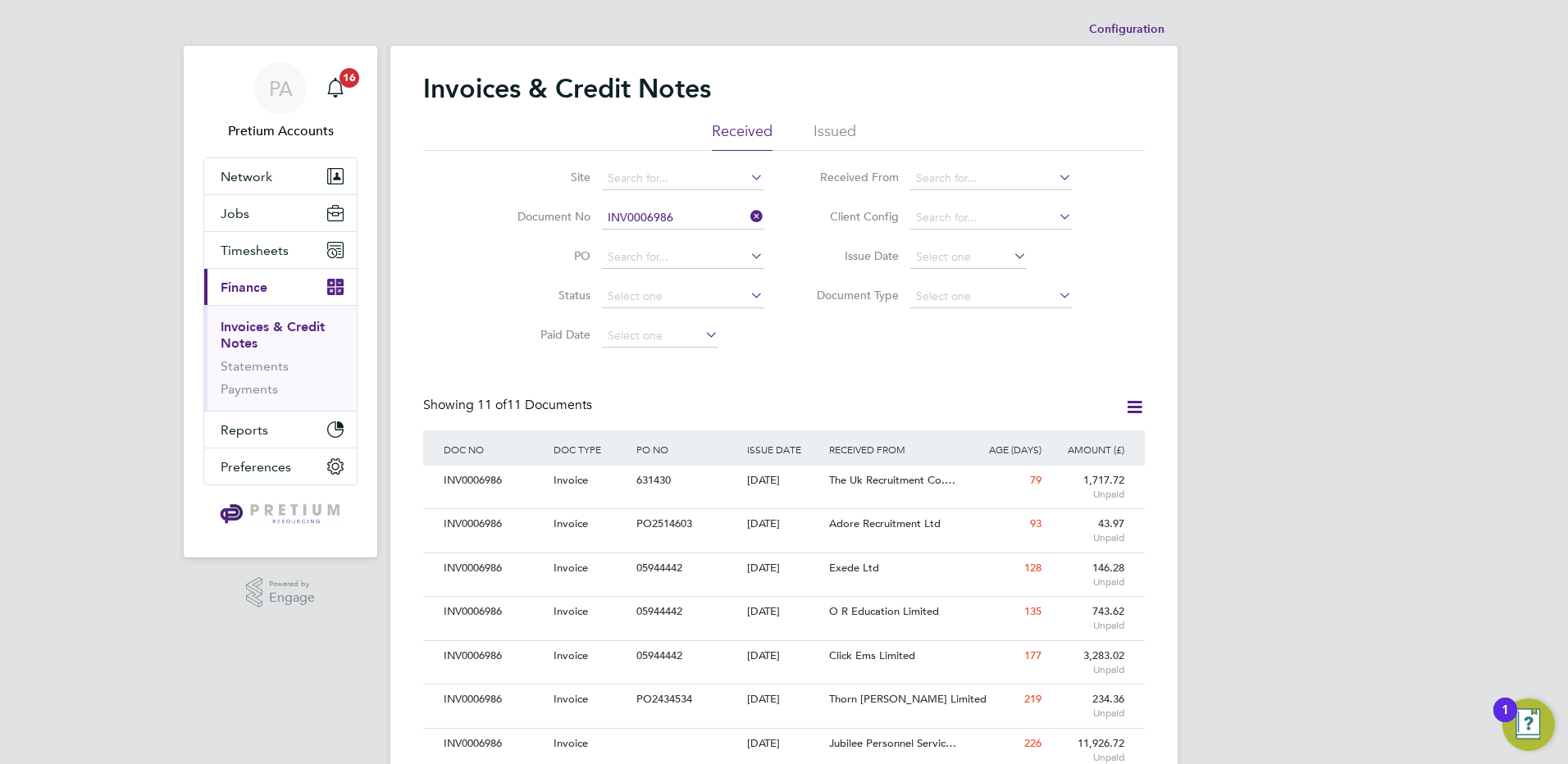
click at [1139, 414] on icon at bounding box center [1134, 407] width 21 height 21
drag, startPoint x: 899, startPoint y: 437, endPoint x: 1293, endPoint y: 398, distance: 395.9
click at [1293, 398] on div "PA Pretium Accounts Notifications 16 Applications: Network Team Members Busines…" at bounding box center [784, 504] width 1568 height 1007
click at [676, 216] on input at bounding box center [682, 218] width 161 height 23
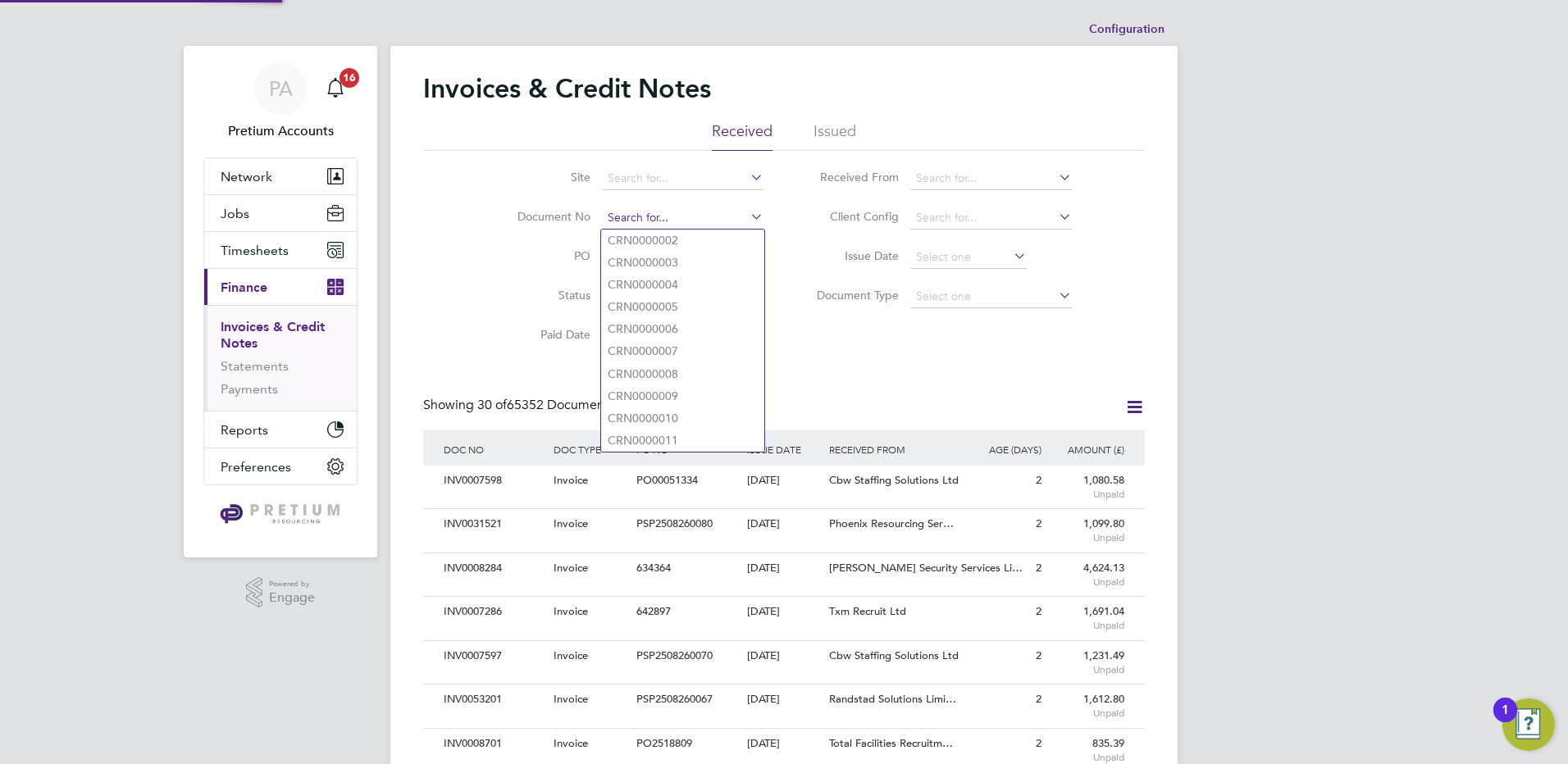
paste input "INV0006975"
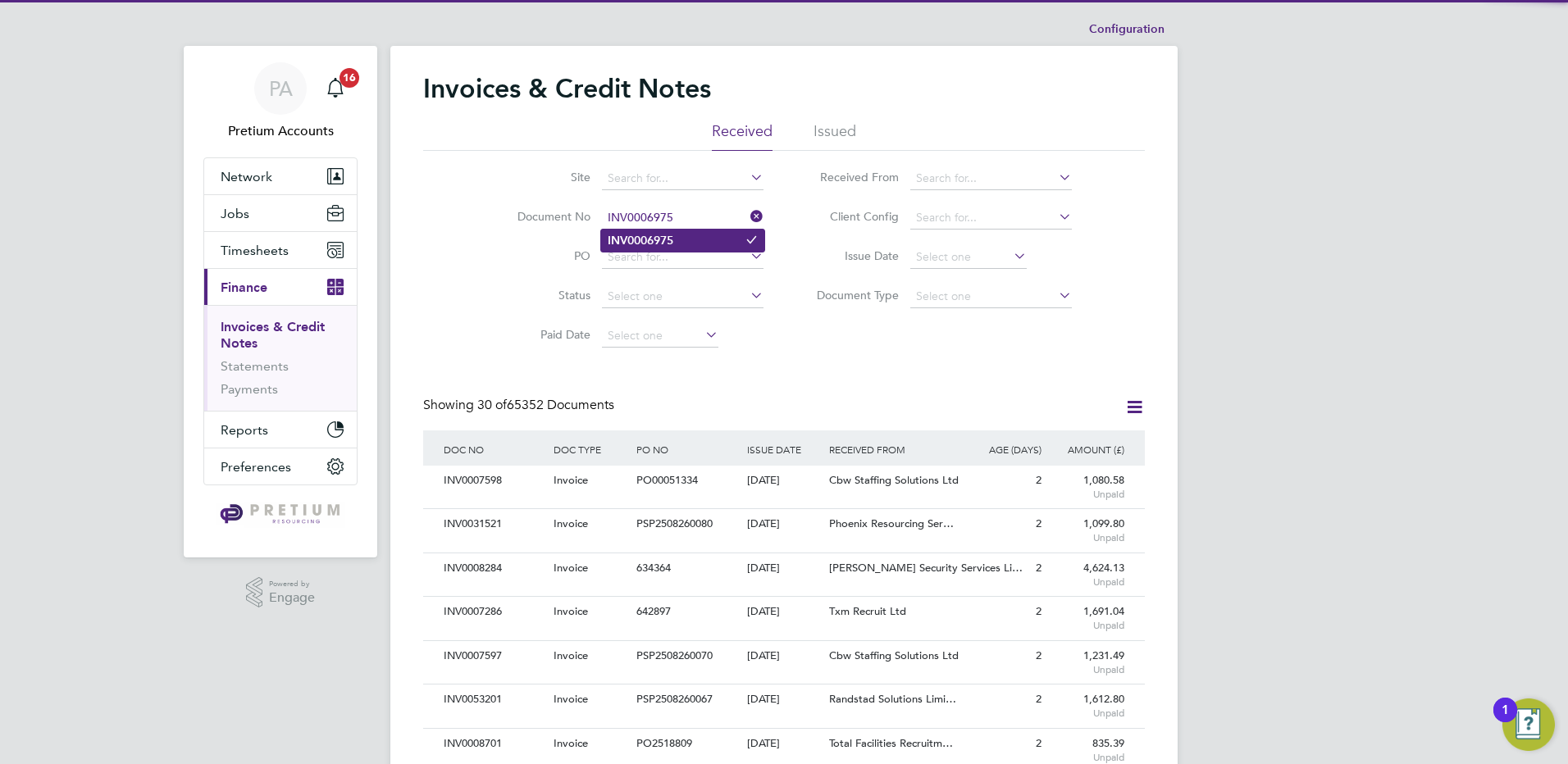
type input "INV0006975"
click at [658, 240] on b "INV0006975" at bounding box center [640, 241] width 66 height 14
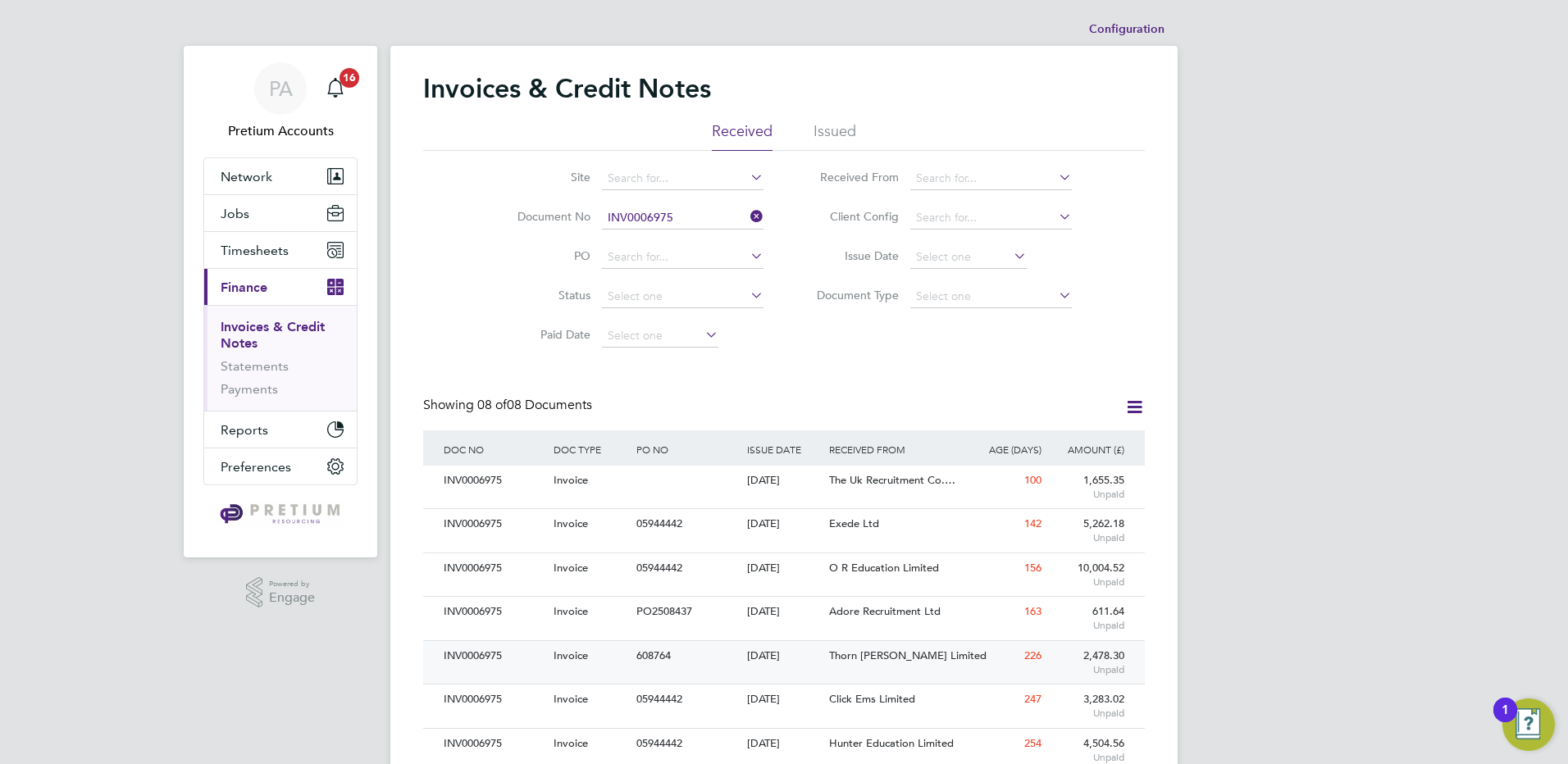
click at [897, 654] on span "Thorn Baker Limited" at bounding box center [907, 655] width 157 height 14
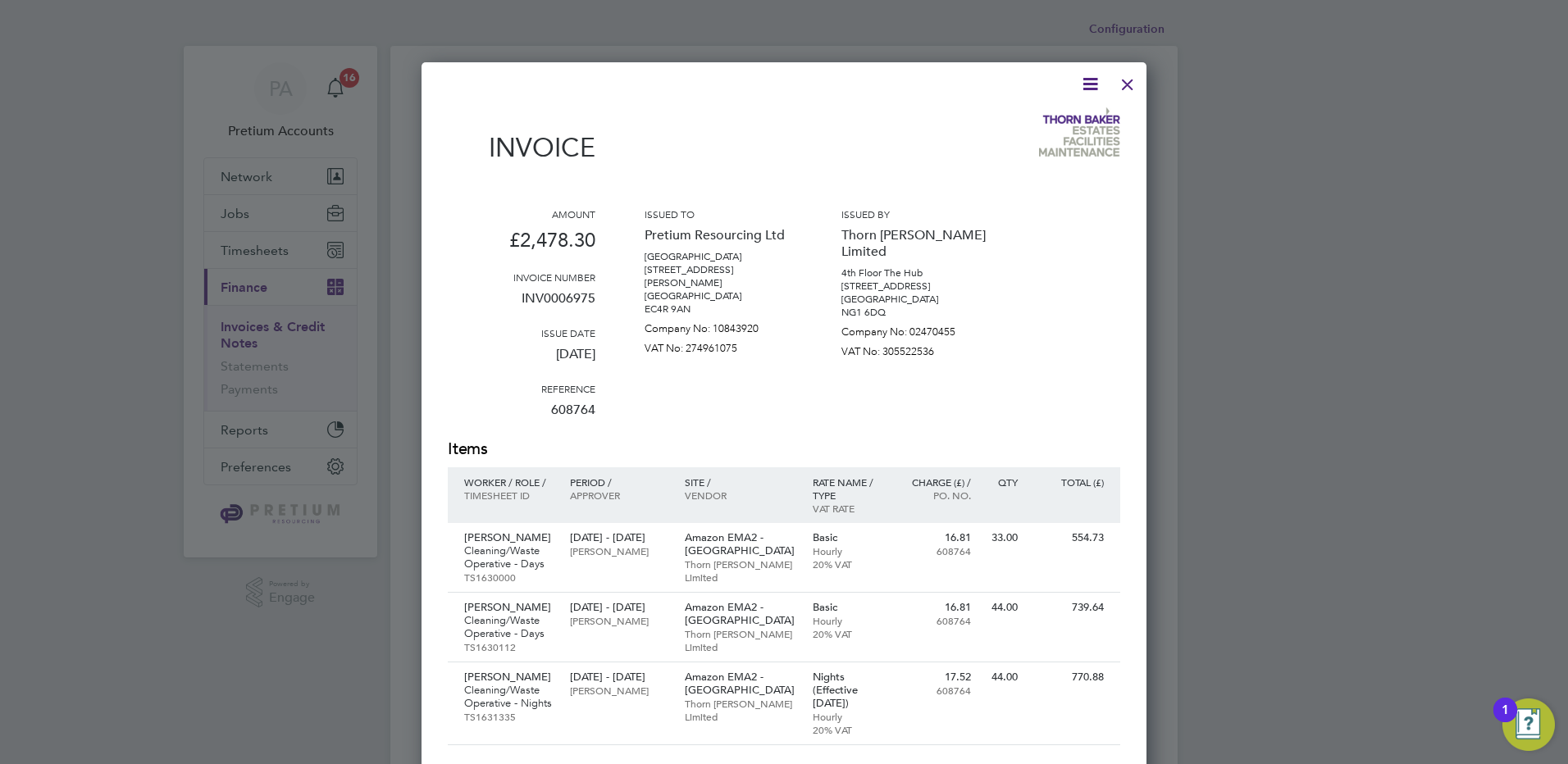
click at [1129, 89] on div at bounding box center [1127, 80] width 29 height 29
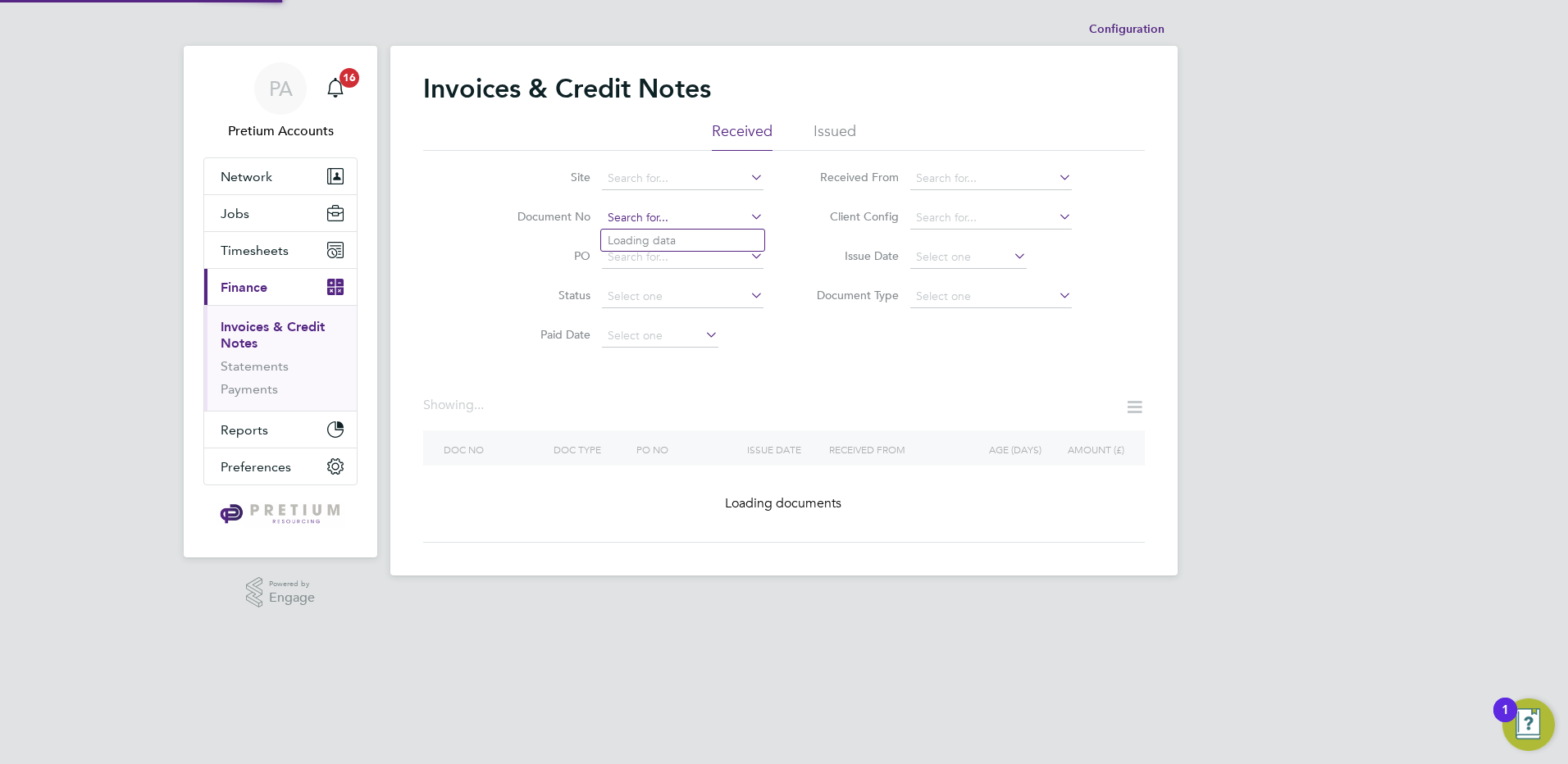
click at [702, 217] on input at bounding box center [682, 218] width 161 height 23
paste input "INV0006974"
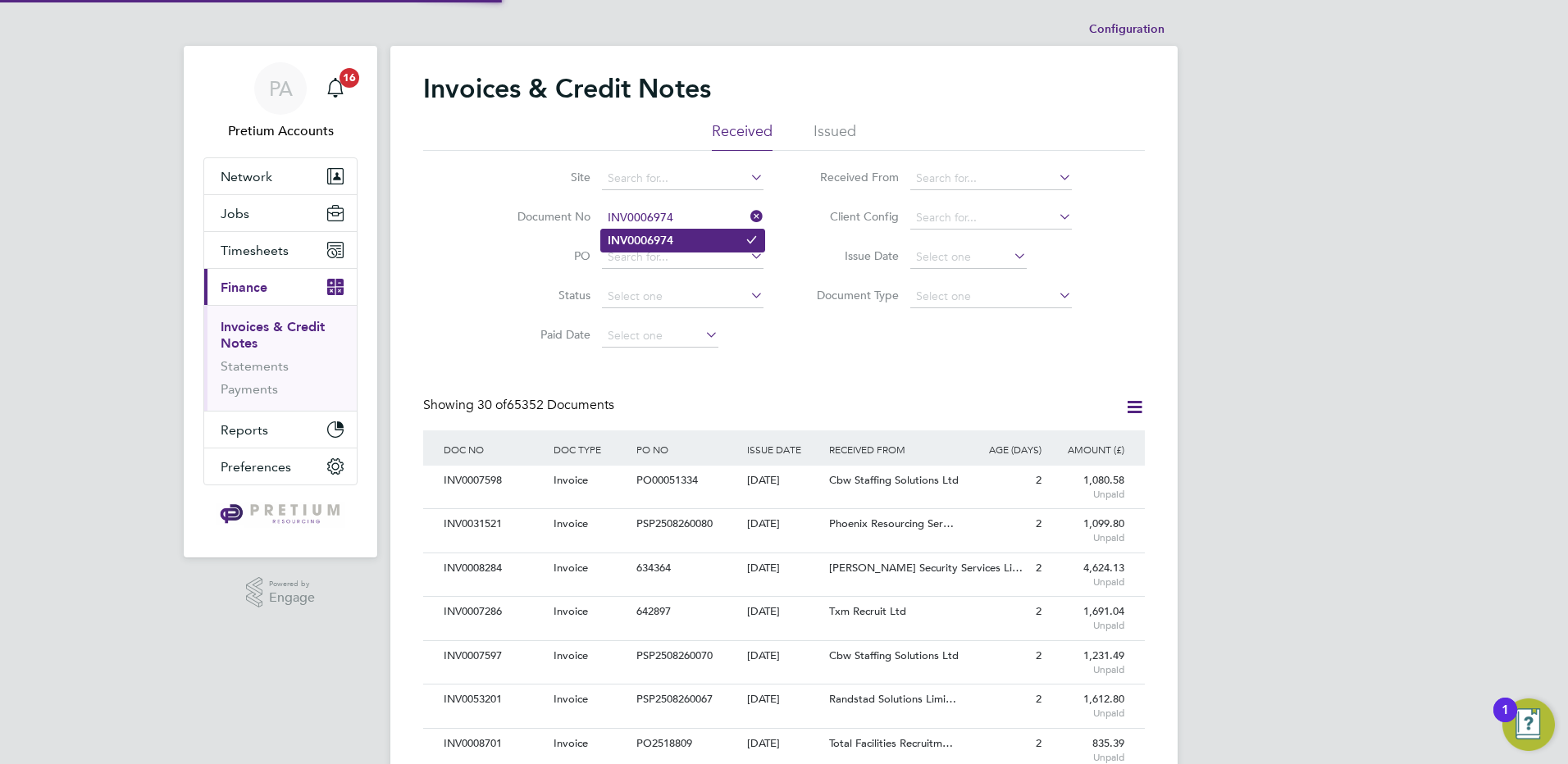
type input "INV0006974"
click at [657, 244] on b "INV0006974" at bounding box center [640, 241] width 66 height 14
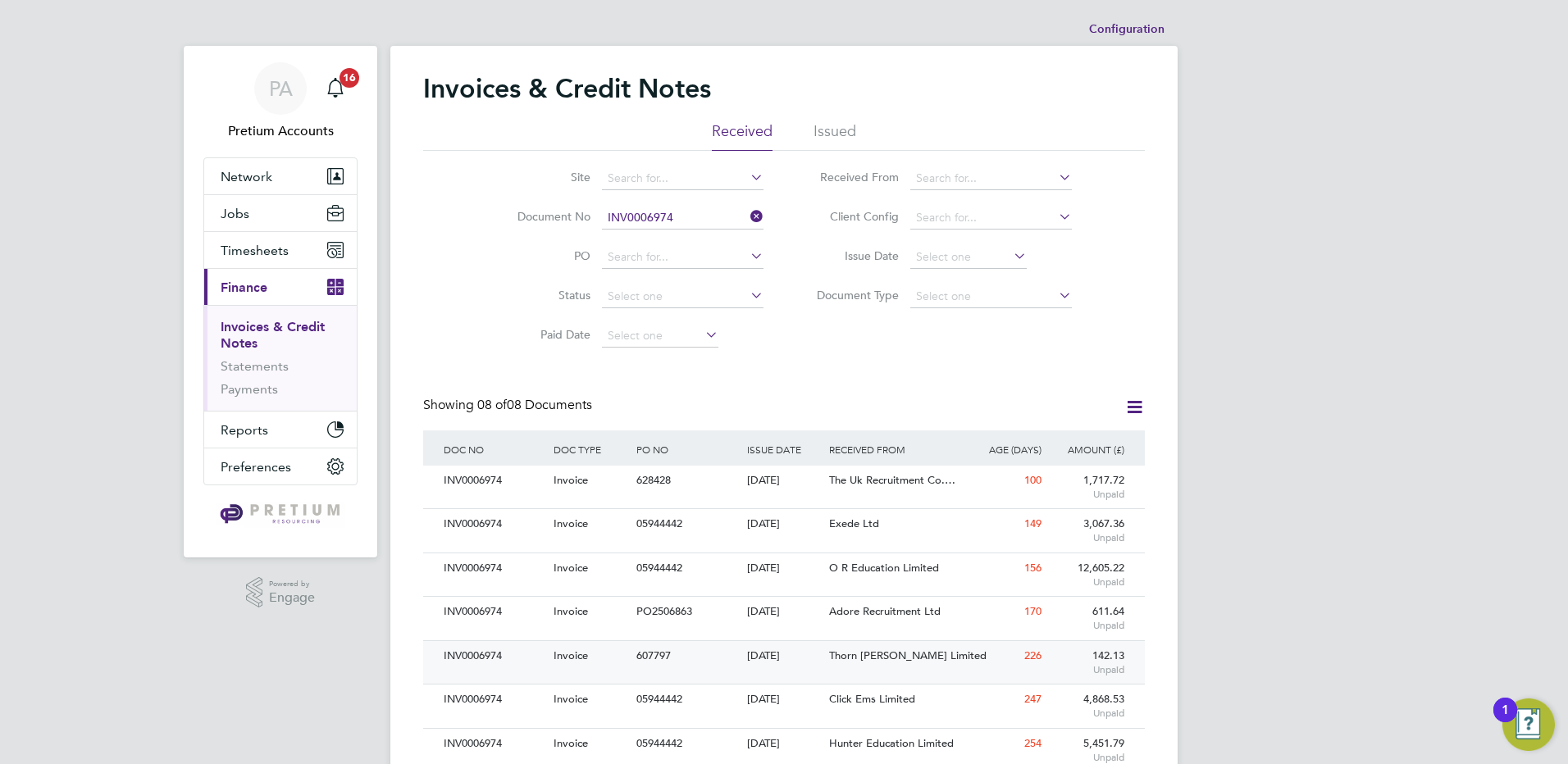
click at [881, 655] on span "Thorn Baker Limited" at bounding box center [907, 655] width 157 height 14
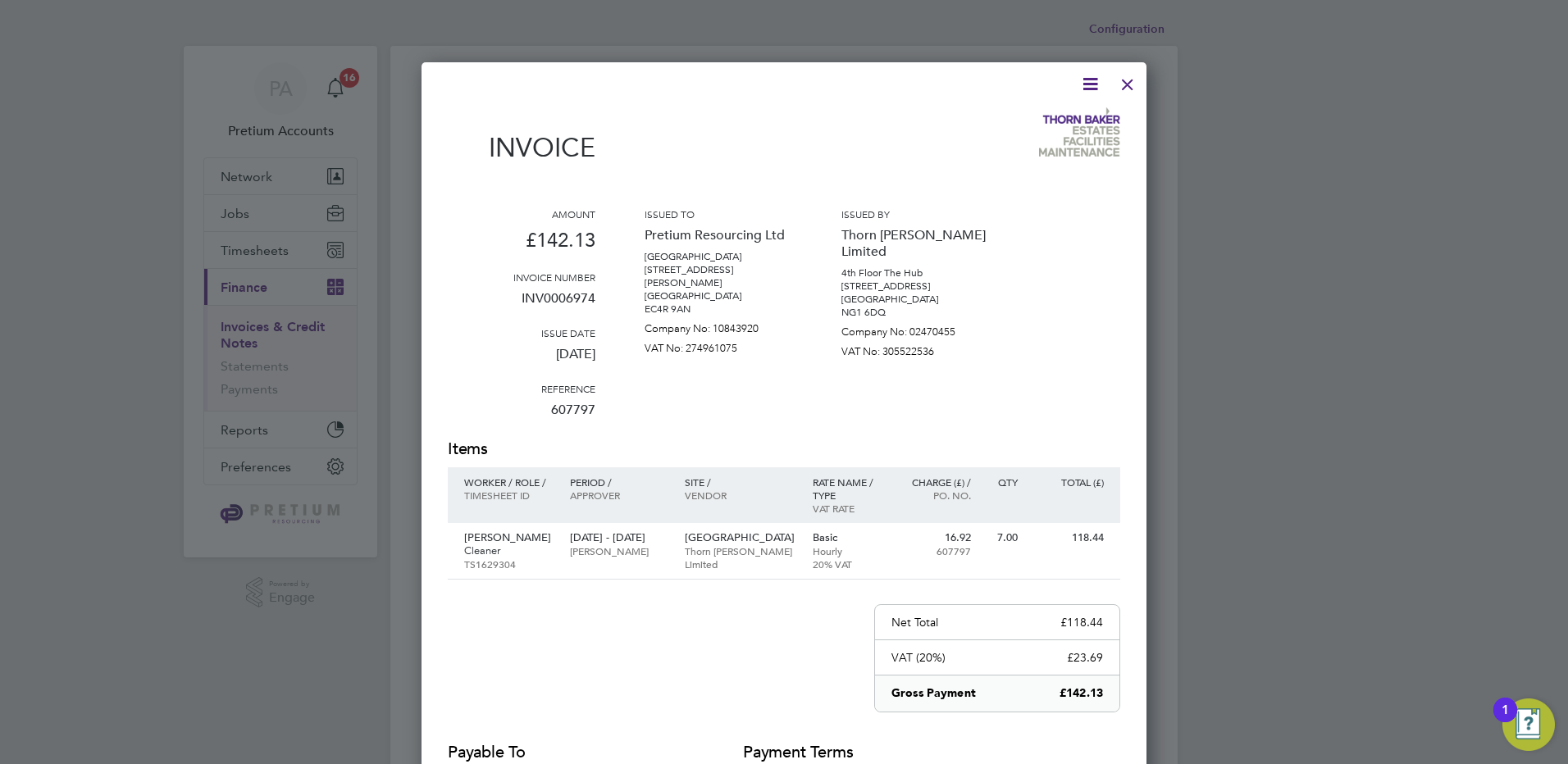
drag, startPoint x: 1125, startPoint y: 82, endPoint x: 1112, endPoint y: 87, distance: 13.9
click at [1125, 82] on div at bounding box center [1127, 80] width 29 height 29
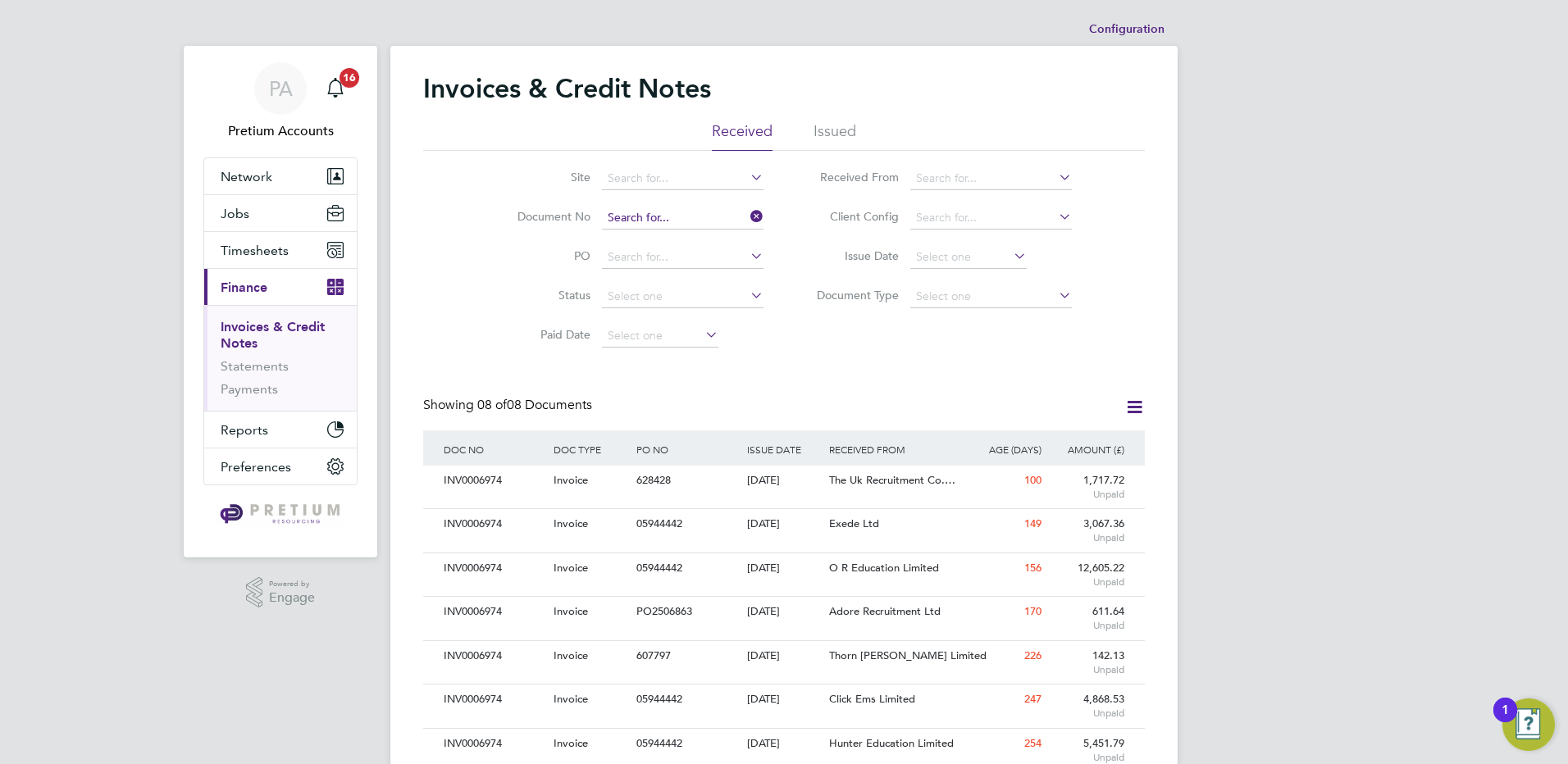
click at [661, 225] on input at bounding box center [682, 218] width 161 height 23
paste input "INV0006973"
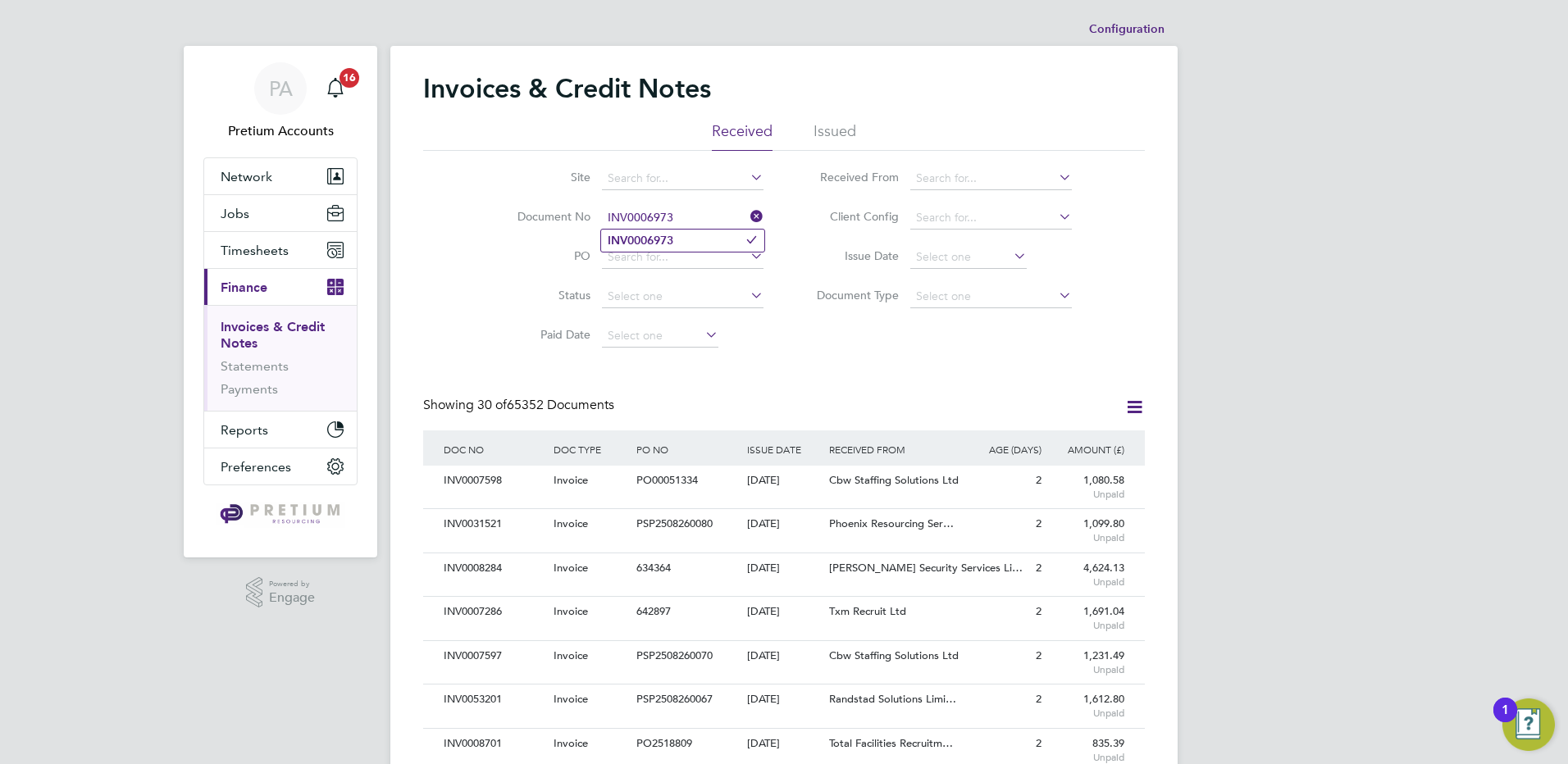
type input "INV0006973"
click at [653, 246] on b "INV0006973" at bounding box center [640, 241] width 66 height 14
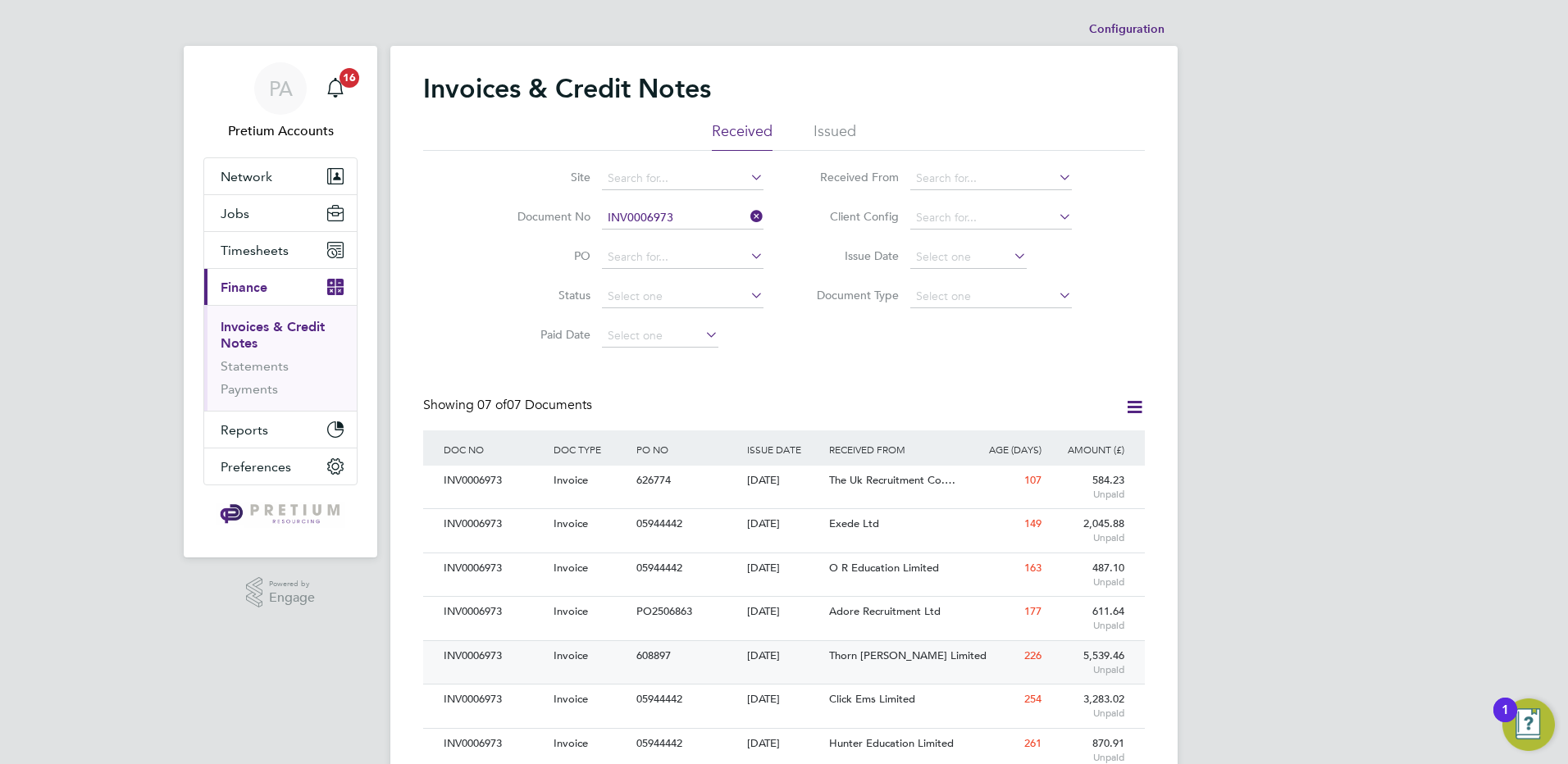
click at [866, 663] on div "Thorn Baker Limited" at bounding box center [894, 656] width 138 height 30
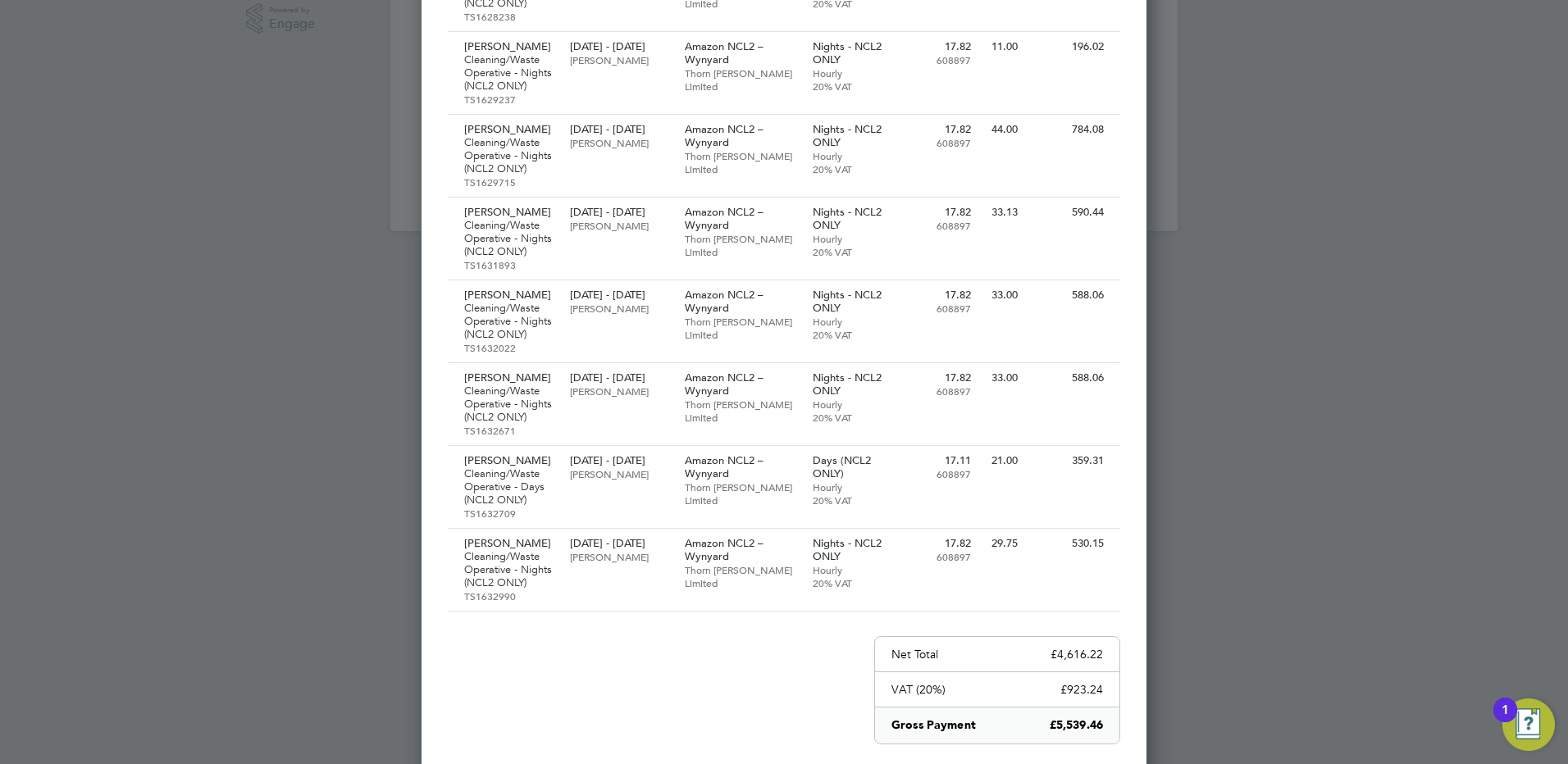
click at [1396, 403] on div at bounding box center [784, 382] width 1568 height 764
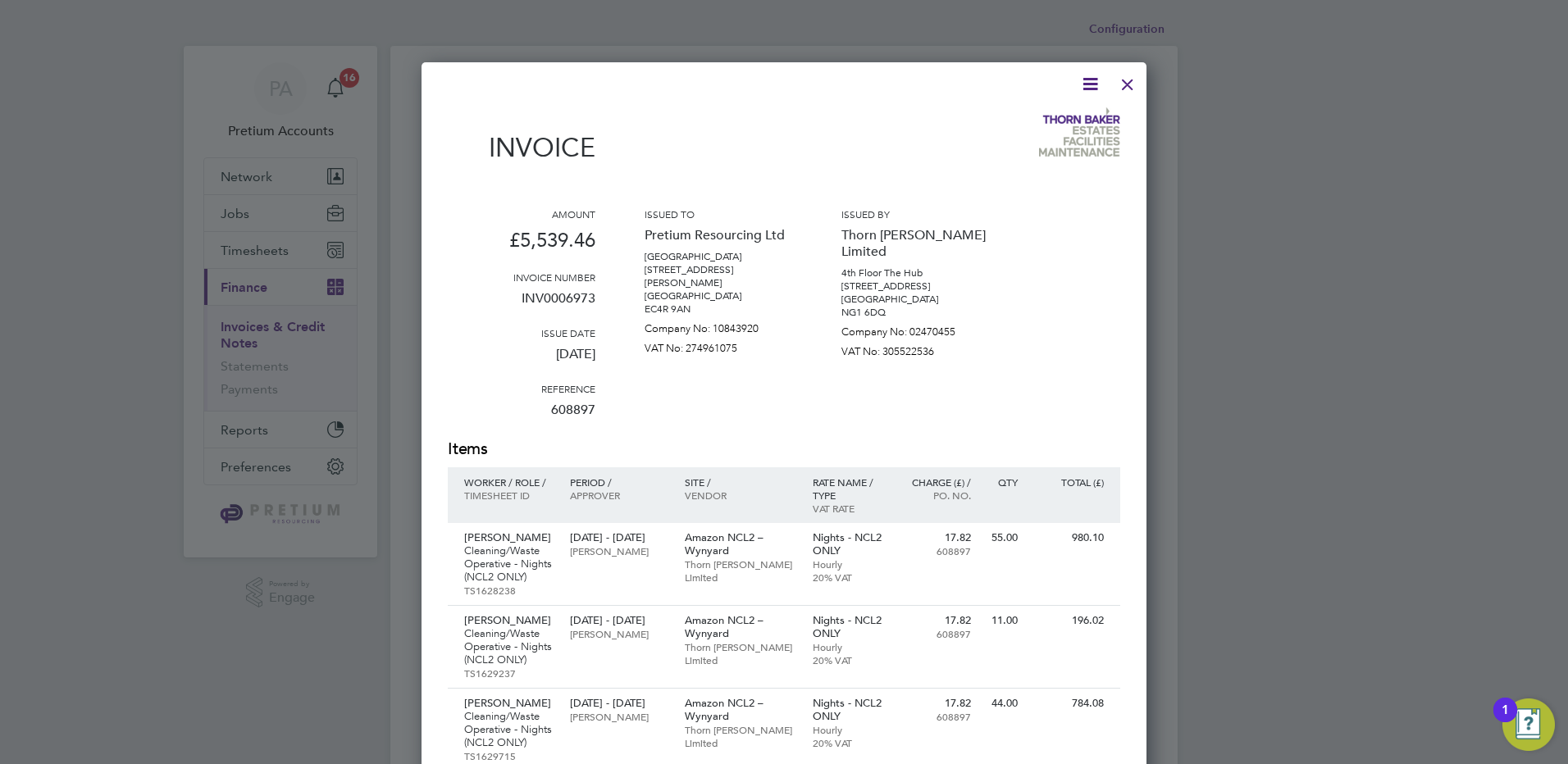
click at [1128, 87] on div at bounding box center [1127, 80] width 29 height 29
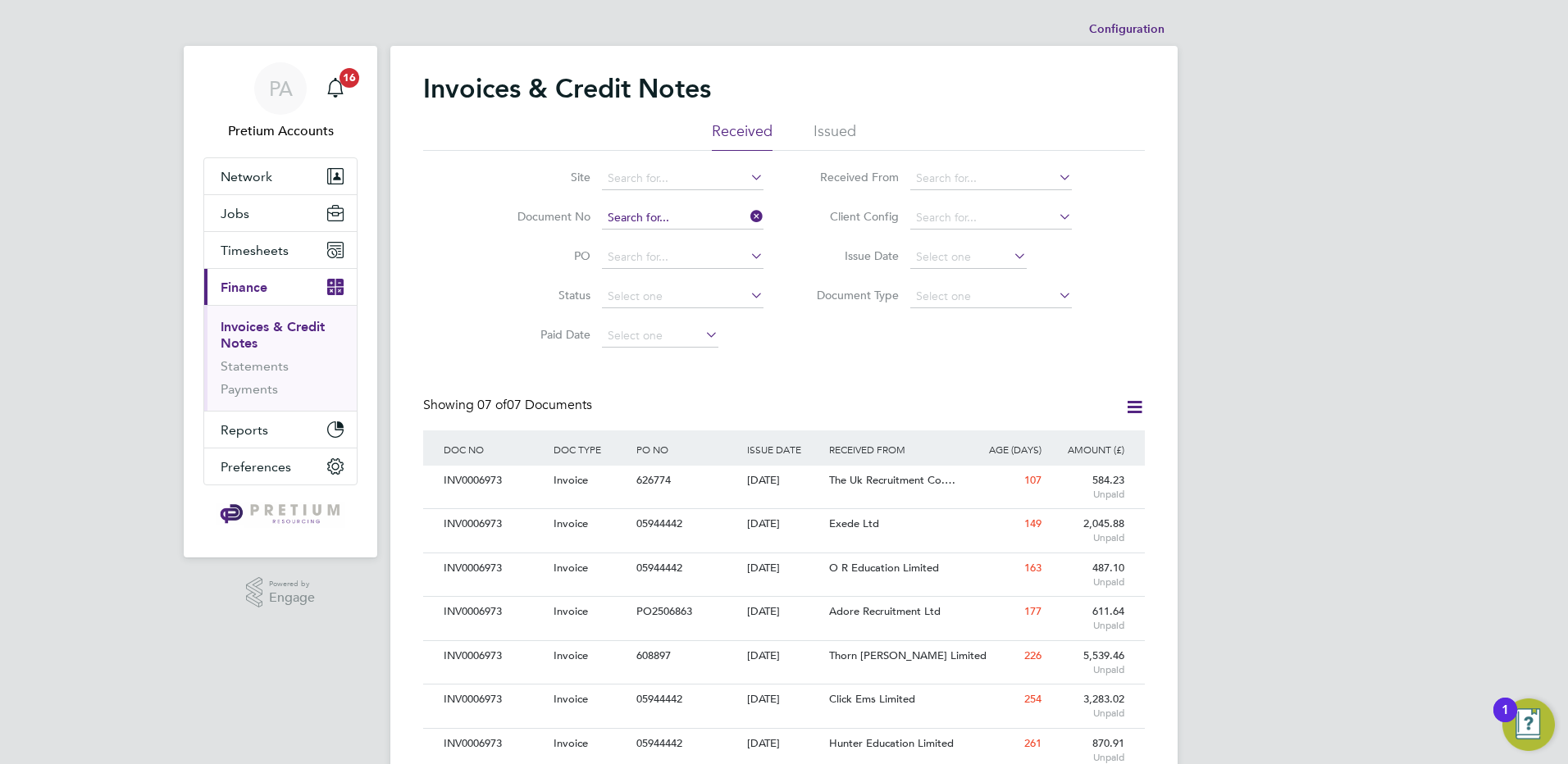
click at [688, 218] on input at bounding box center [682, 218] width 161 height 23
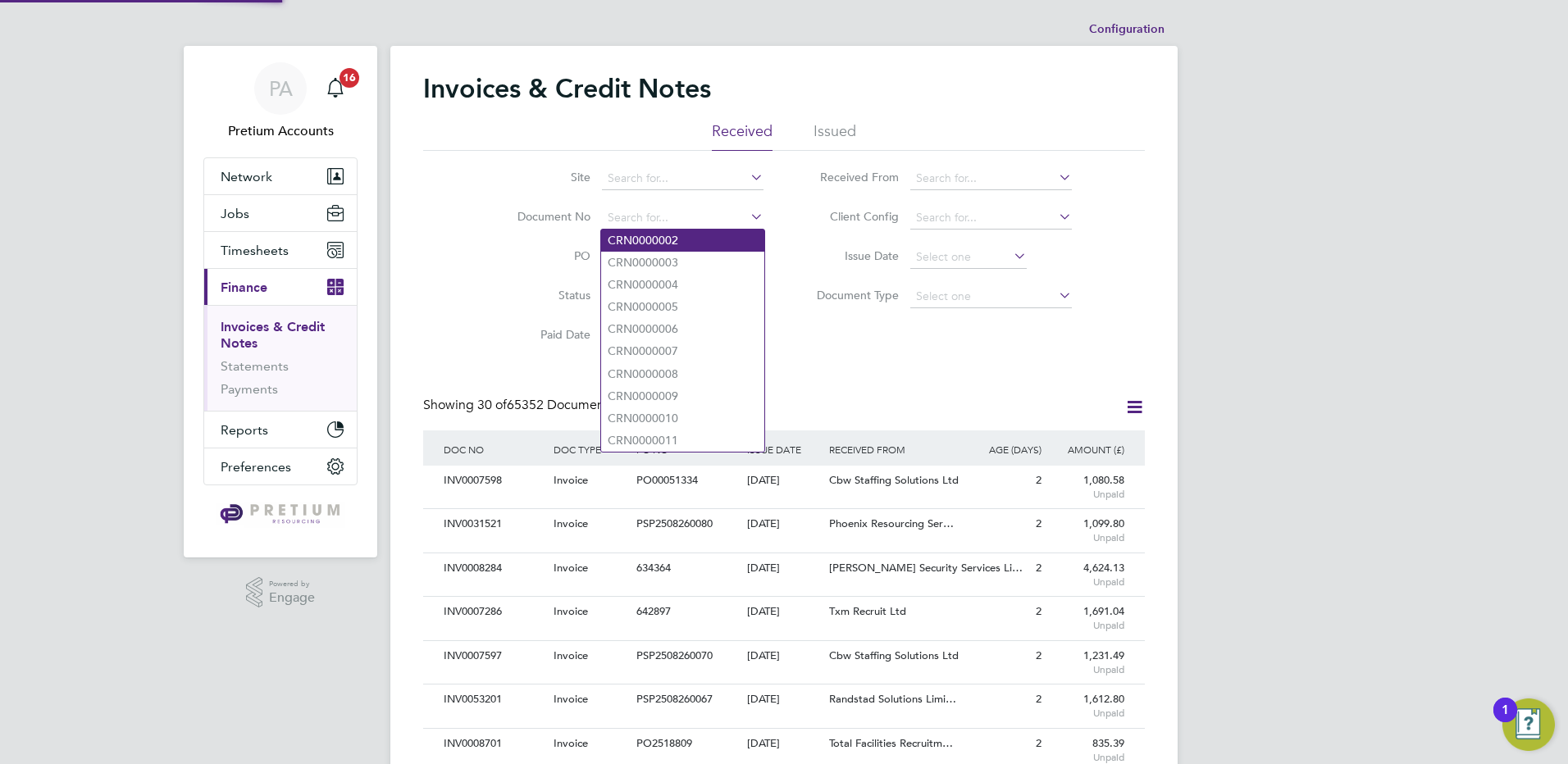
paste input "INV0006964"
type input "INV0006964"
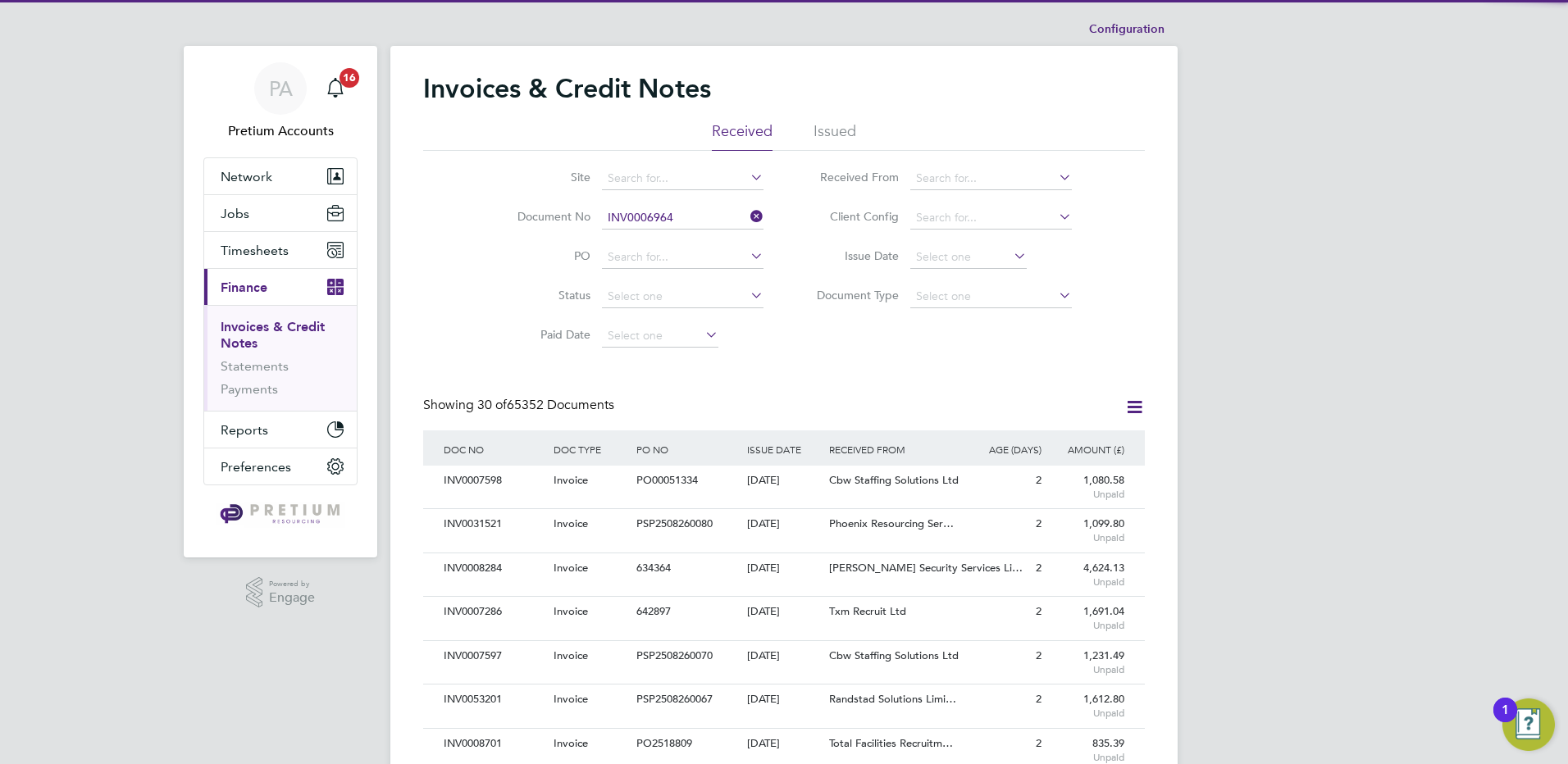
click at [655, 242] on b "INV0006964" at bounding box center [640, 241] width 66 height 14
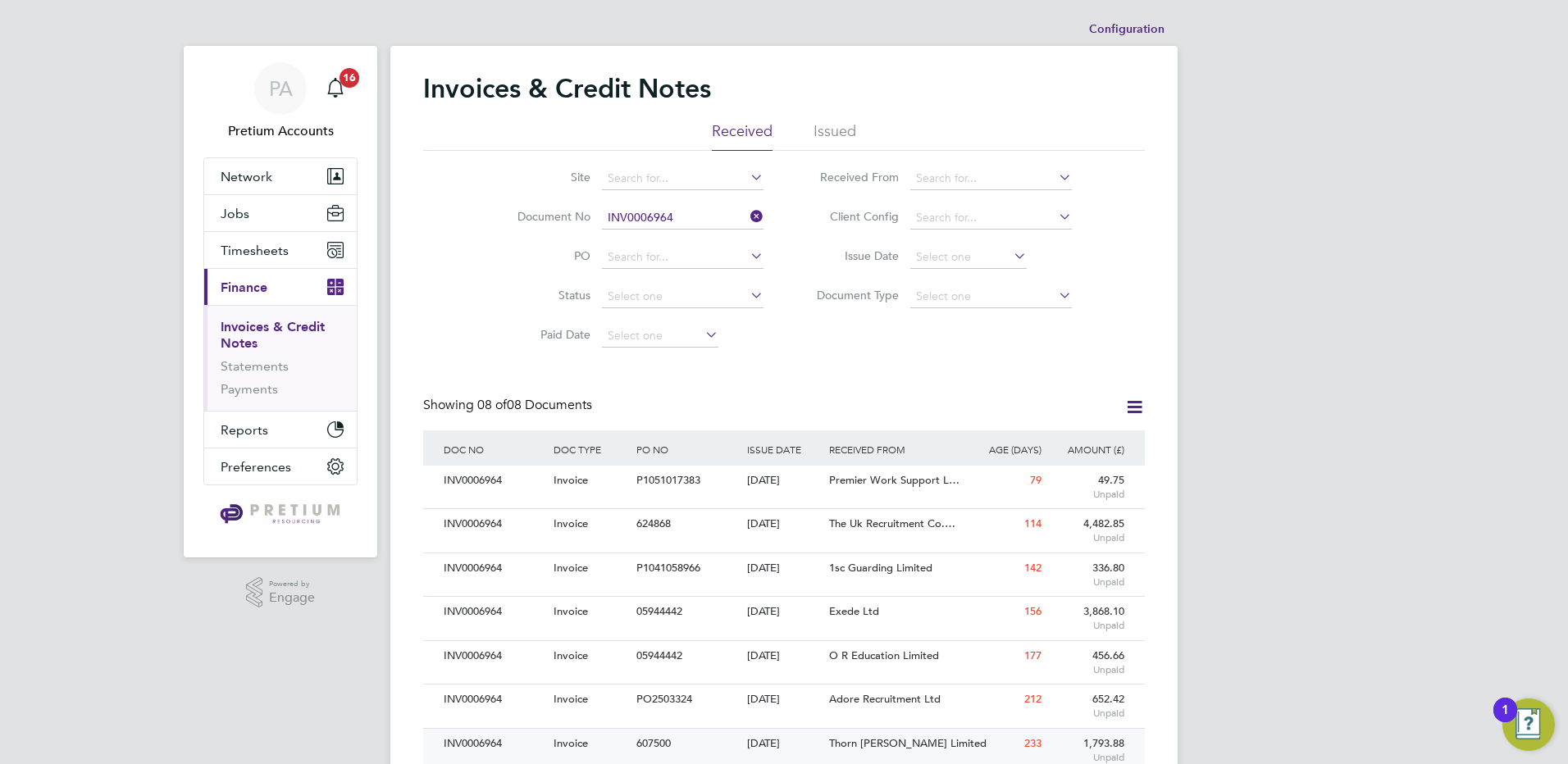
click at [752, 741] on div "07 Jan 2025" at bounding box center [785, 744] width 83 height 30
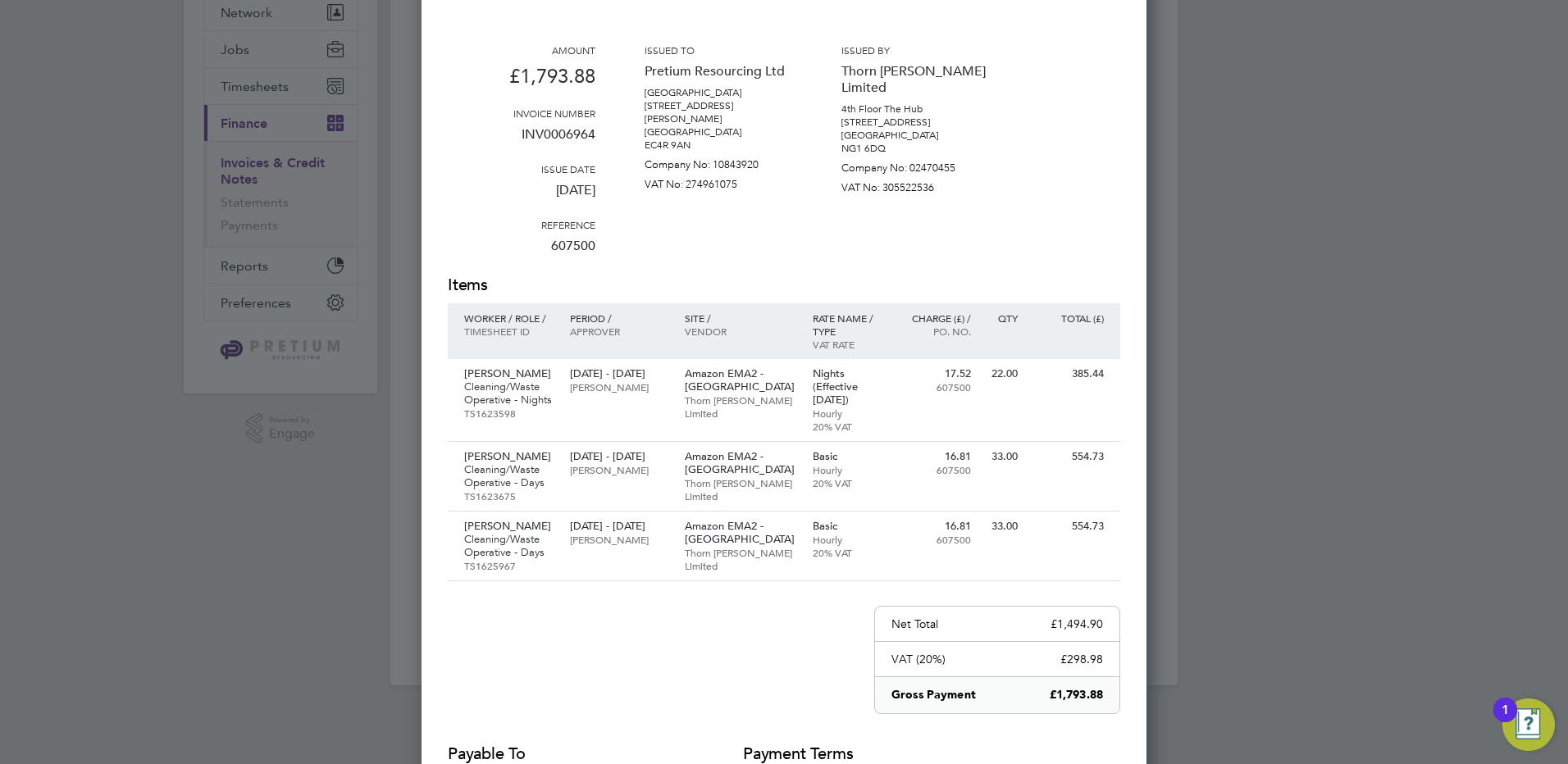
click at [1370, 100] on div at bounding box center [784, 382] width 1568 height 764
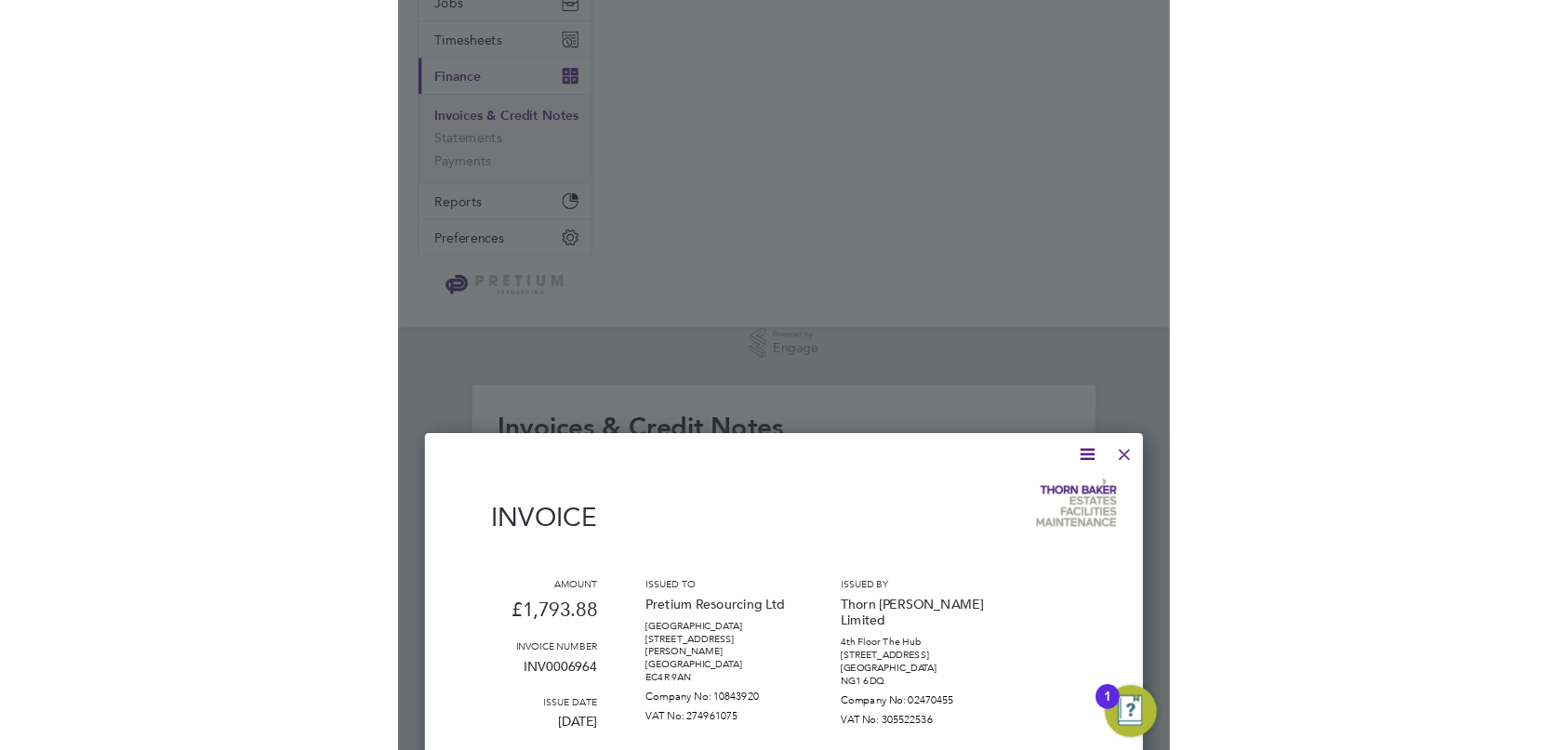
scroll to position [9, 9]
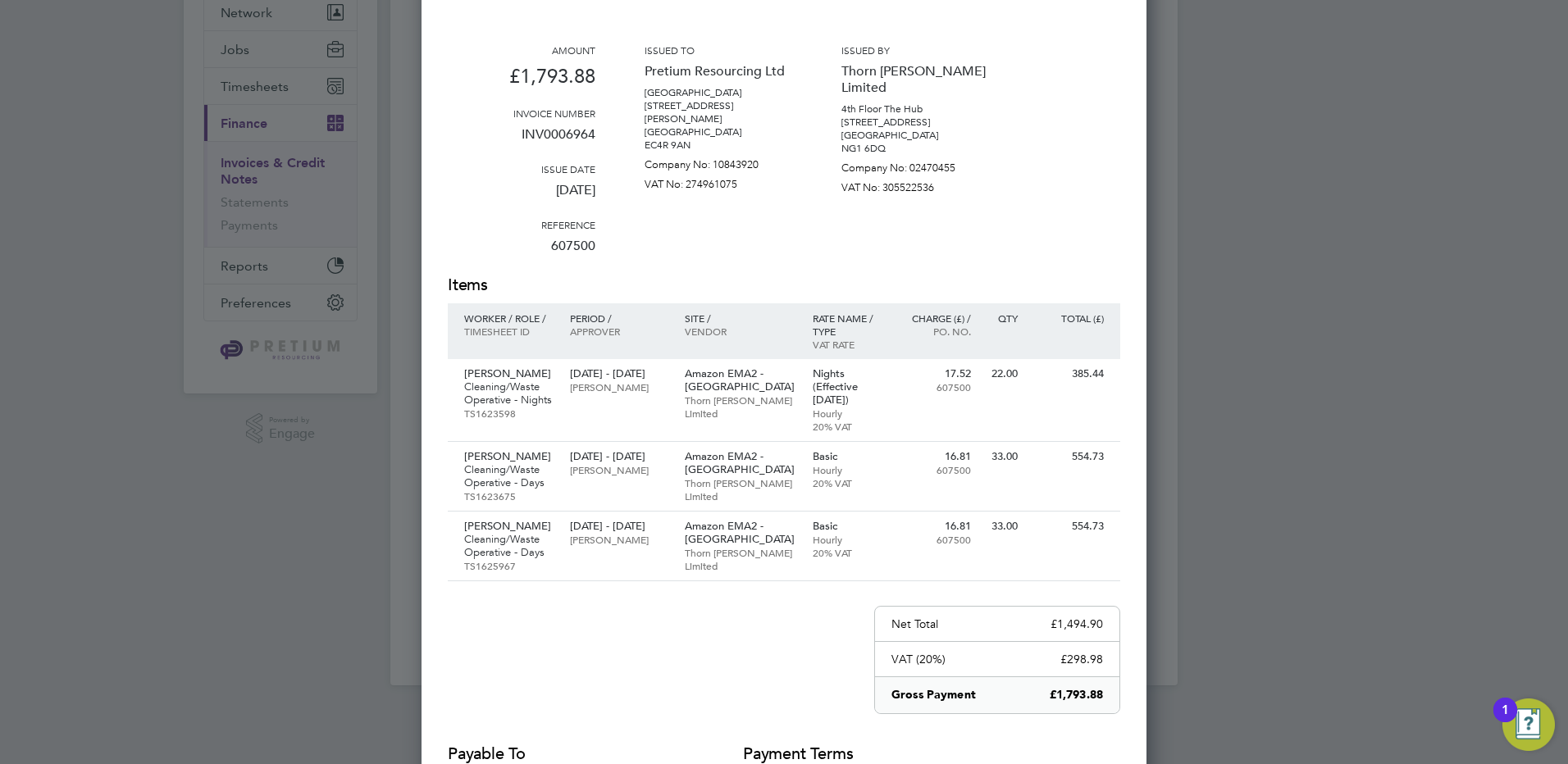
drag, startPoint x: 1357, startPoint y: 58, endPoint x: 1192, endPoint y: 189, distance: 210.7
click at [1357, 59] on div at bounding box center [784, 382] width 1568 height 764
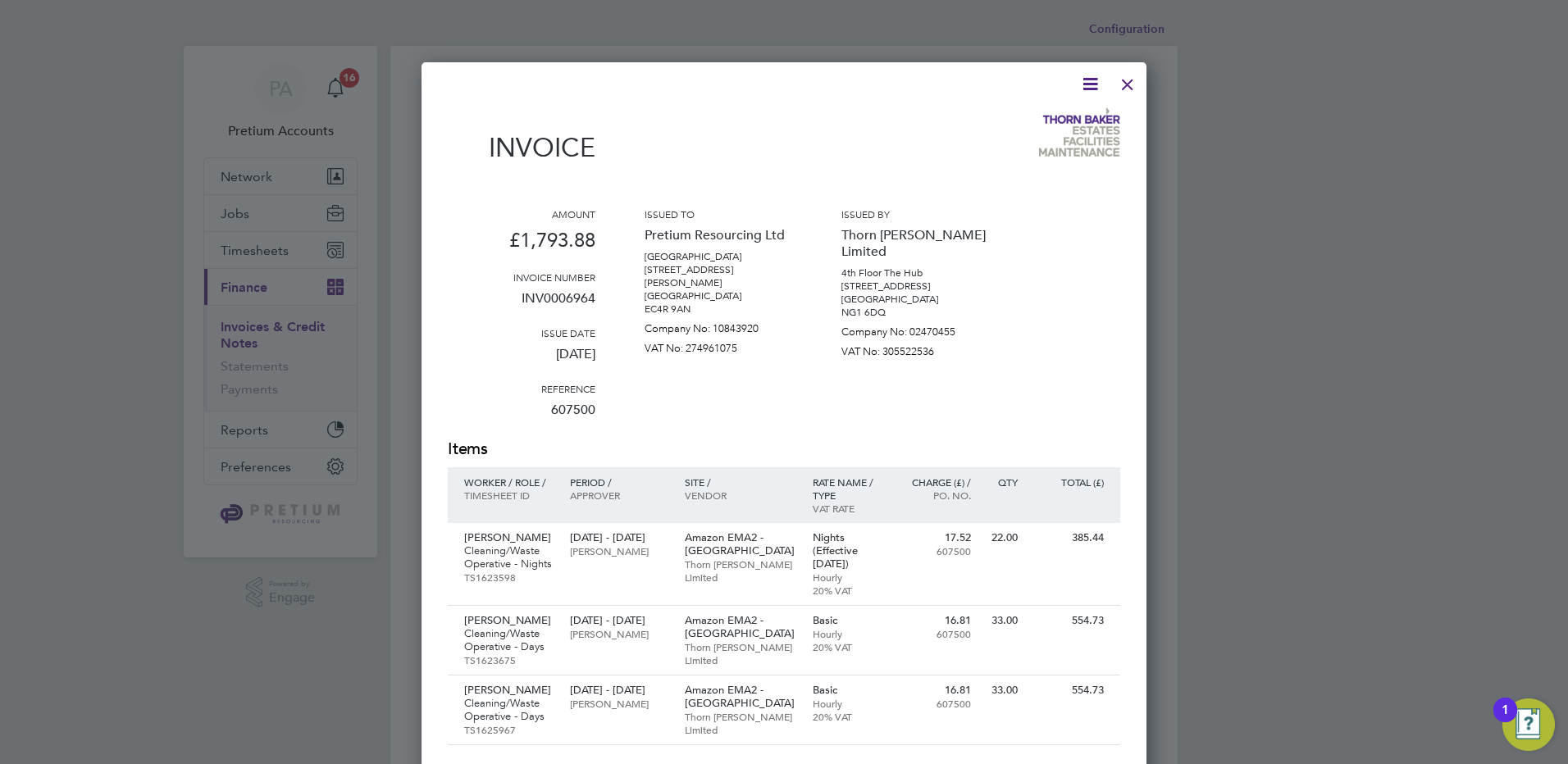
click at [1134, 87] on div at bounding box center [1127, 80] width 29 height 29
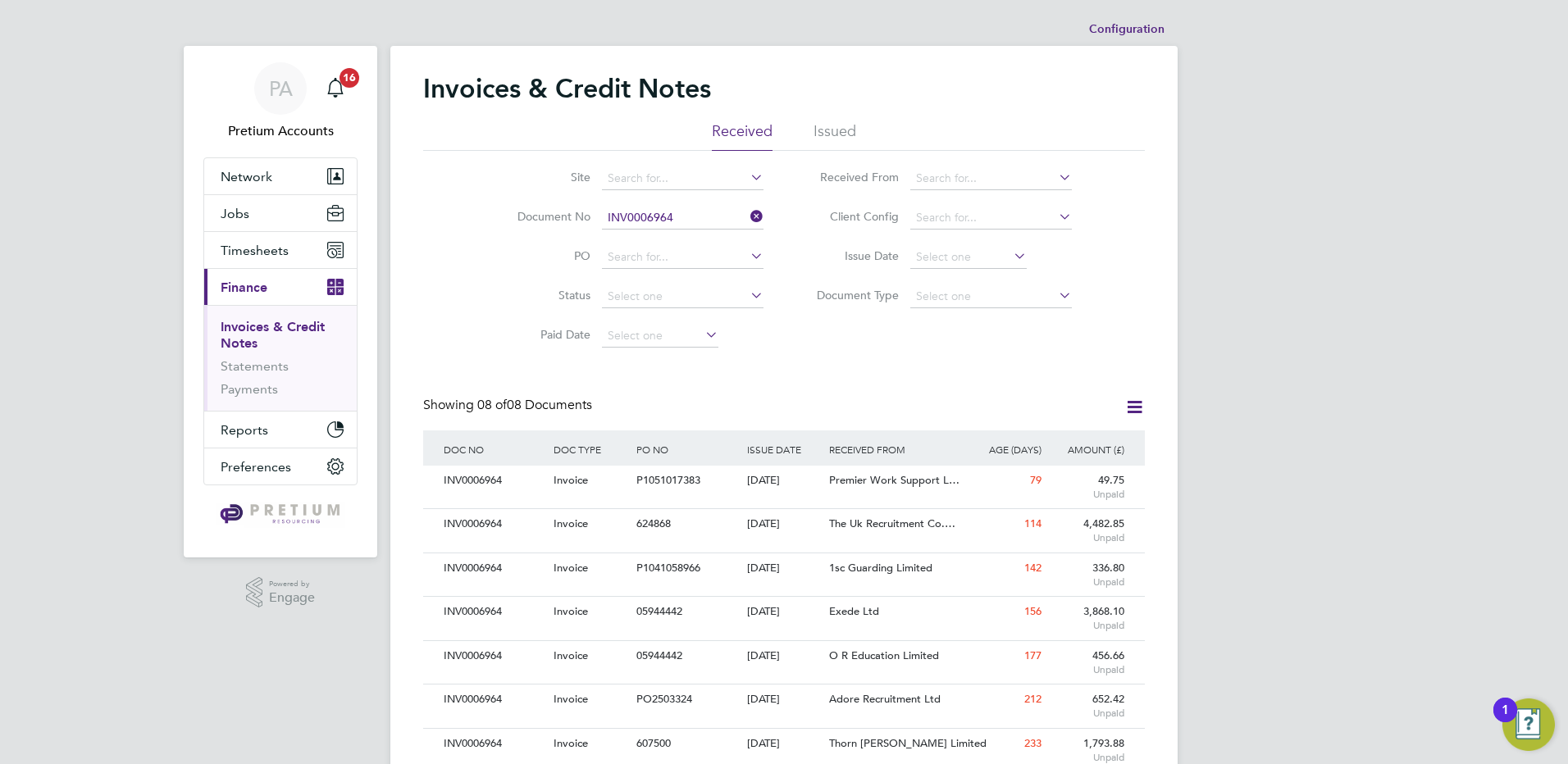
drag, startPoint x: 756, startPoint y: 217, endPoint x: 747, endPoint y: 224, distance: 11.4
click at [747, 220] on icon at bounding box center [747, 216] width 0 height 23
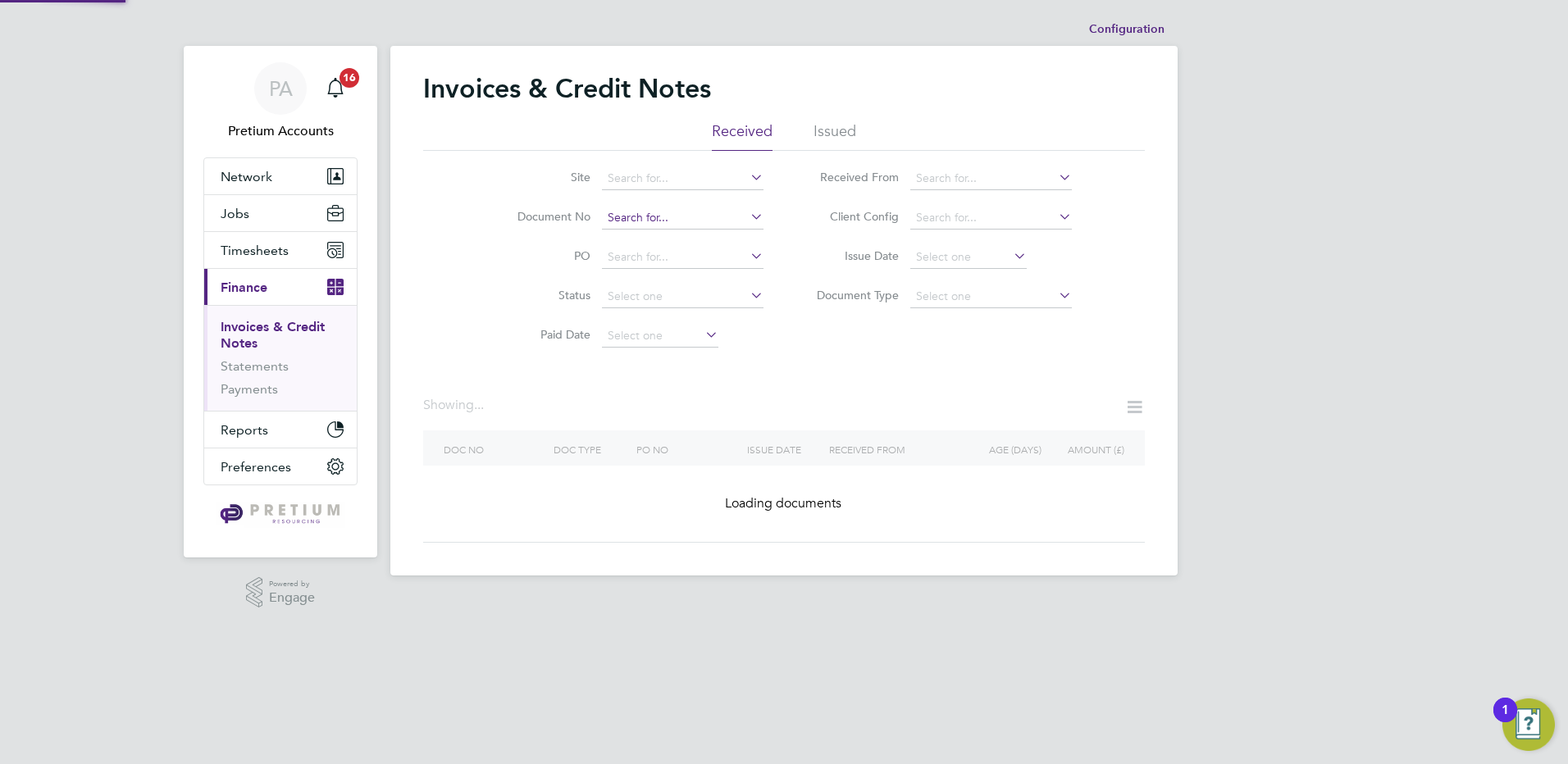
click at [701, 222] on input at bounding box center [682, 218] width 161 height 23
paste input "INV0061355"
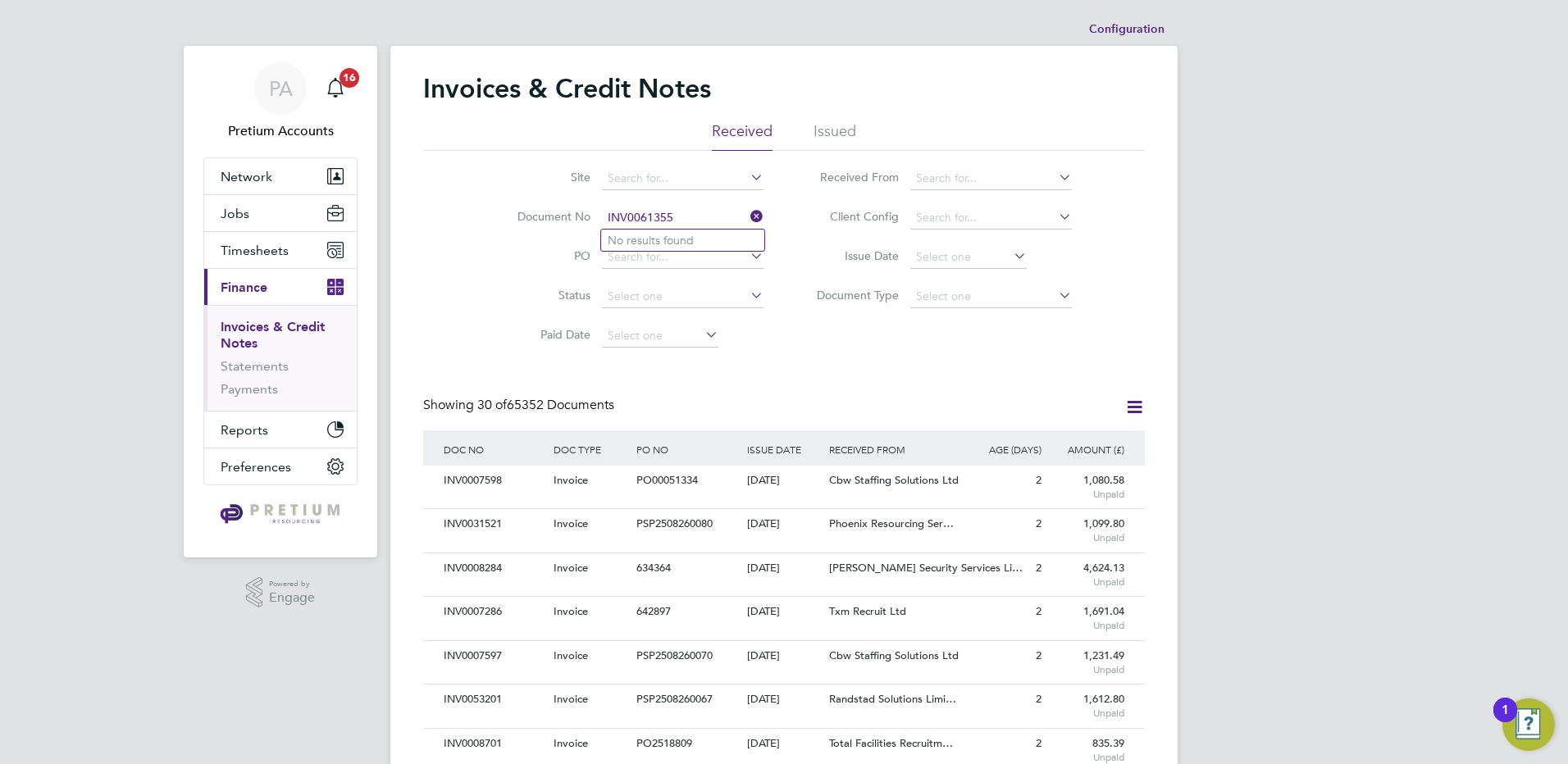
type input "INV0061355"
click at [835, 139] on li "Issued" at bounding box center [834, 136] width 42 height 29
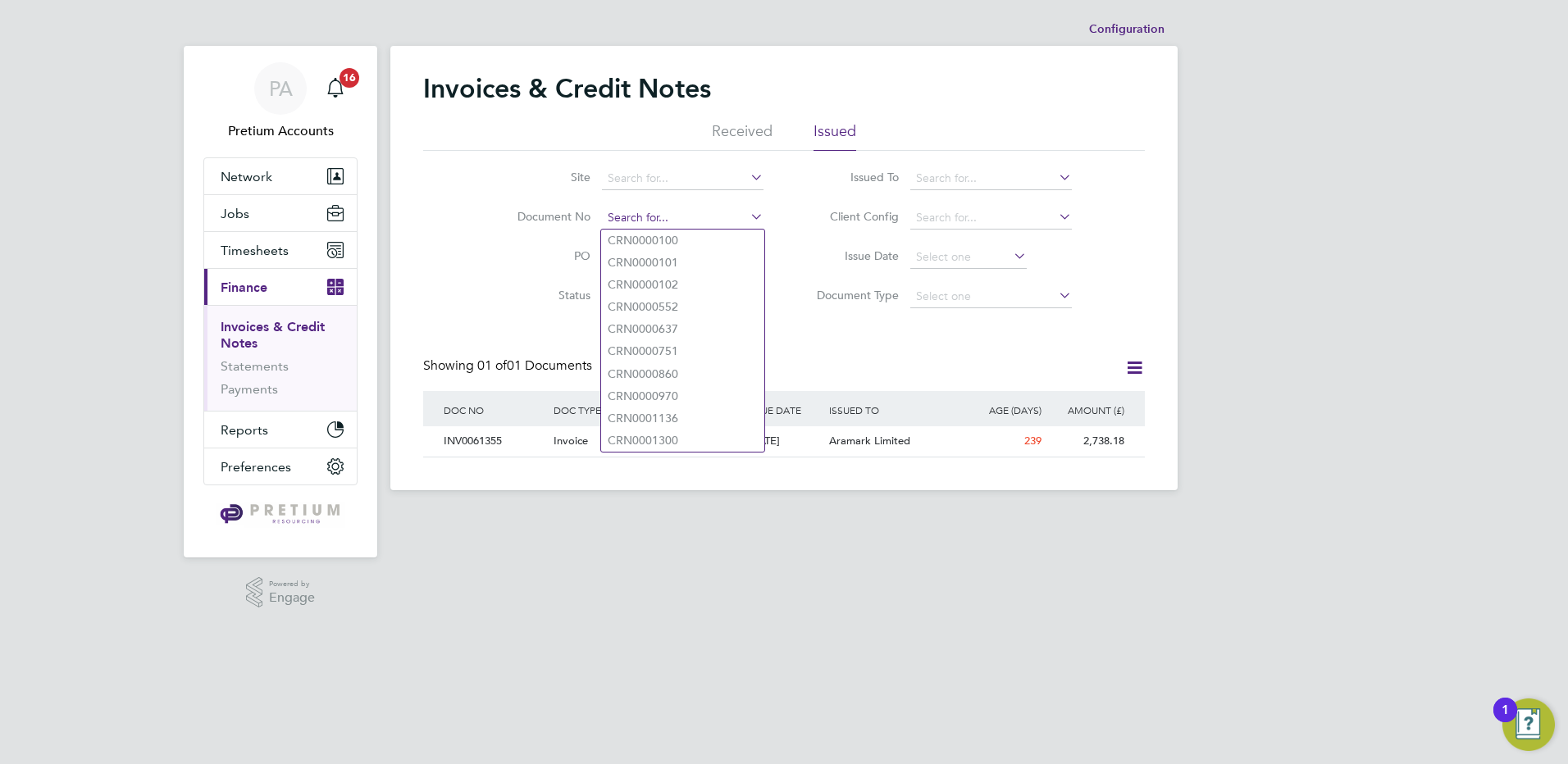
click at [666, 222] on input at bounding box center [682, 218] width 161 height 23
paste input "INV0061355"
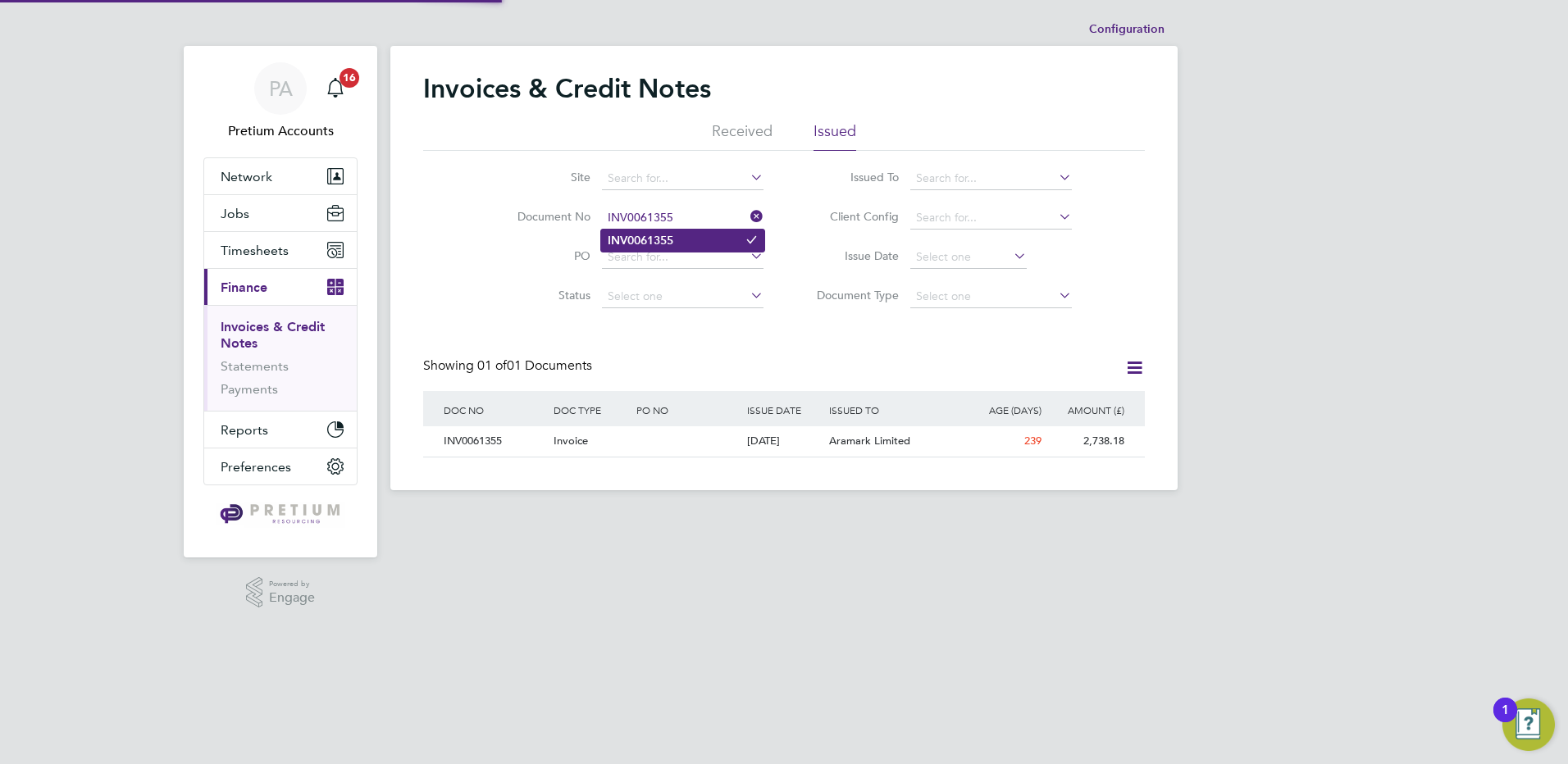
type input "INV0061355"
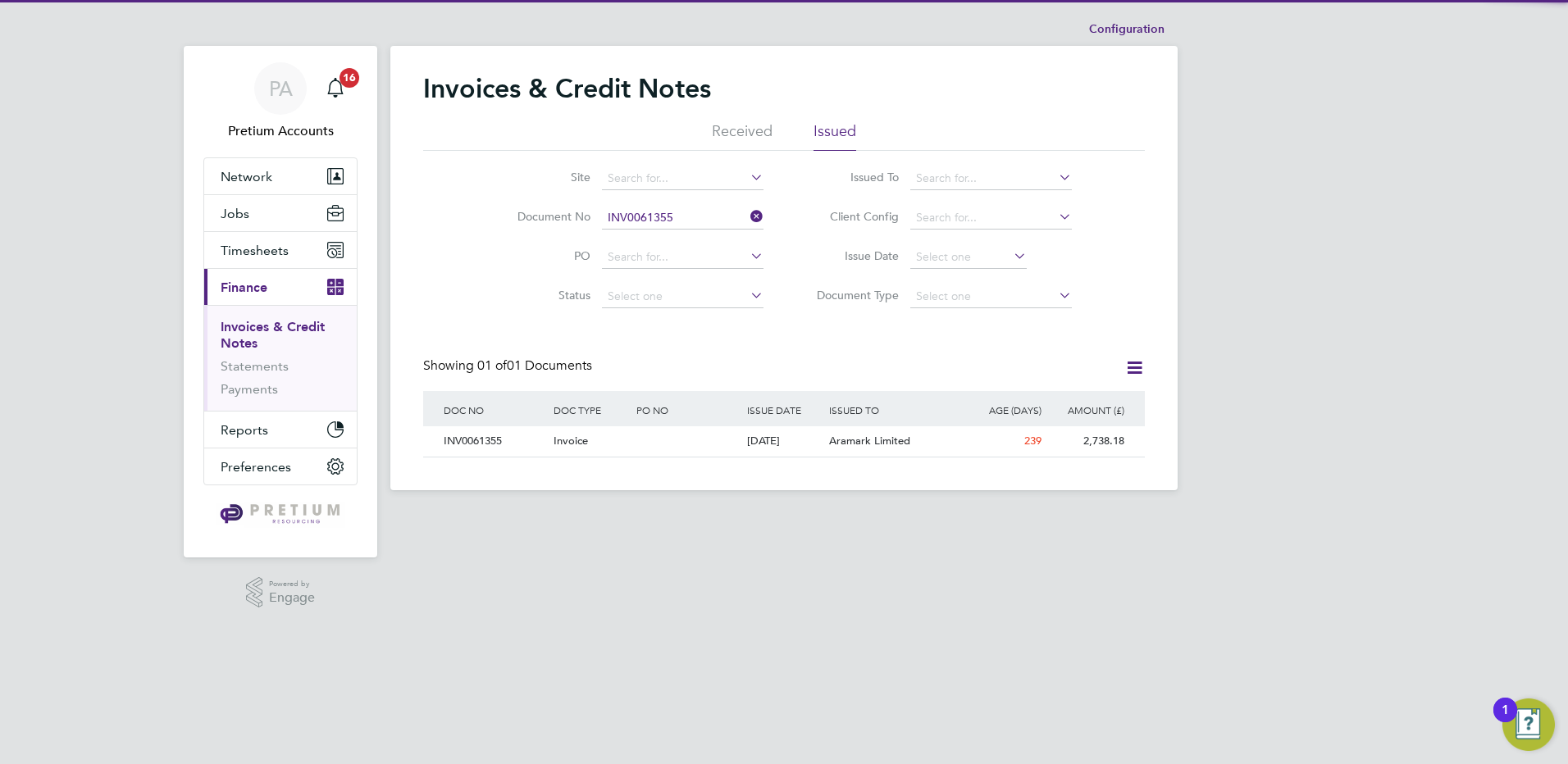
click at [647, 238] on b "INV0061355" at bounding box center [640, 241] width 66 height 14
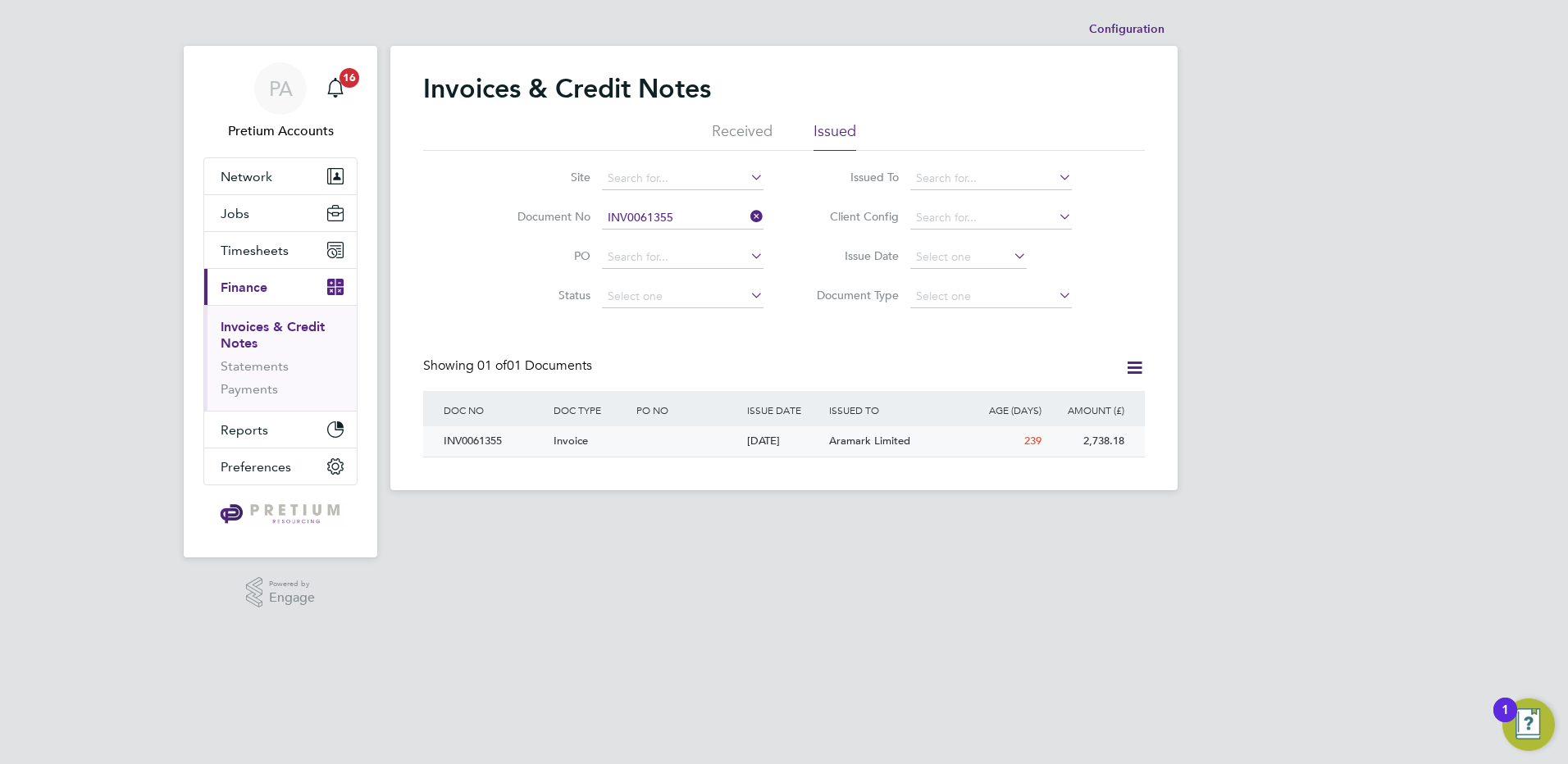
click at [656, 449] on div at bounding box center [687, 441] width 110 height 30
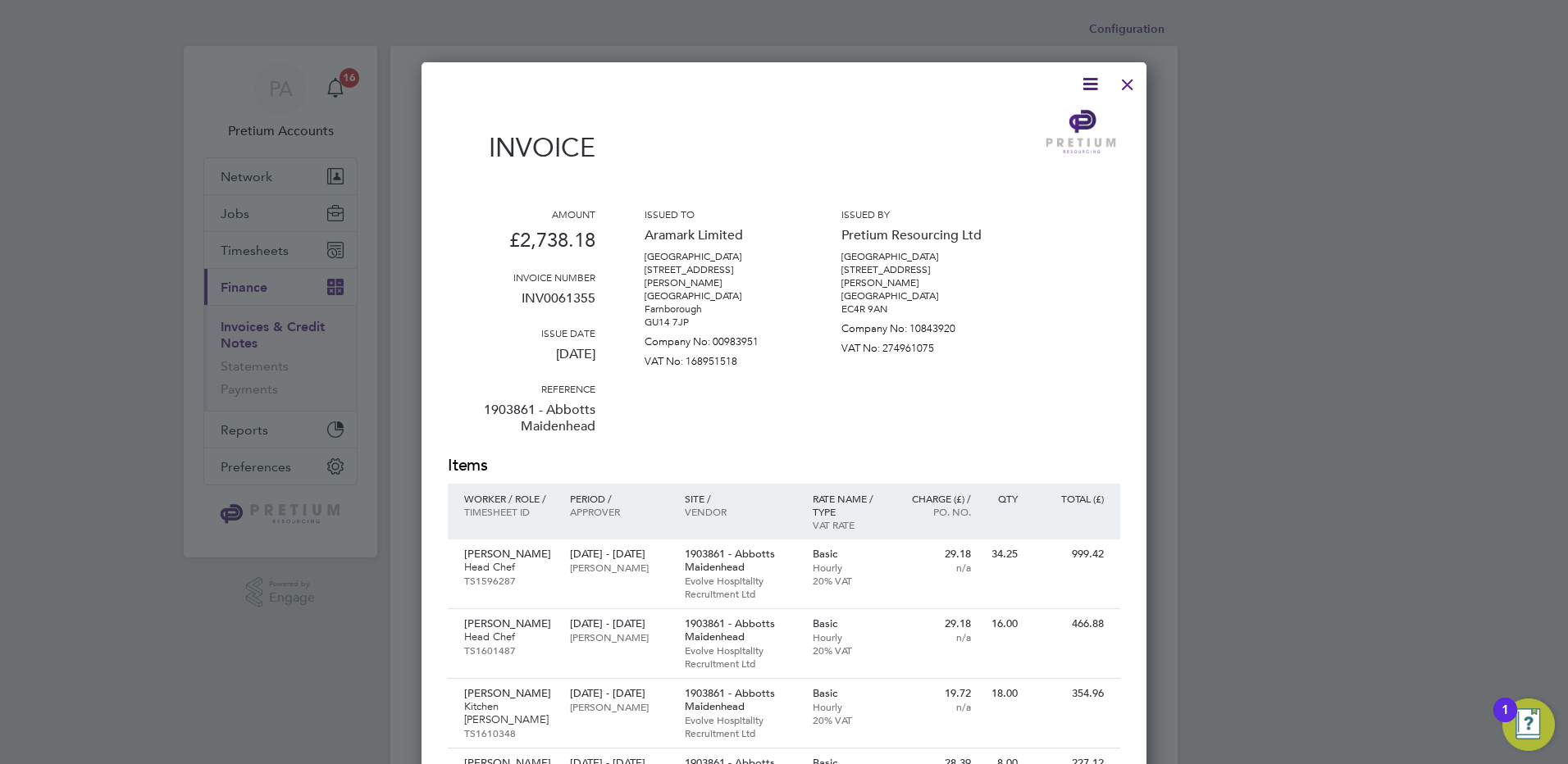
click at [1129, 87] on div at bounding box center [1127, 80] width 29 height 29
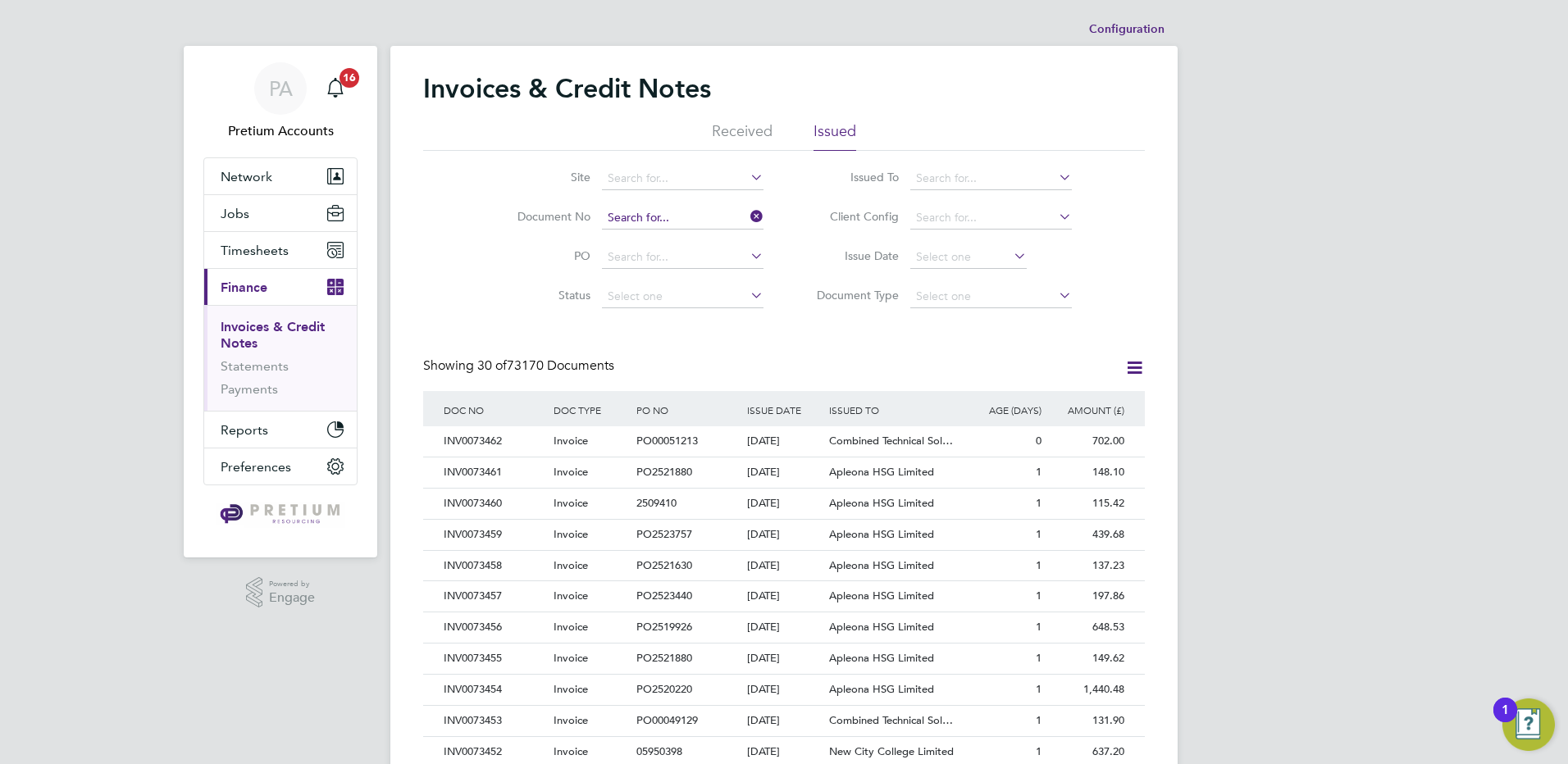
click at [708, 220] on input at bounding box center [682, 218] width 161 height 23
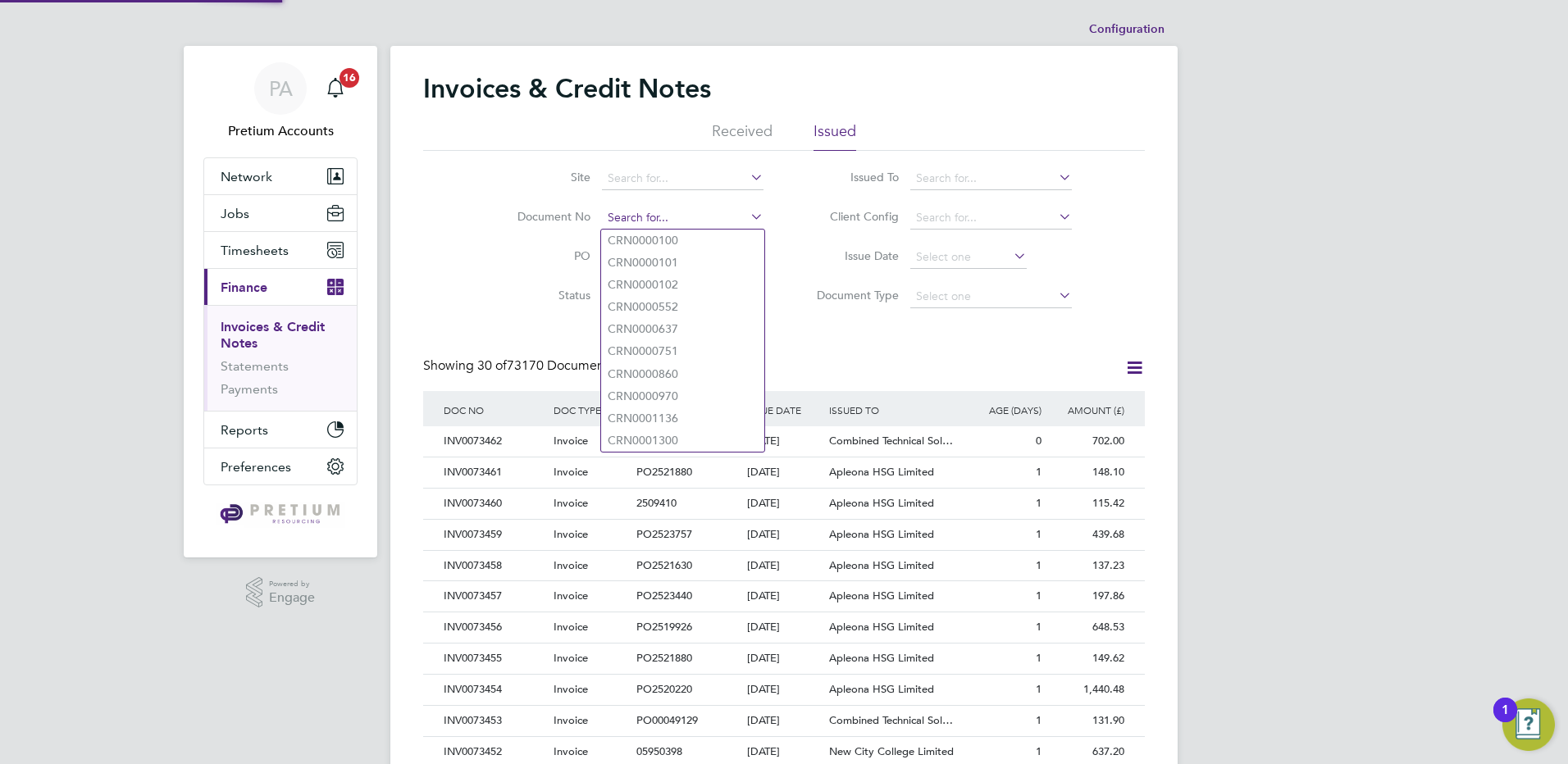
paste input "INV0061425"
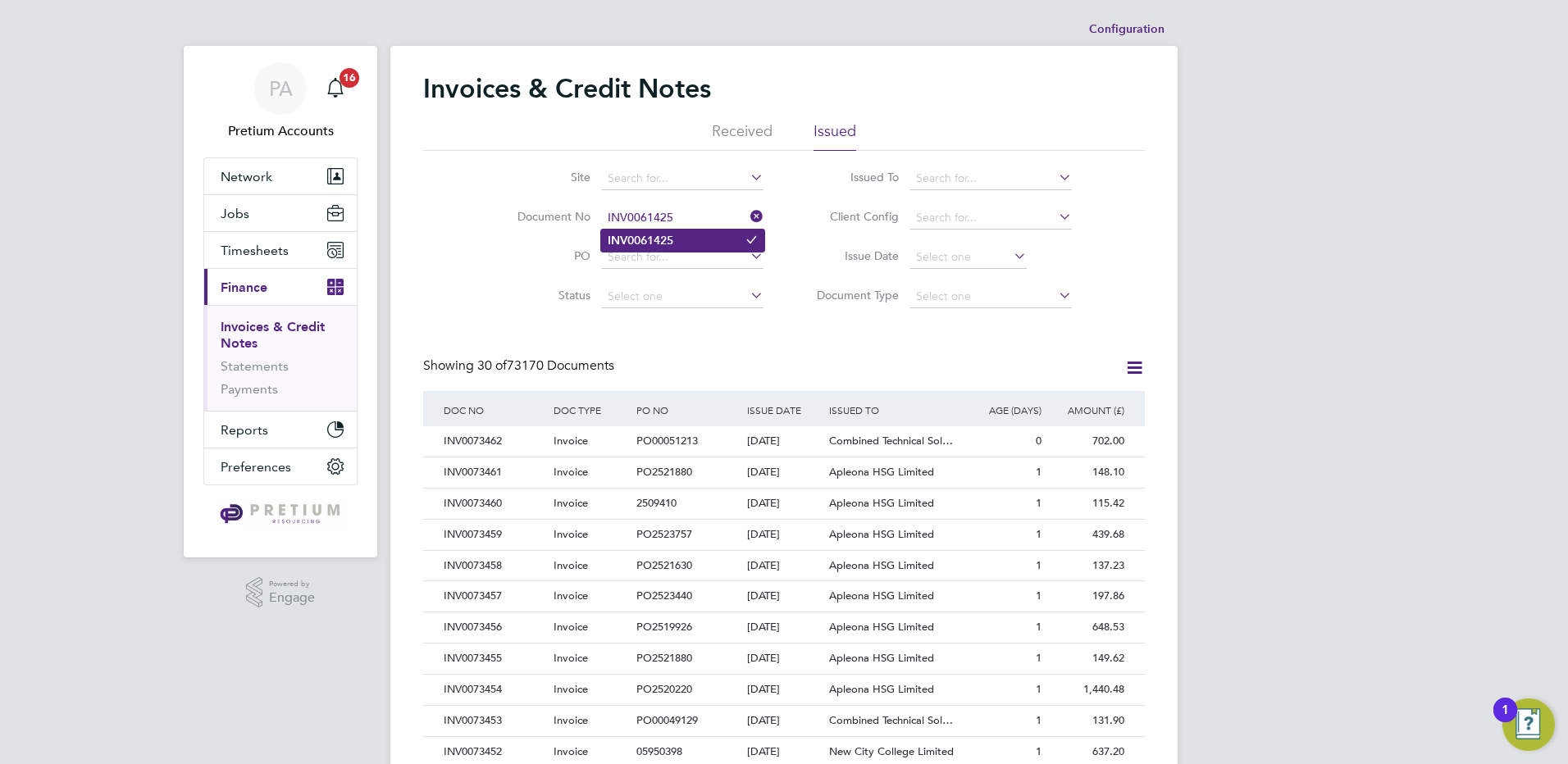
type input "INV0061425"
click at [657, 242] on b "INV0061425" at bounding box center [640, 241] width 66 height 14
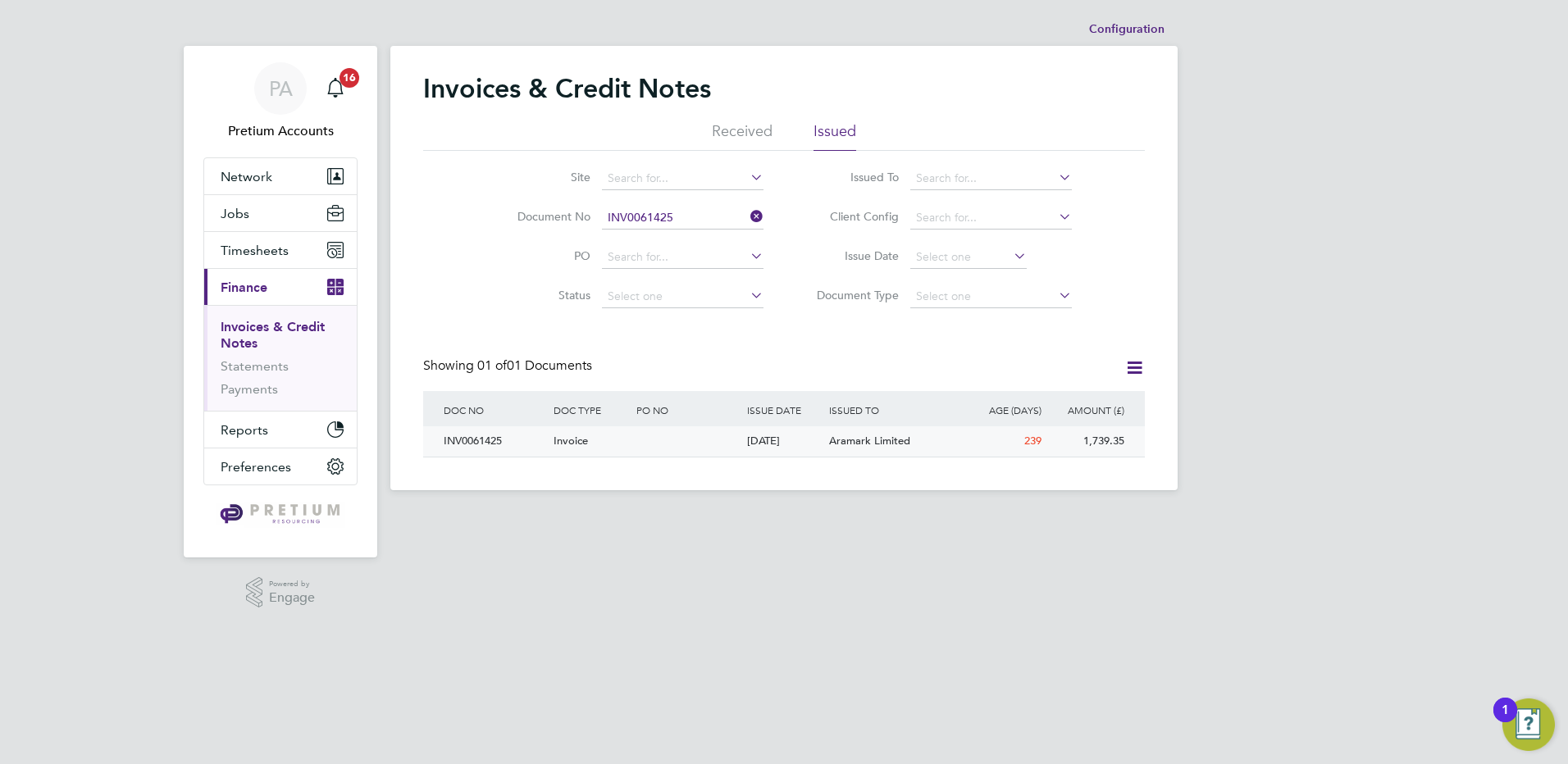
click at [612, 453] on div "Invoice" at bounding box center [591, 441] width 83 height 30
